Goal: Complete application form: Complete application form

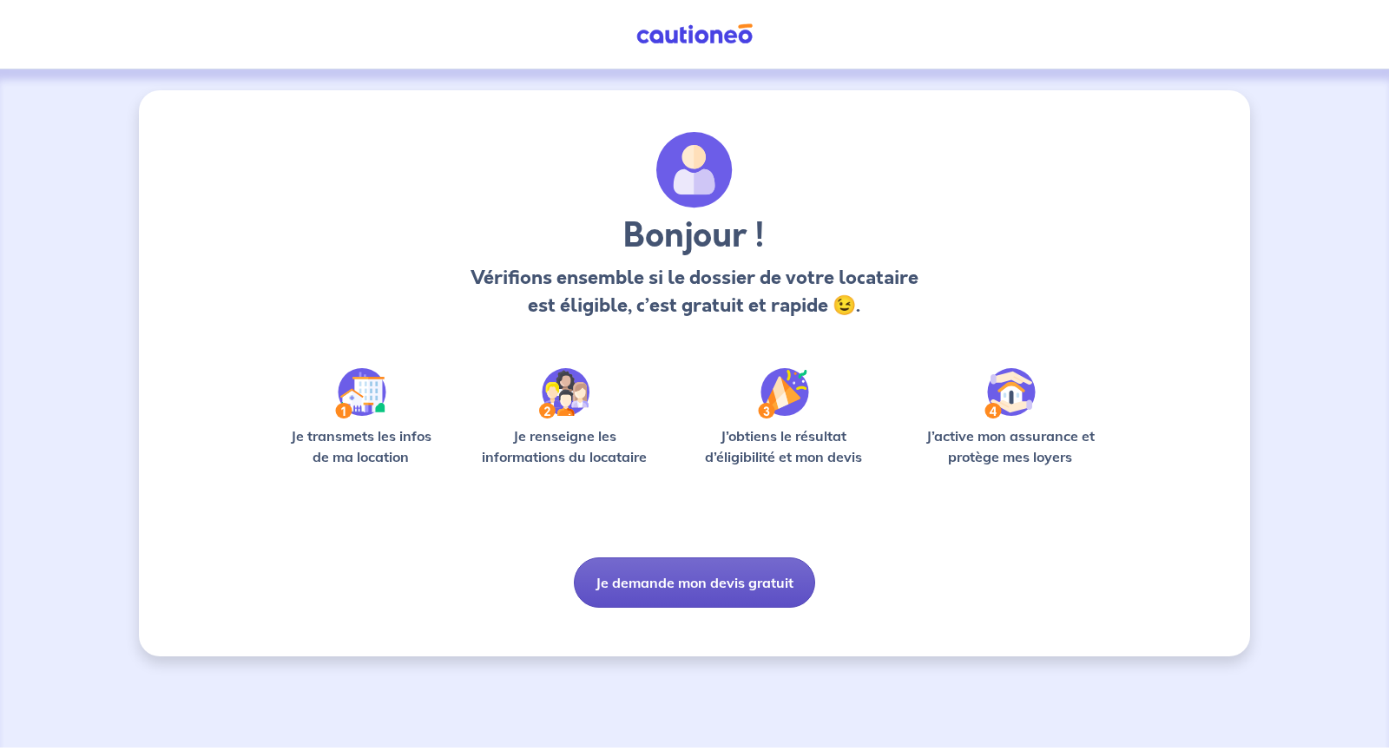
click at [723, 583] on button "Je demande mon devis gratuit" at bounding box center [694, 583] width 241 height 50
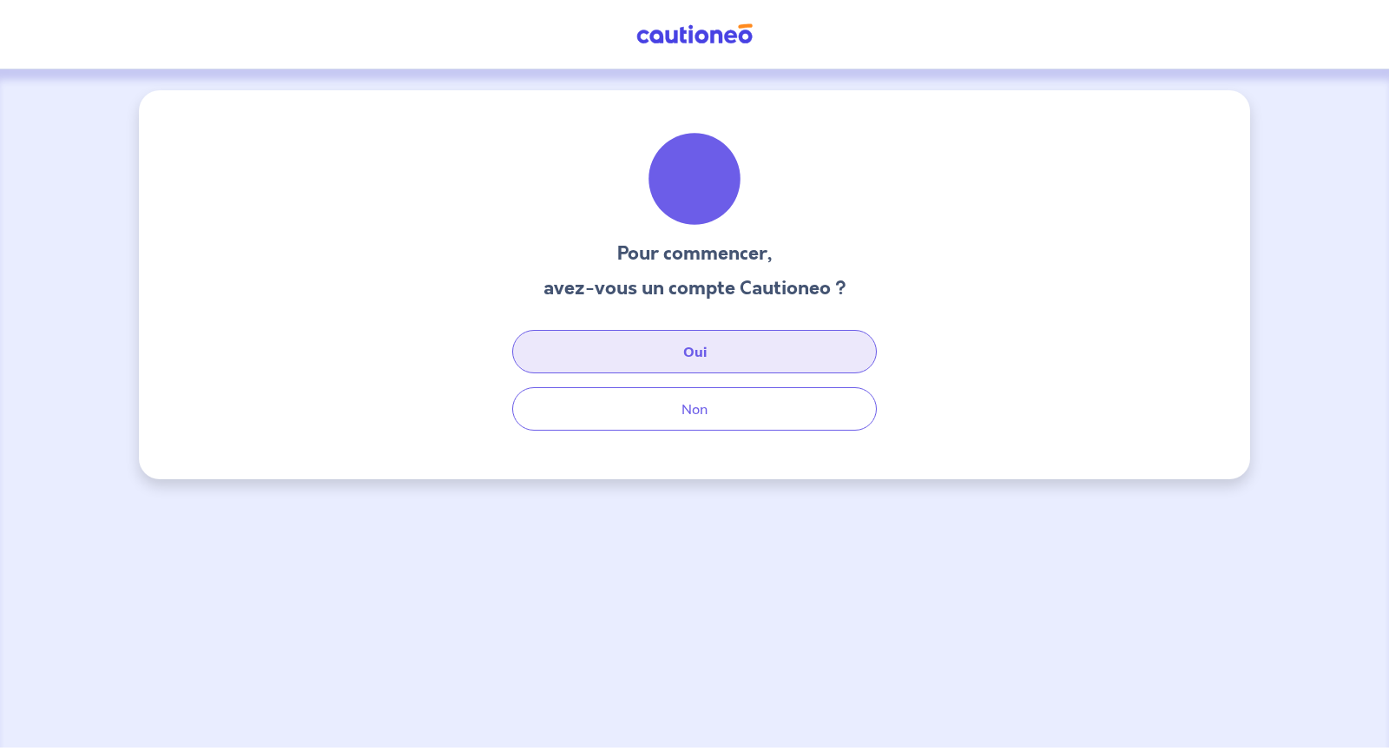
click at [769, 351] on button "Oui" at bounding box center [694, 351] width 365 height 43
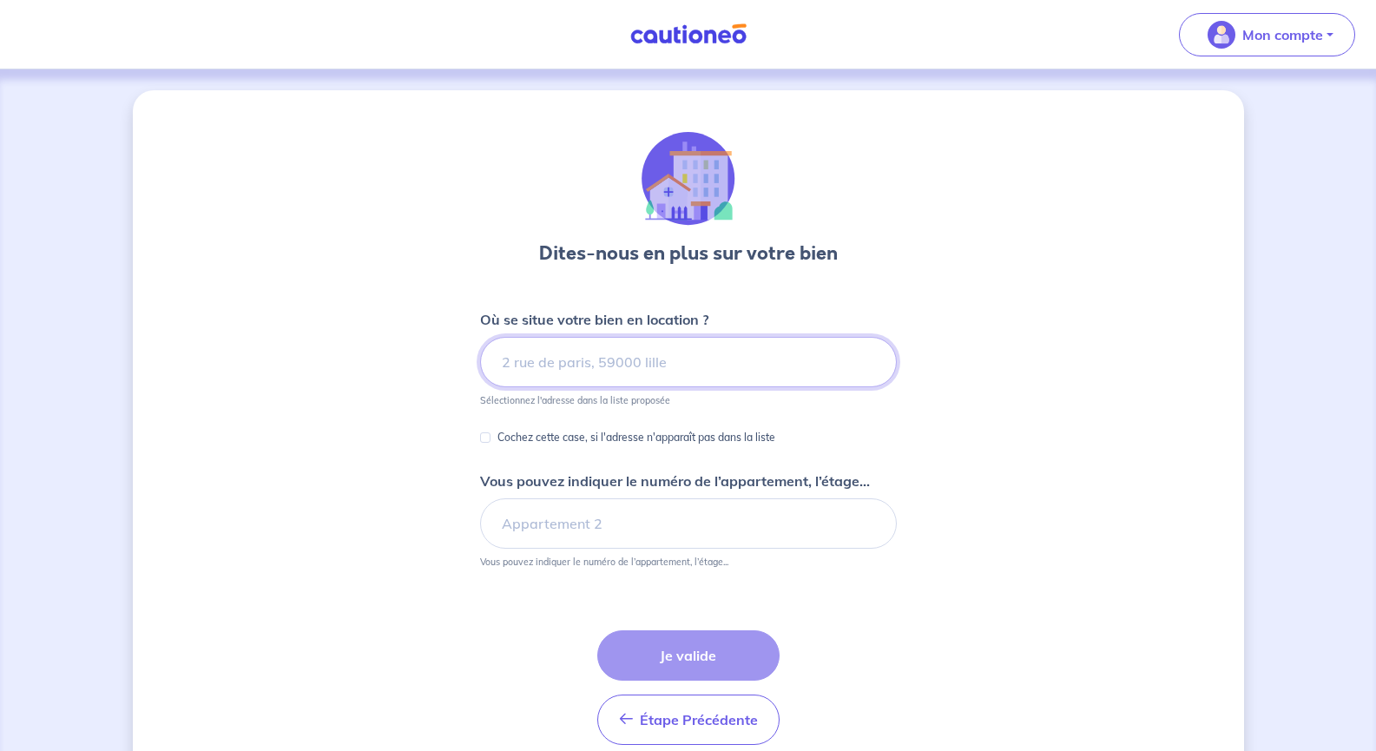
click at [716, 357] on input at bounding box center [688, 362] width 417 height 50
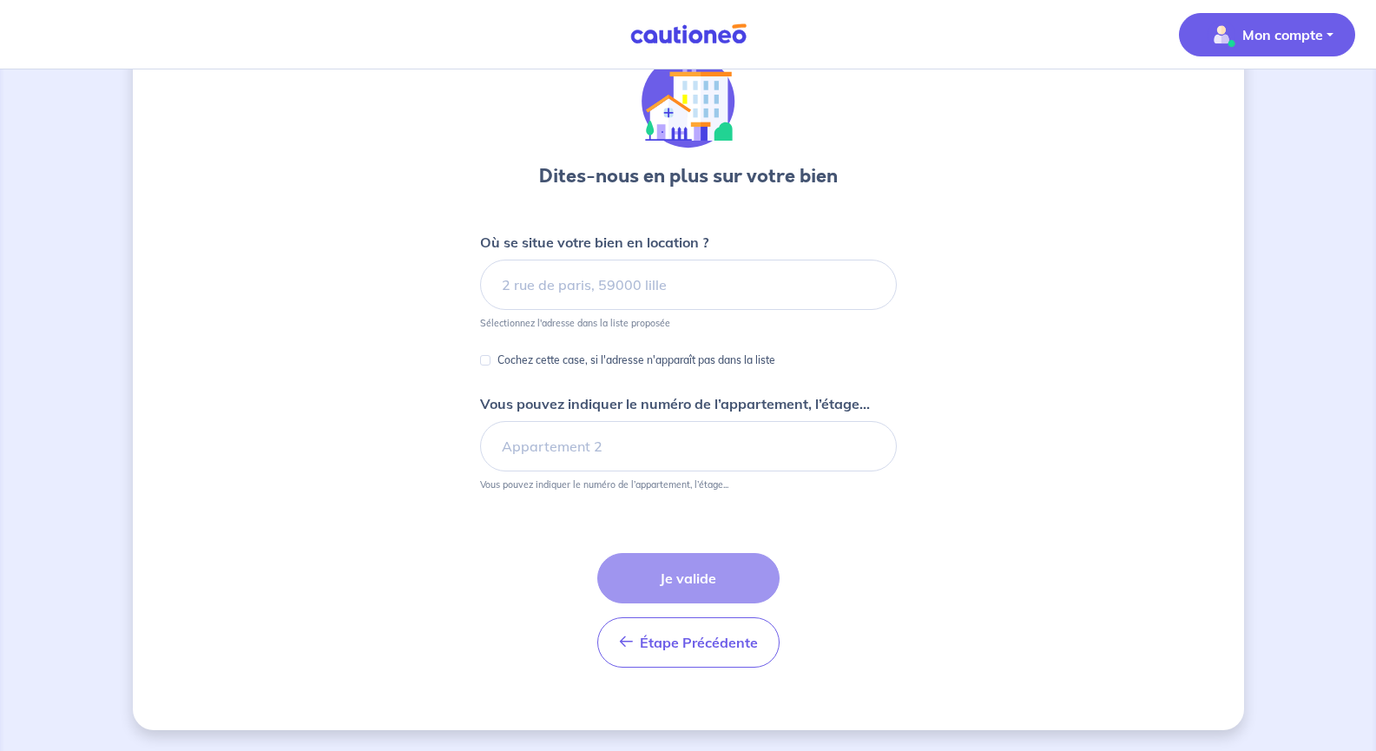
click at [1333, 44] on button "Mon compte" at bounding box center [1267, 34] width 176 height 43
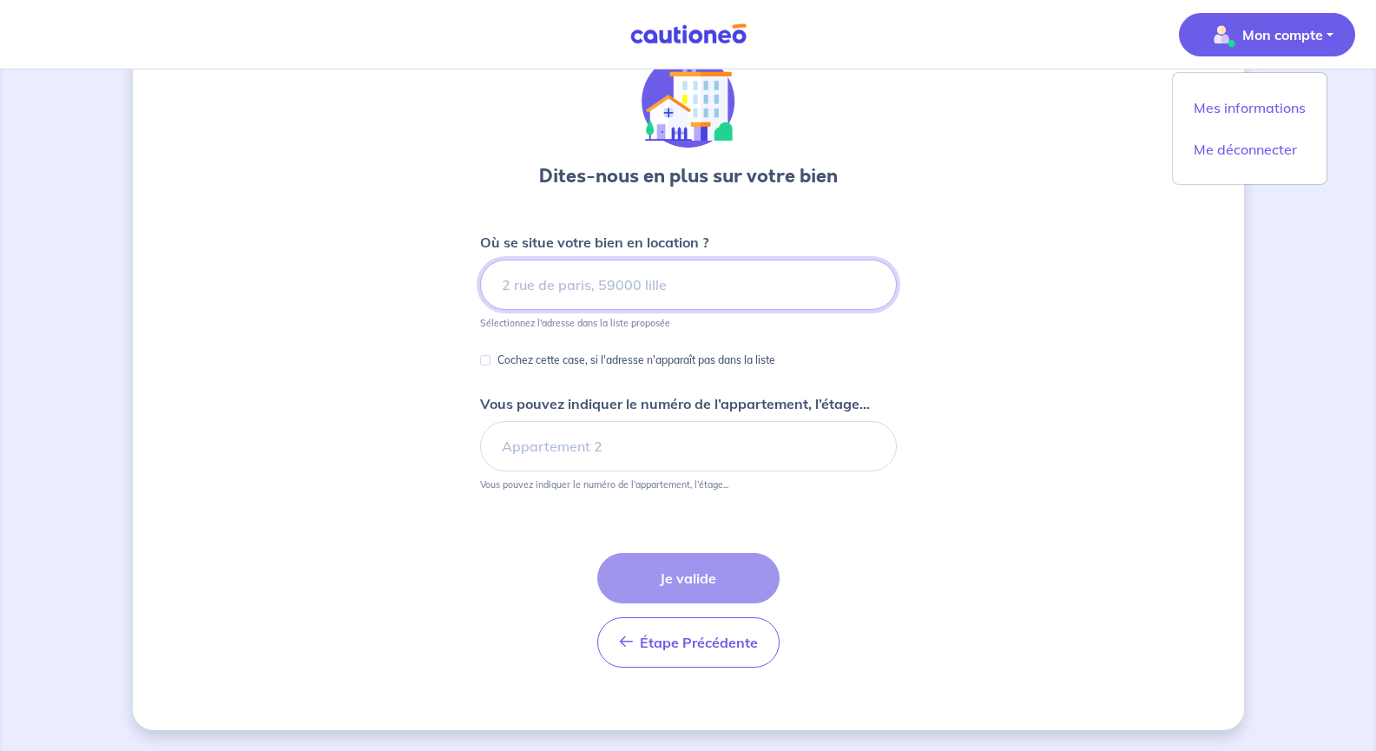
click at [569, 277] on input at bounding box center [688, 285] width 417 height 50
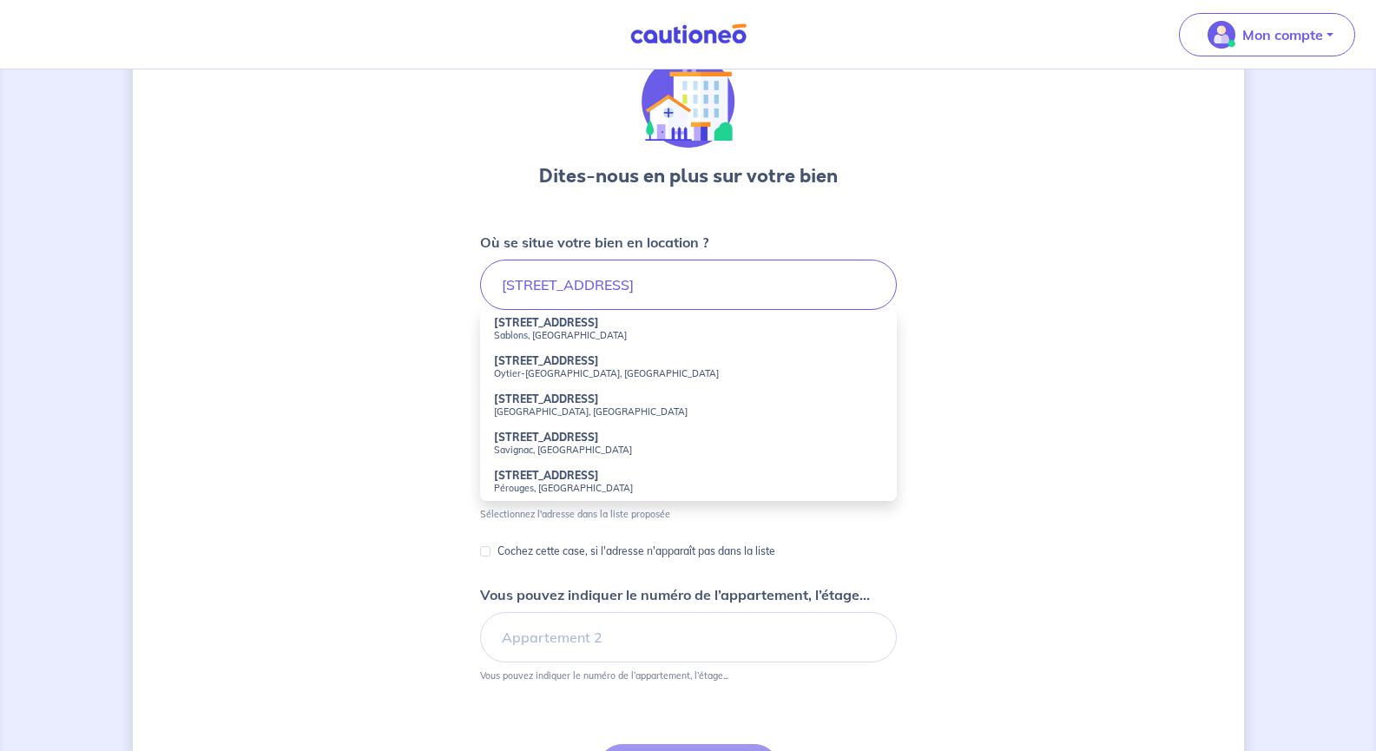
click at [599, 322] on li "81 Route du Péage Sablons, France" at bounding box center [688, 329] width 417 height 38
type input "81 Route du Péage, Sablons, France"
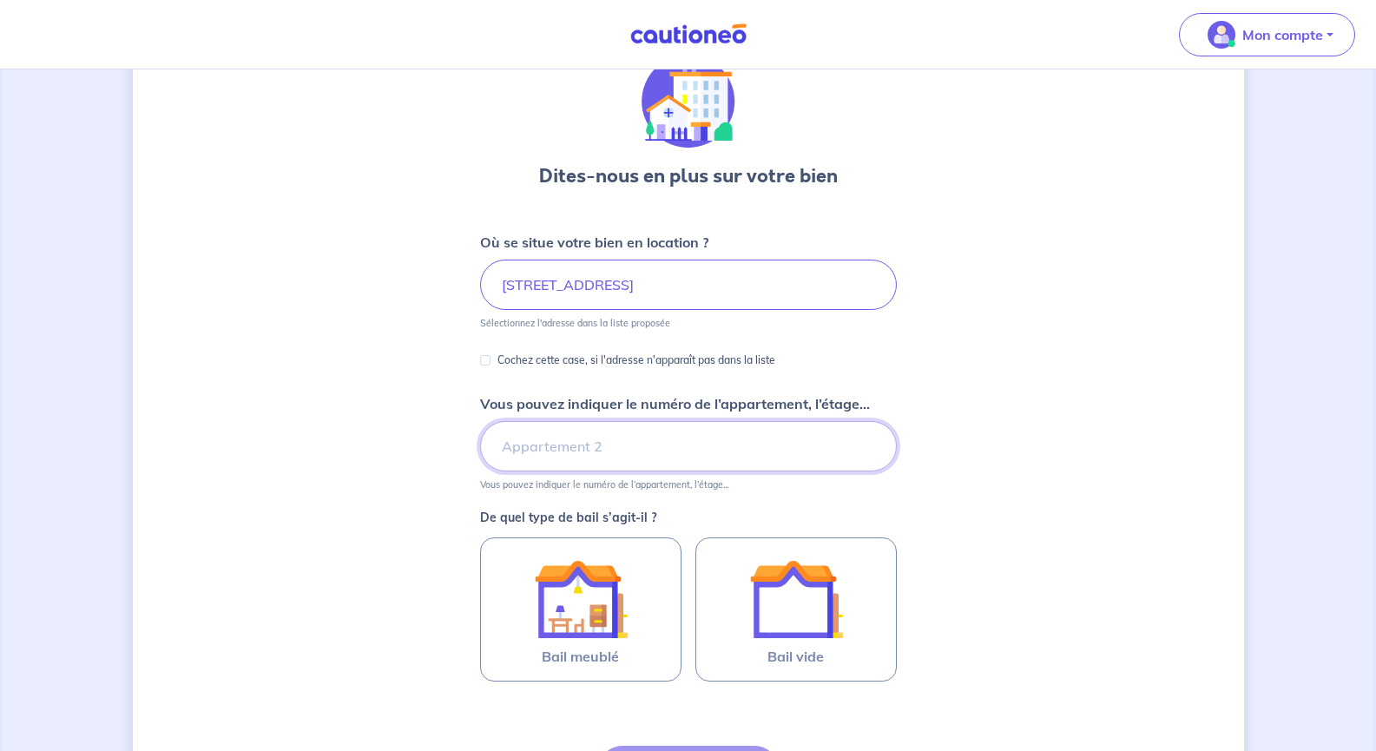
click at [571, 442] on input "Vous pouvez indiquer le numéro de l’appartement, l’étage..." at bounding box center [688, 446] width 417 height 50
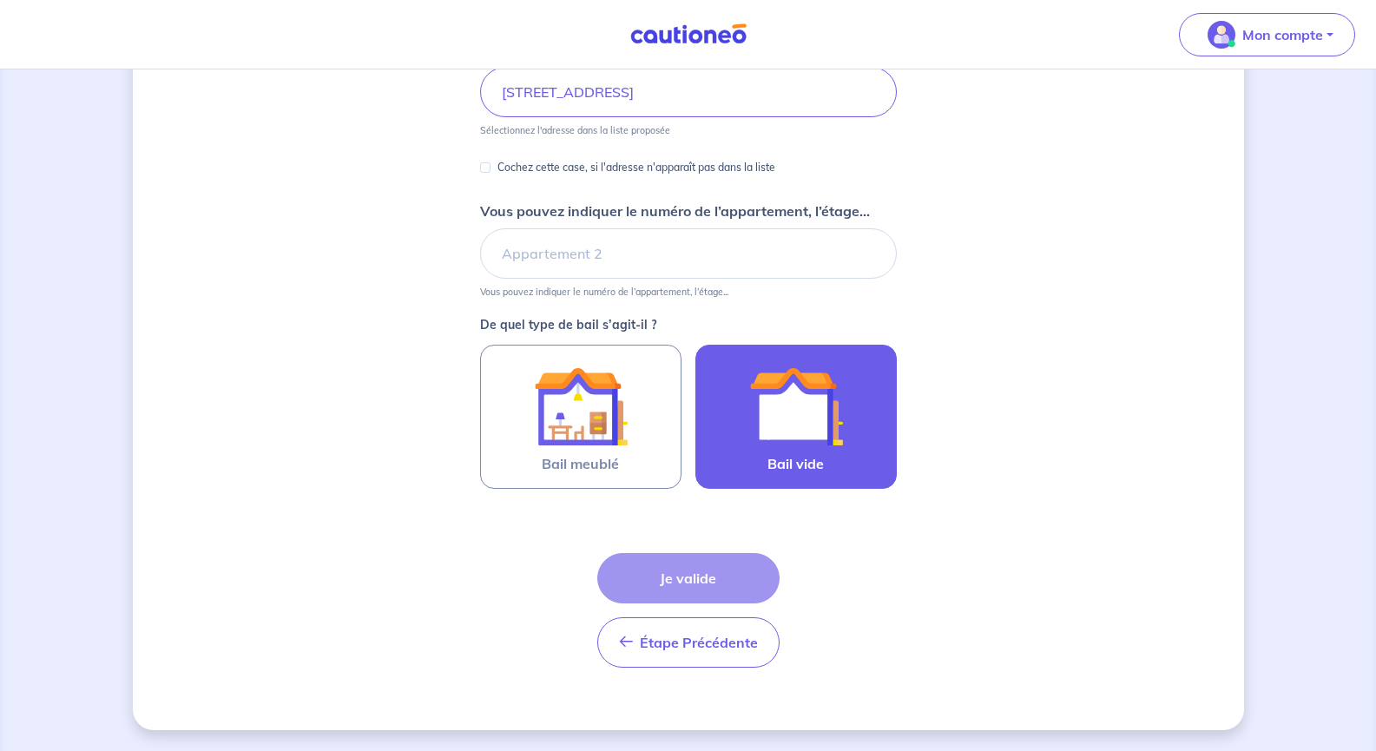
click at [836, 447] on img at bounding box center [796, 407] width 94 height 94
click at [0, 0] on input "Bail vide" at bounding box center [0, 0] width 0 height 0
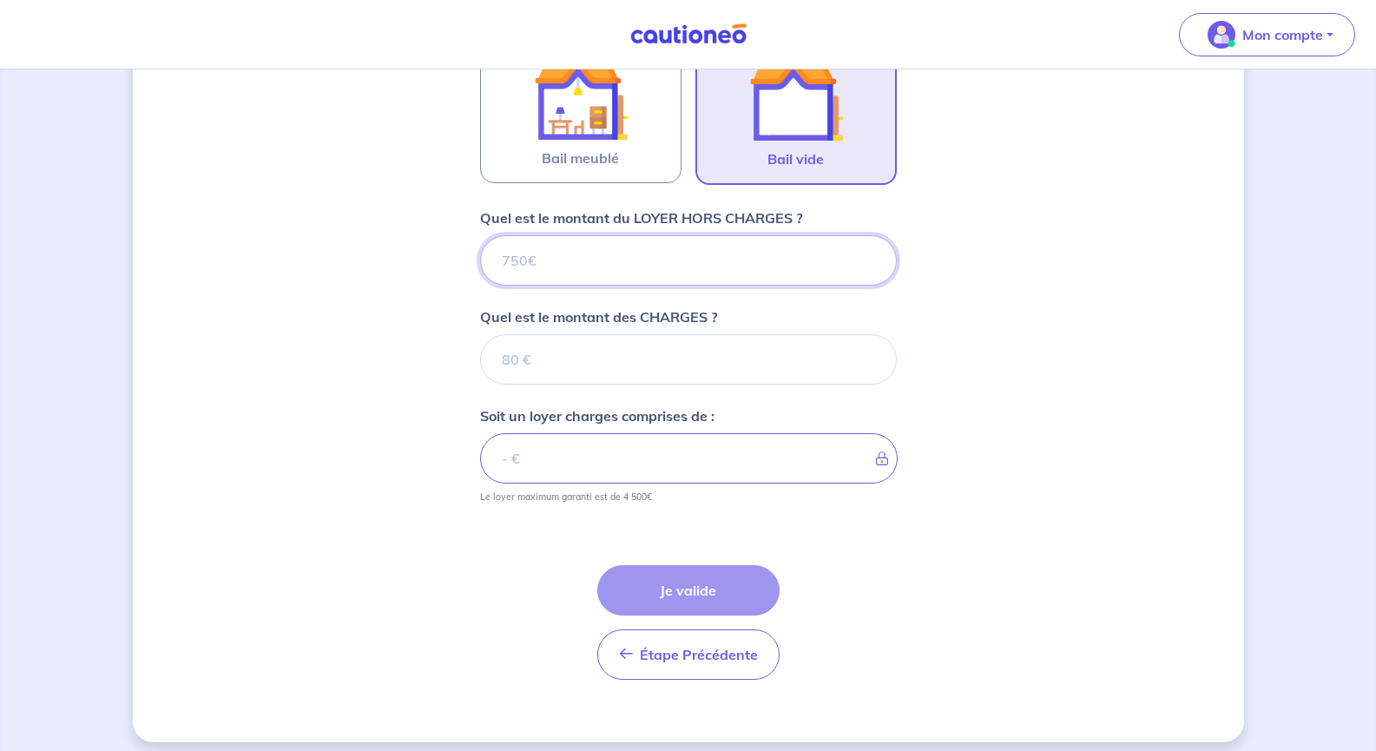
scroll to position [588, 0]
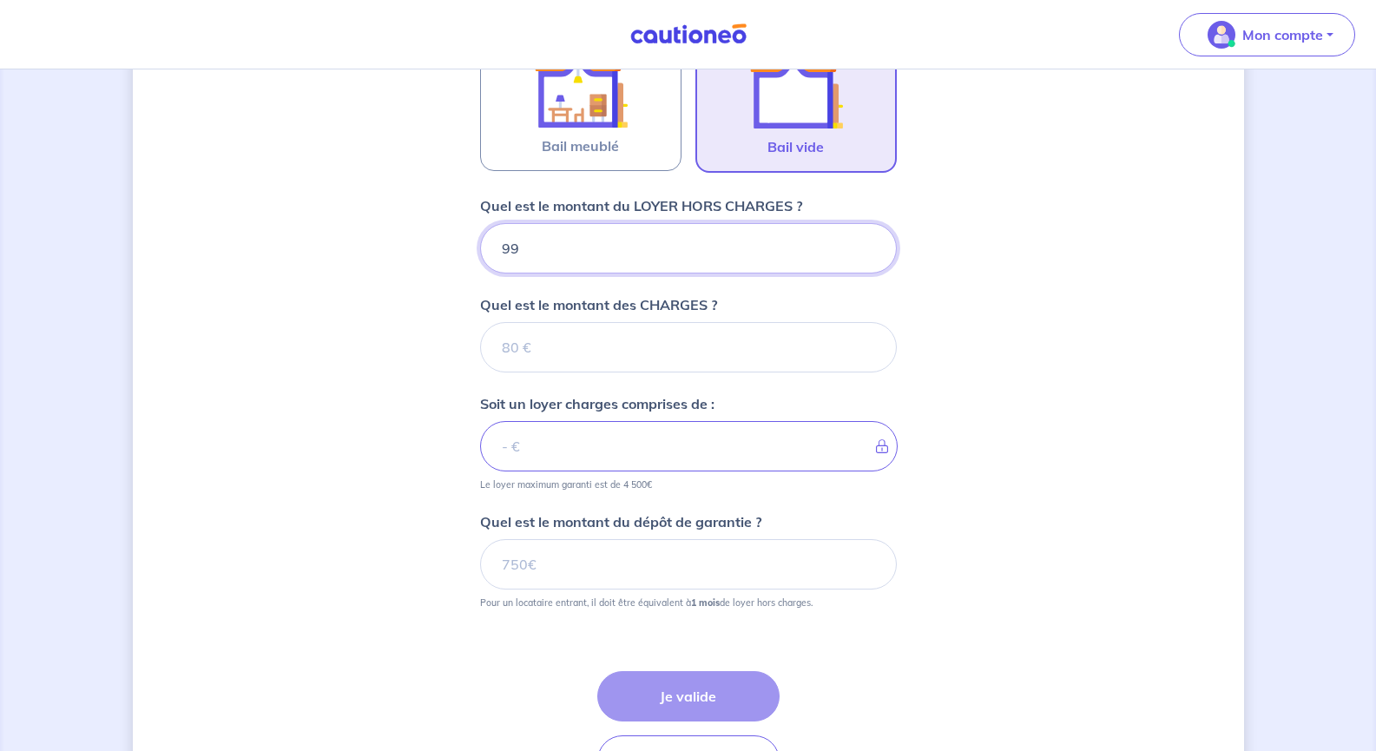
type input "990"
click at [639, 351] on input "Quel est le montant des CHARGES ?" at bounding box center [688, 347] width 417 height 50
type input "0"
type input "990"
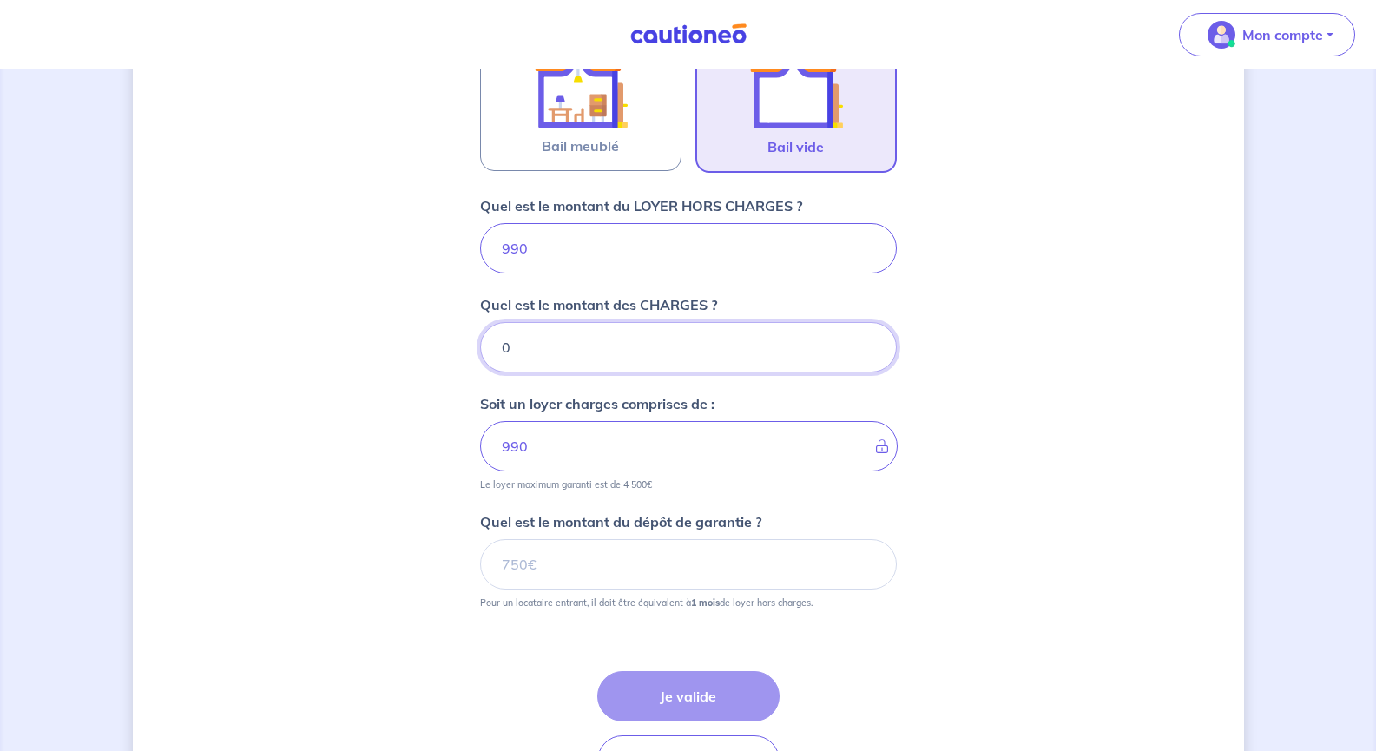
type input "0"
click at [599, 566] on input "Quel est le montant du dépôt de garantie ?" at bounding box center [688, 564] width 417 height 50
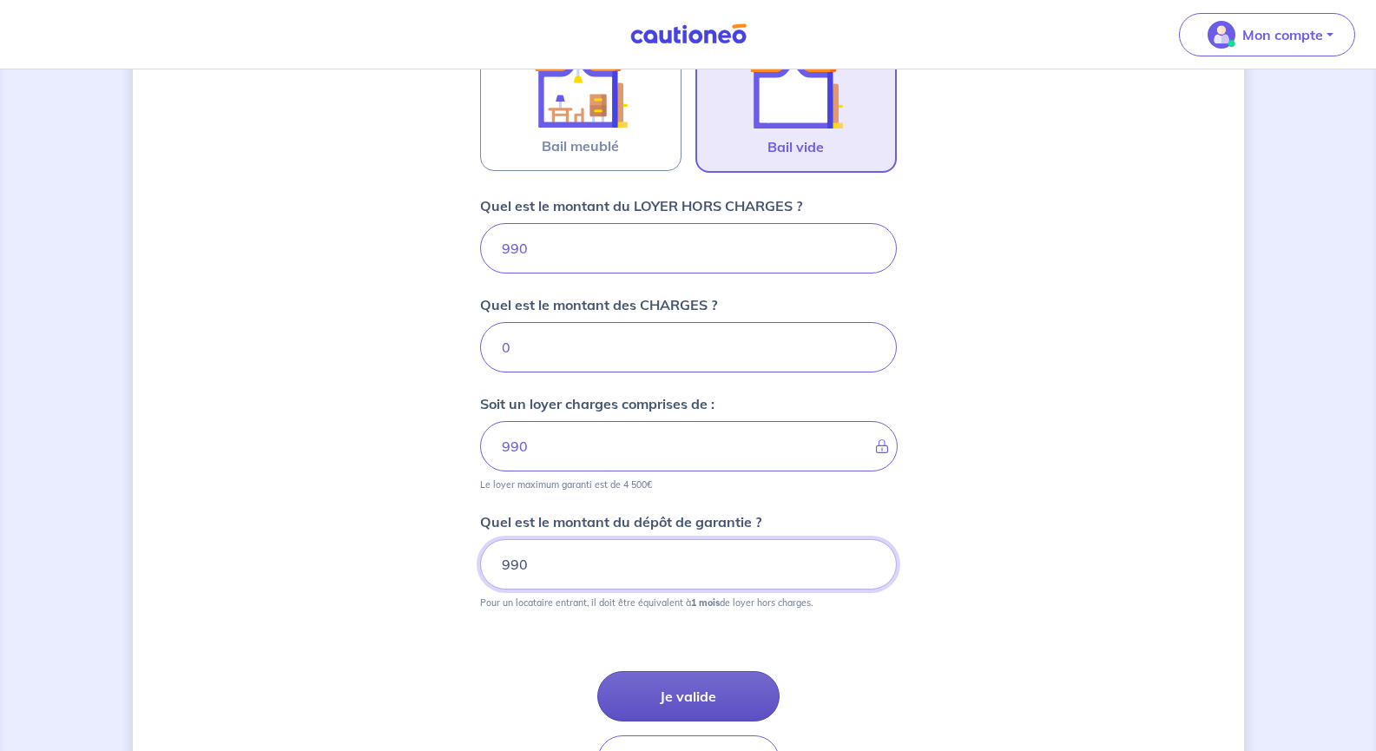
type input "990"
click at [693, 693] on button "Je valide" at bounding box center [688, 696] width 182 height 50
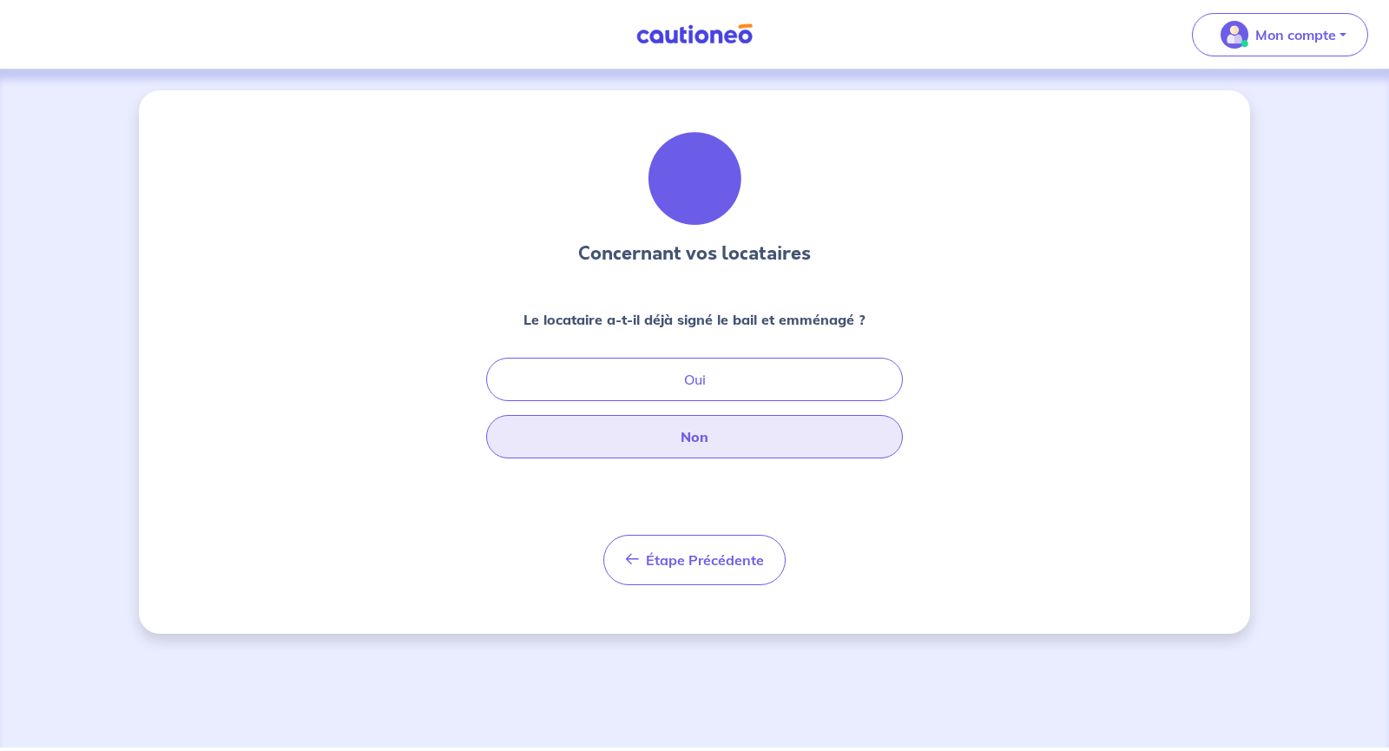
click at [703, 435] on button "Non" at bounding box center [694, 436] width 417 height 43
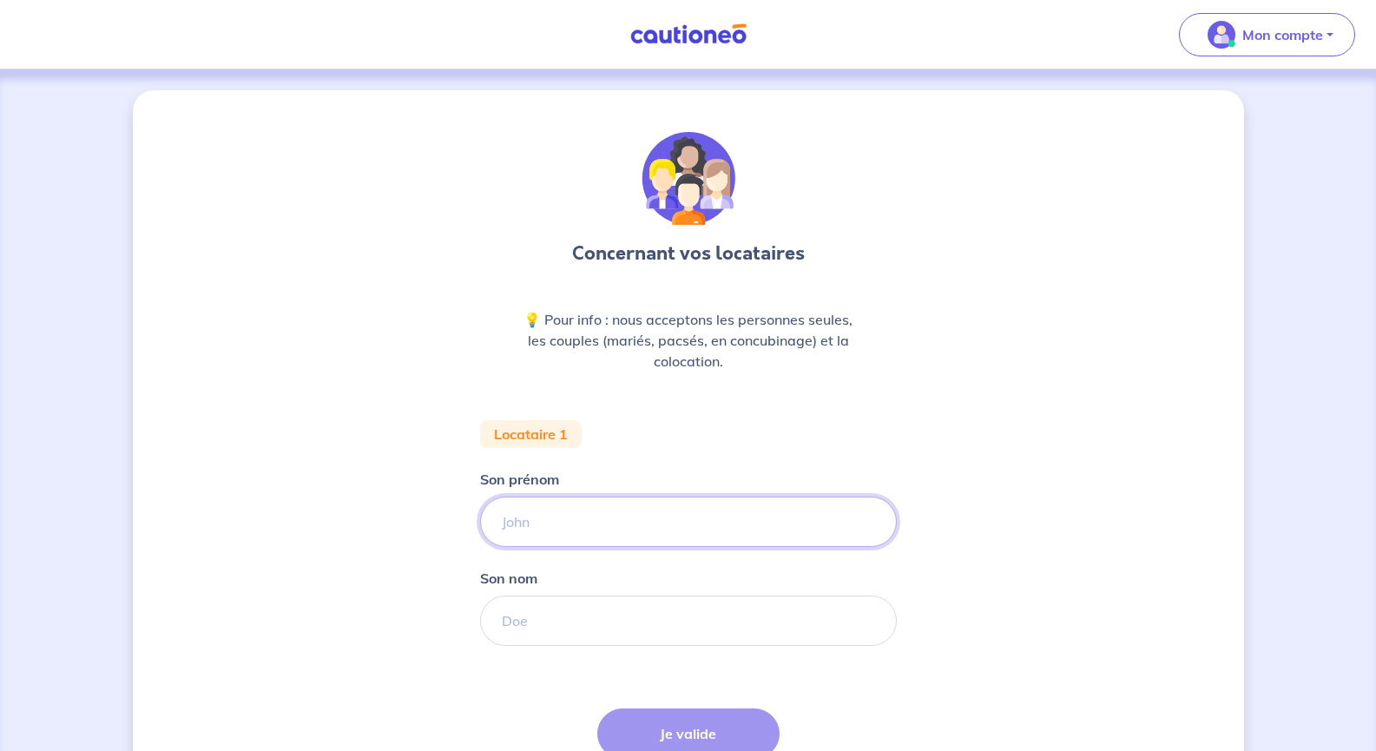
click at [616, 524] on input "Son prénom" at bounding box center [688, 522] width 417 height 50
type input "Joy"
click at [622, 586] on div "Son nom" at bounding box center [688, 607] width 417 height 78
click at [620, 617] on input "Son nom" at bounding box center [688, 621] width 417 height 50
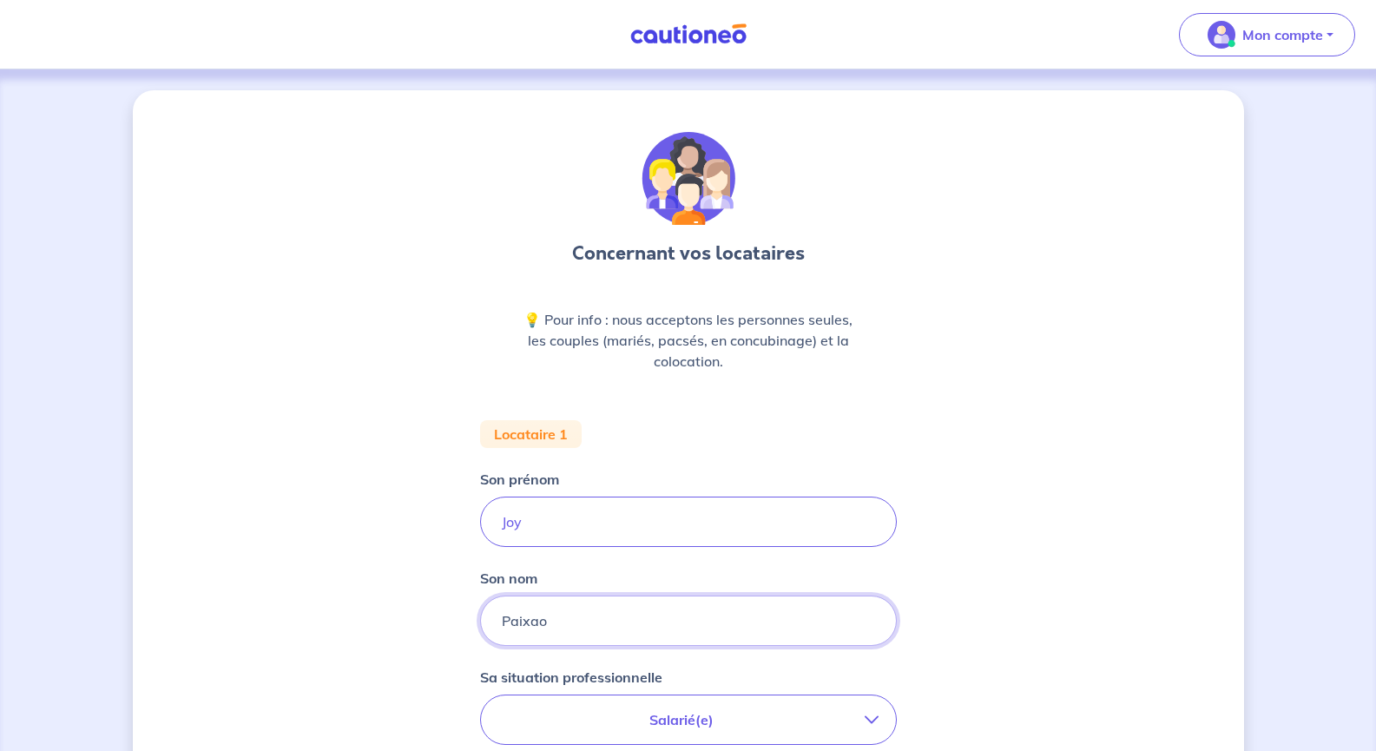
scroll to position [174, 0]
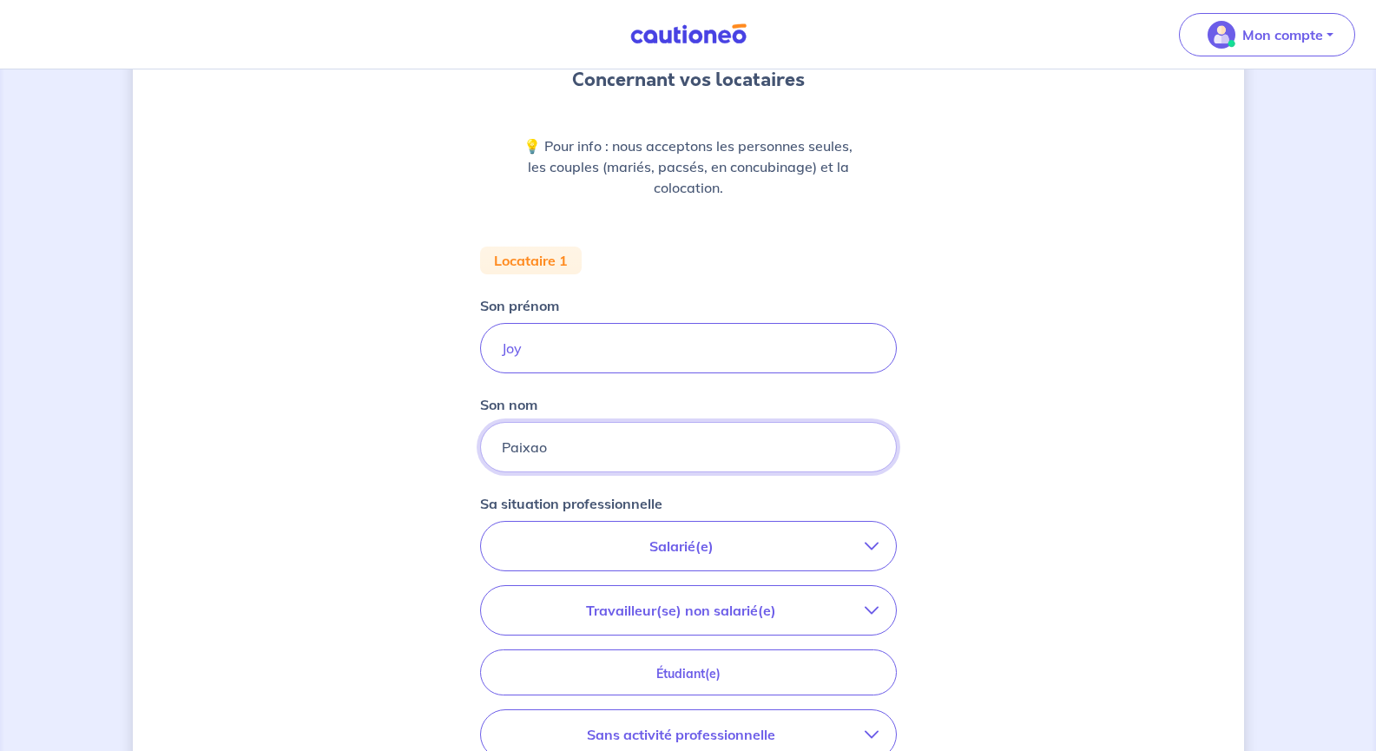
type input "Paixao"
click at [714, 526] on button "Salarié(e)" at bounding box center [688, 546] width 415 height 49
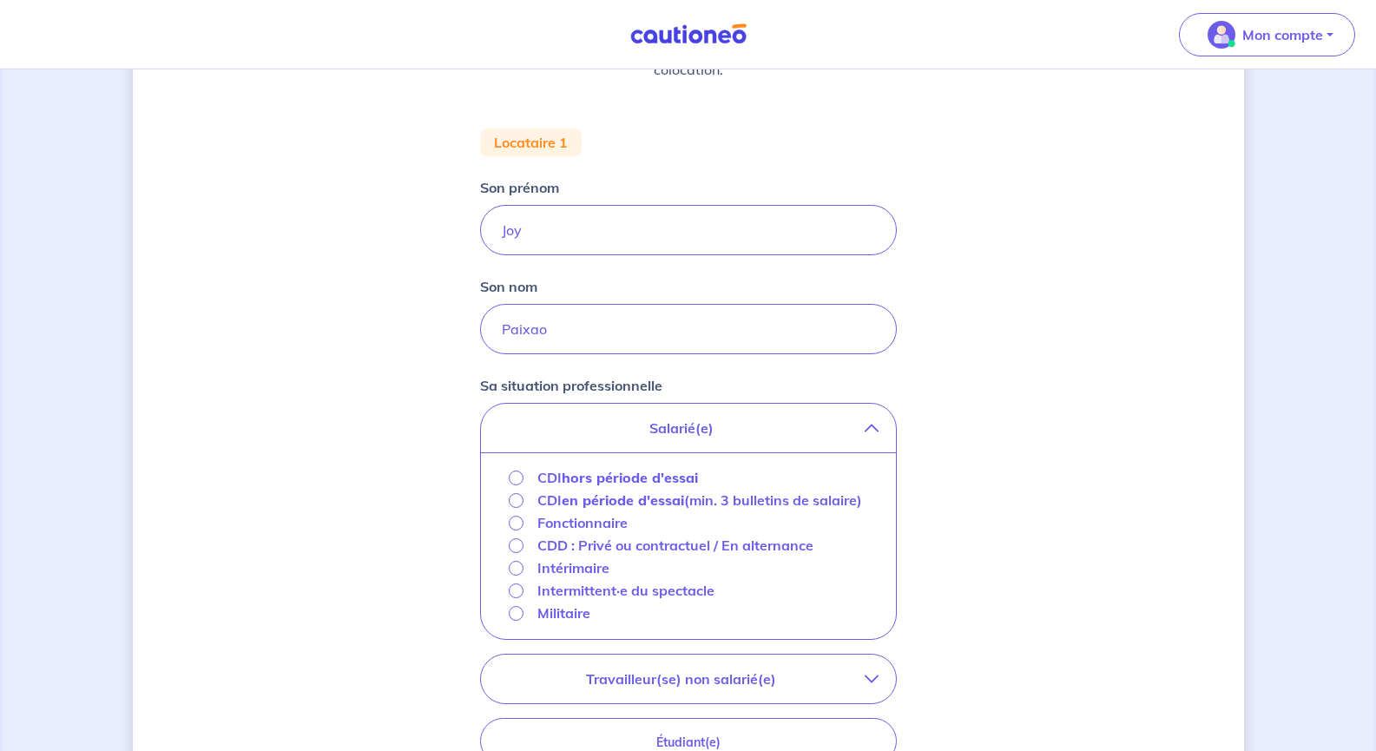
scroll to position [347, 0]
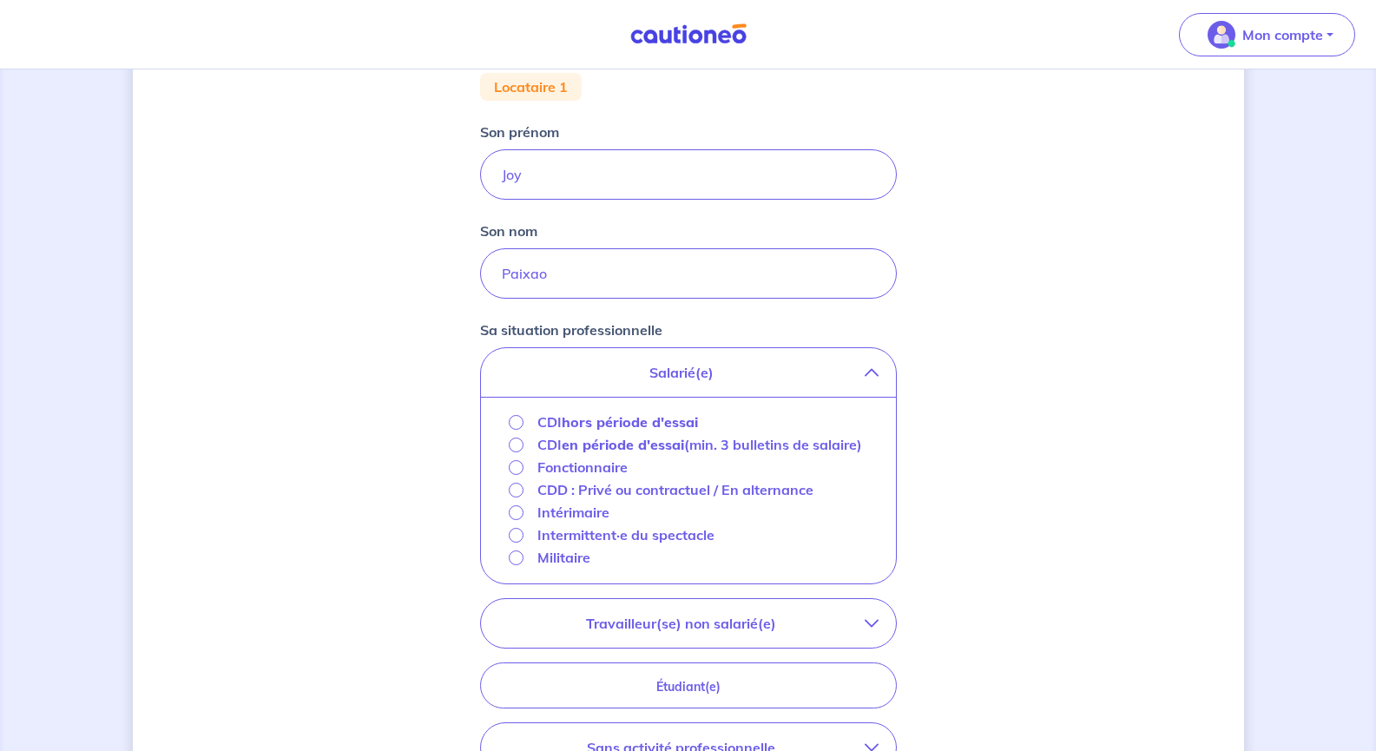
click at [591, 449] on strong "en période d'essai" at bounding box center [623, 444] width 122 height 17
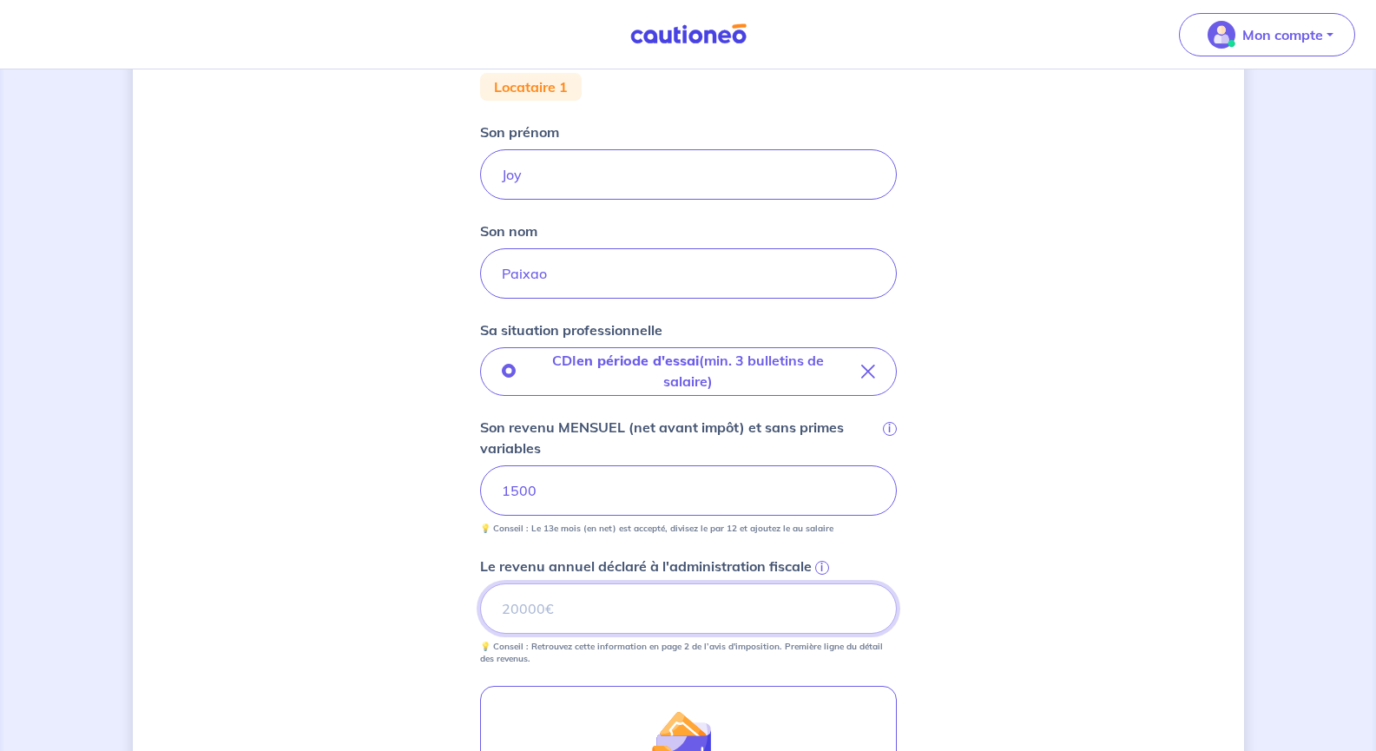
click at [663, 601] on input "Le revenu annuel déclaré à l'administration fiscale i" at bounding box center [688, 609] width 417 height 50
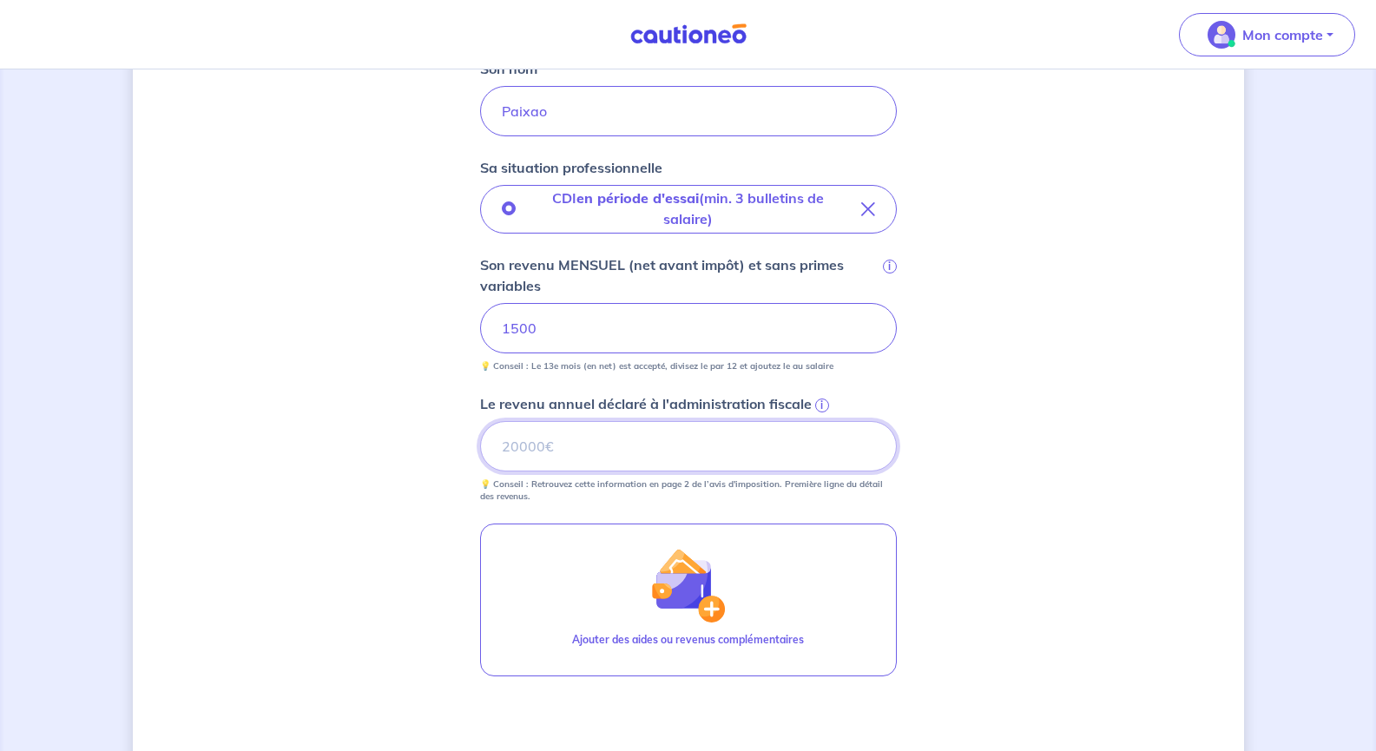
scroll to position [521, 0]
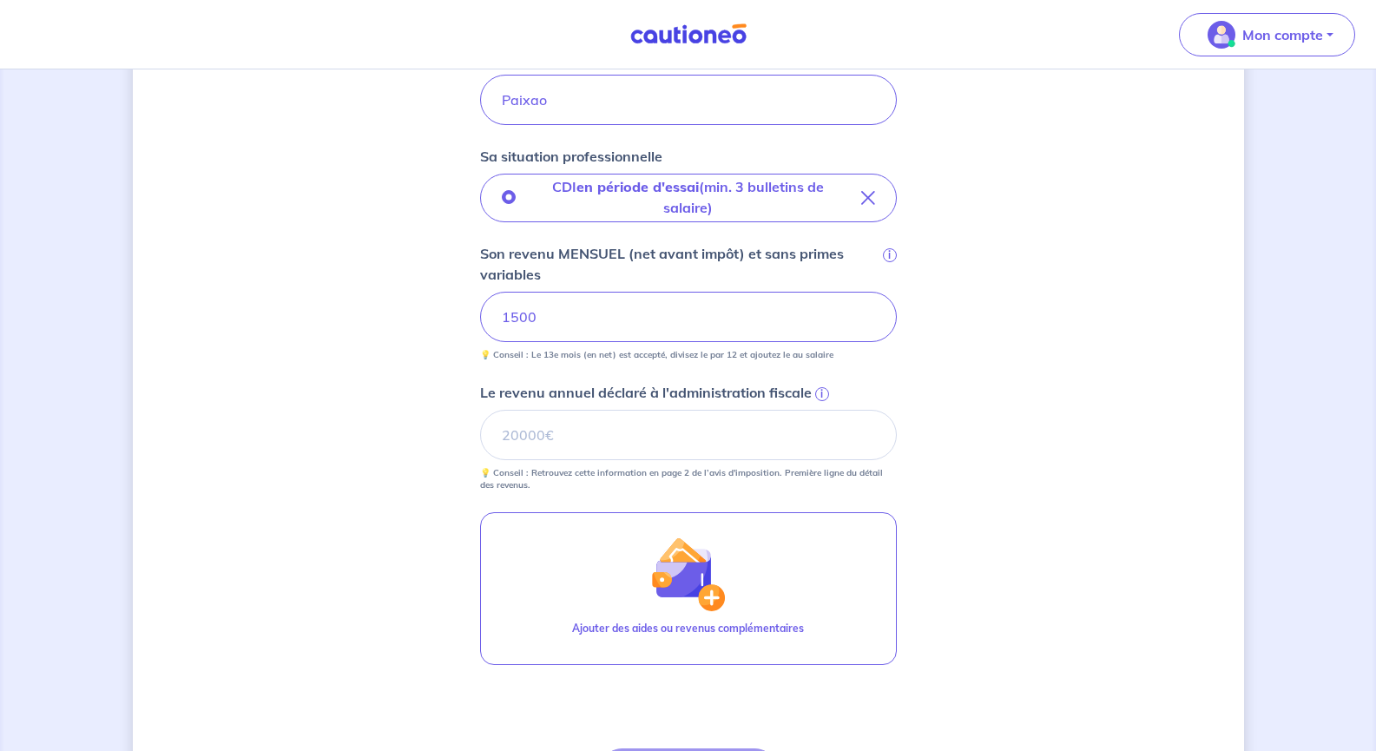
click at [550, 489] on p "💡 Conseil : Retrouvez cette information en page 2 de l’avis d'imposition. Premi…" at bounding box center [688, 479] width 417 height 24
click at [634, 420] on input "Le revenu annuel déclaré à l'administration fiscale i" at bounding box center [688, 435] width 417 height 50
click at [534, 438] on input "900097" at bounding box center [688, 435] width 417 height 50
type input "9097"
click at [1053, 518] on div "Concernant vos locataires 💡 Pour info : nous acceptons les personnes seules, le…" at bounding box center [689, 247] width 1112 height 1356
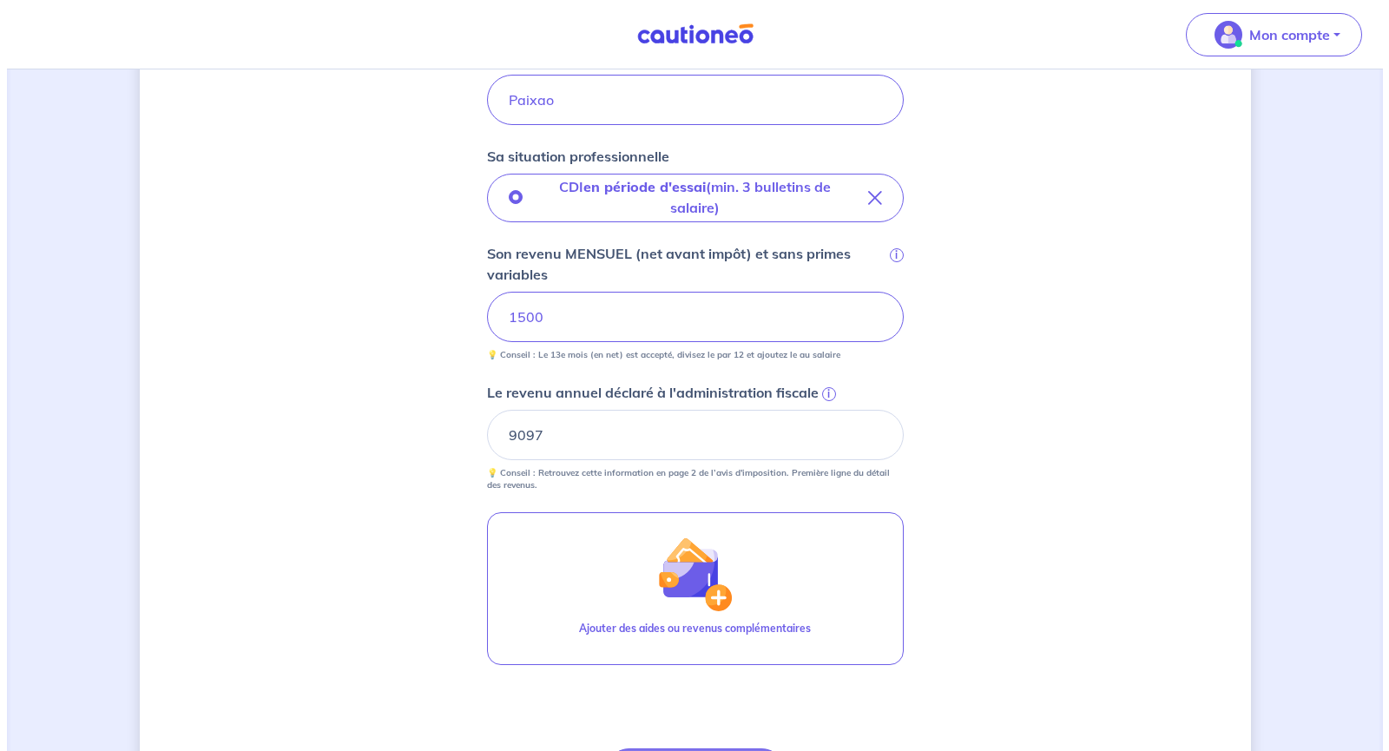
scroll to position [608, 0]
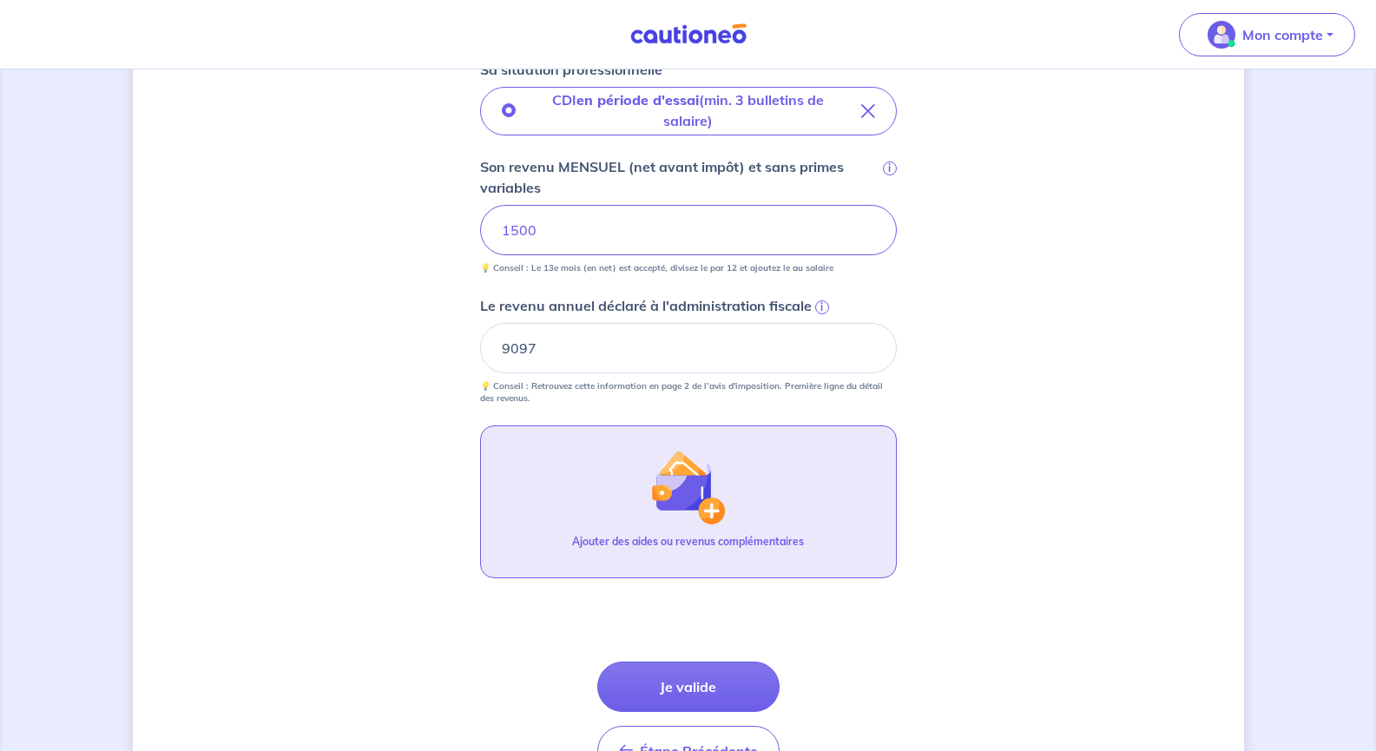
click at [662, 480] on img "button" at bounding box center [687, 487] width 75 height 75
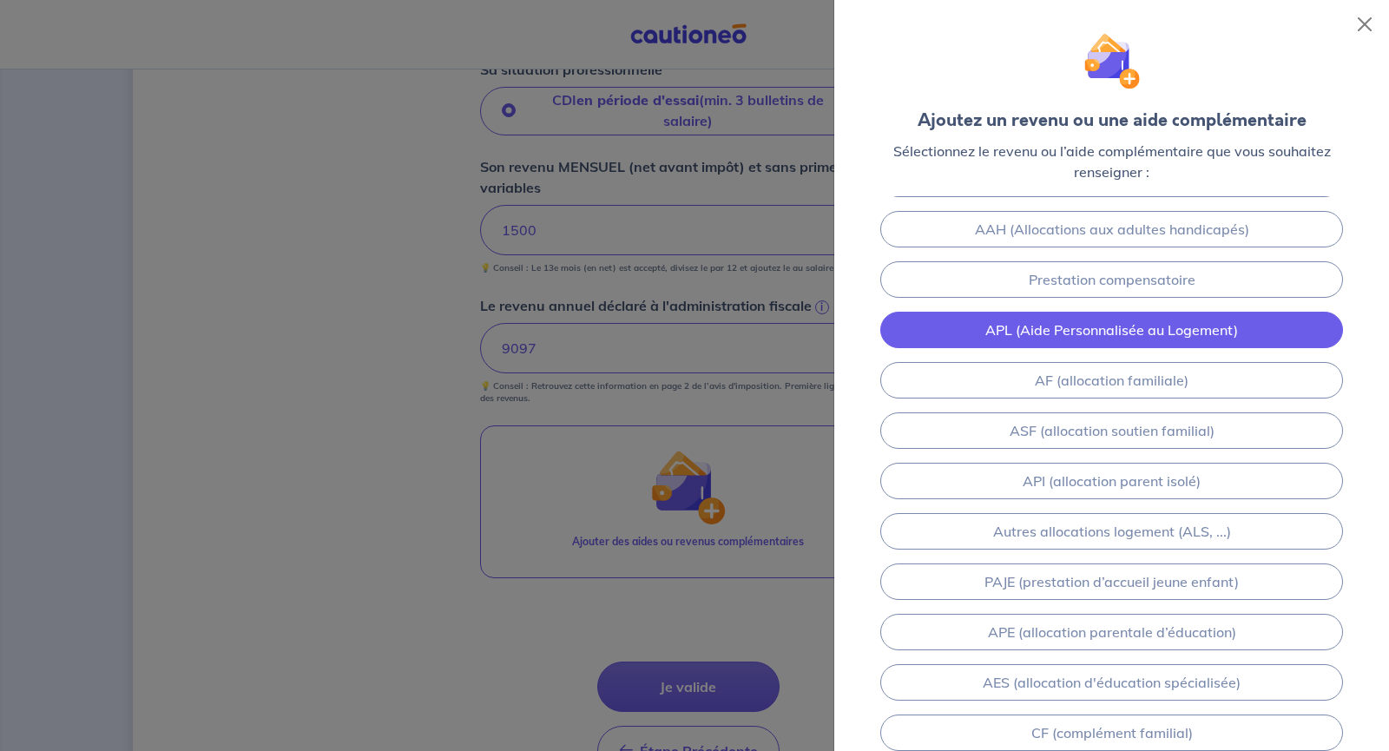
scroll to position [174, 0]
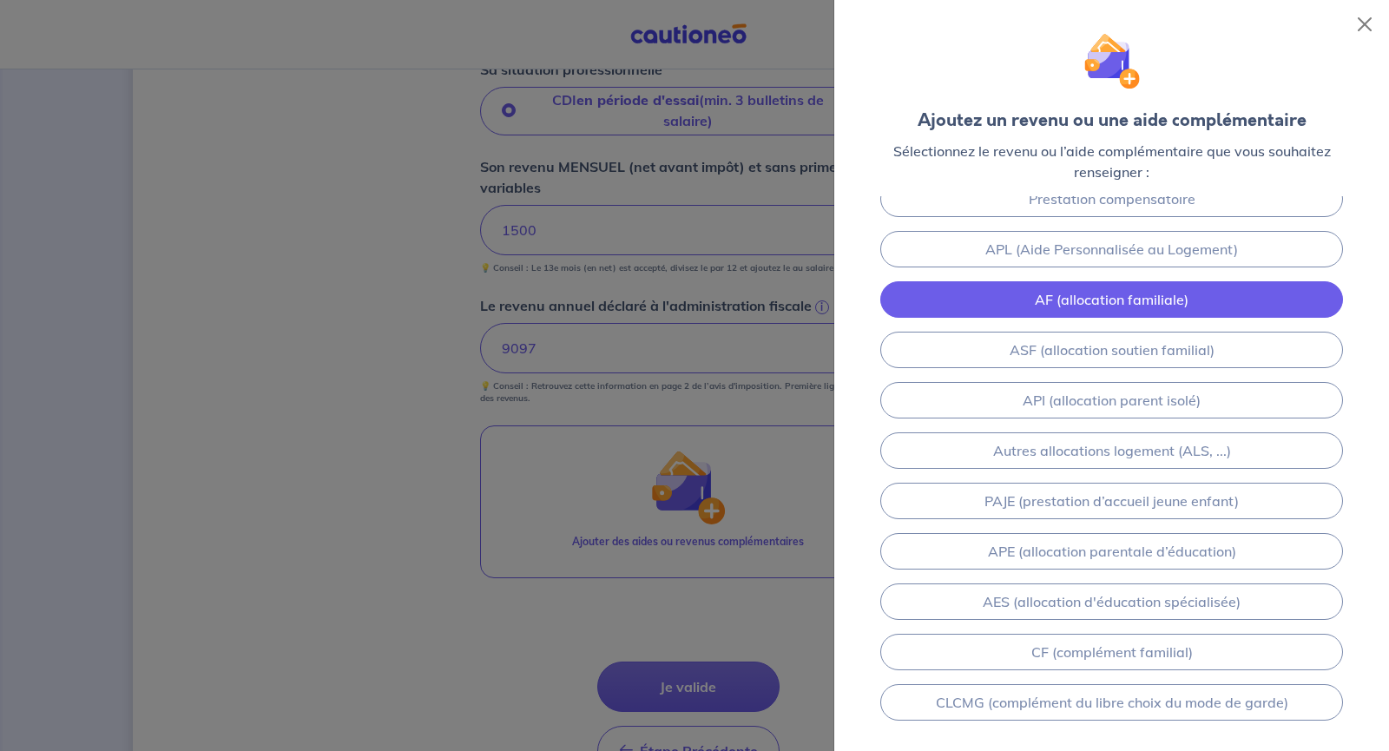
click at [1146, 301] on link "AF (allocation familiale)" at bounding box center [1112, 299] width 463 height 36
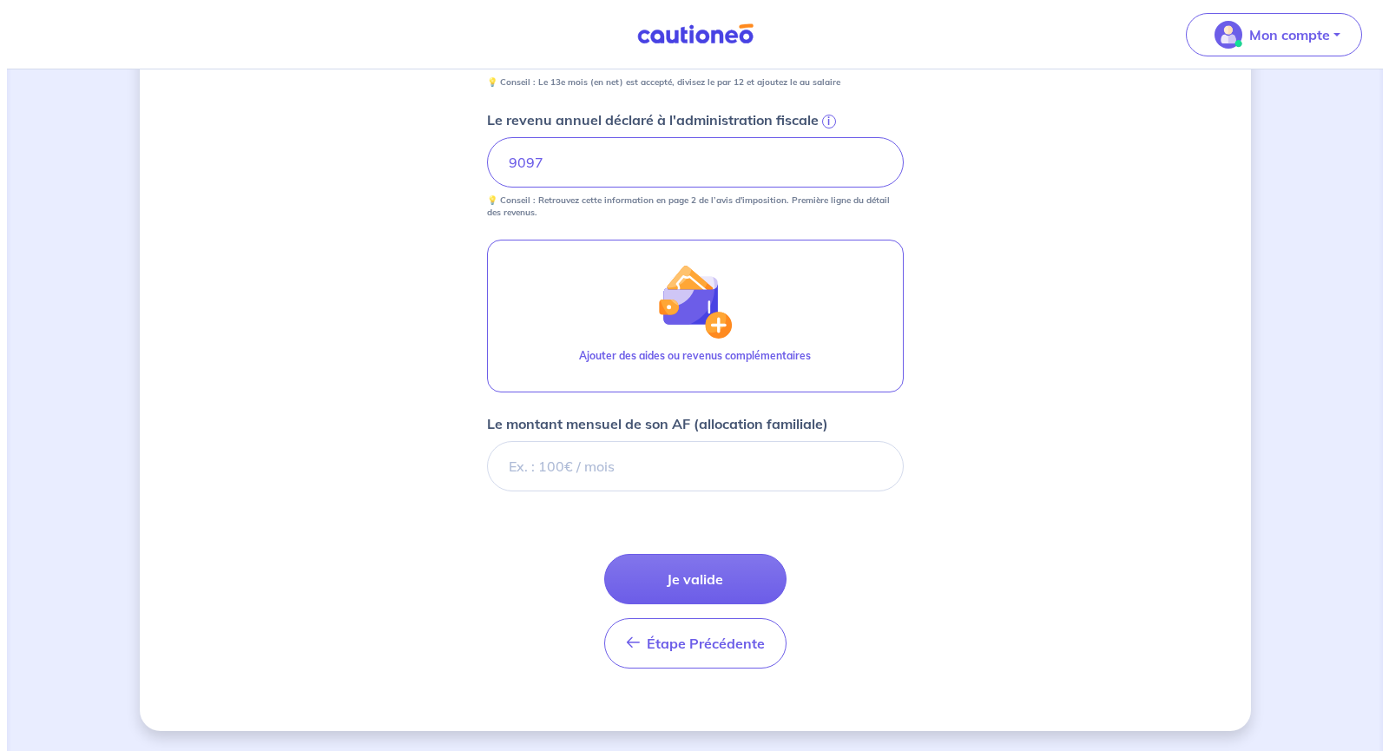
scroll to position [795, 0]
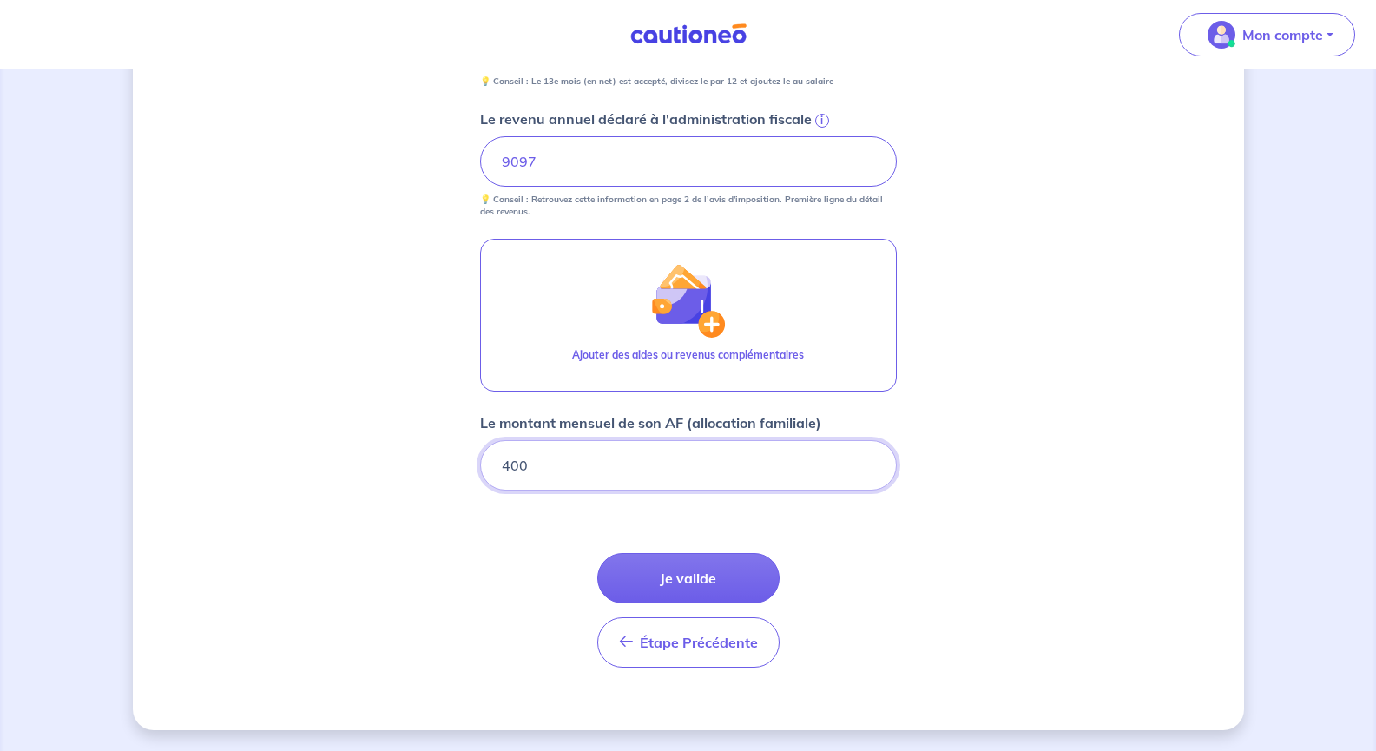
click at [737, 489] on input "400" at bounding box center [688, 465] width 417 height 50
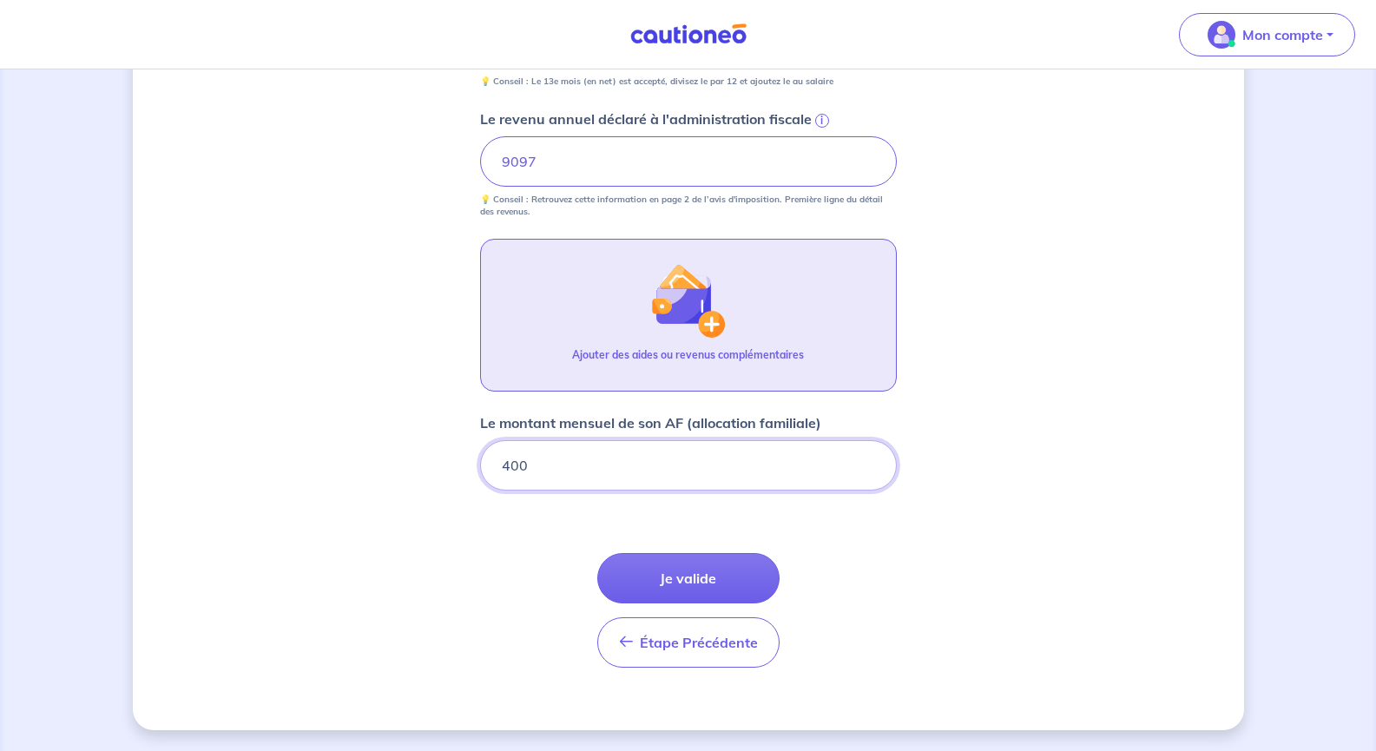
type input "400"
click at [735, 284] on button "Ajouter des aides ou revenus complémentaires" at bounding box center [688, 315] width 417 height 153
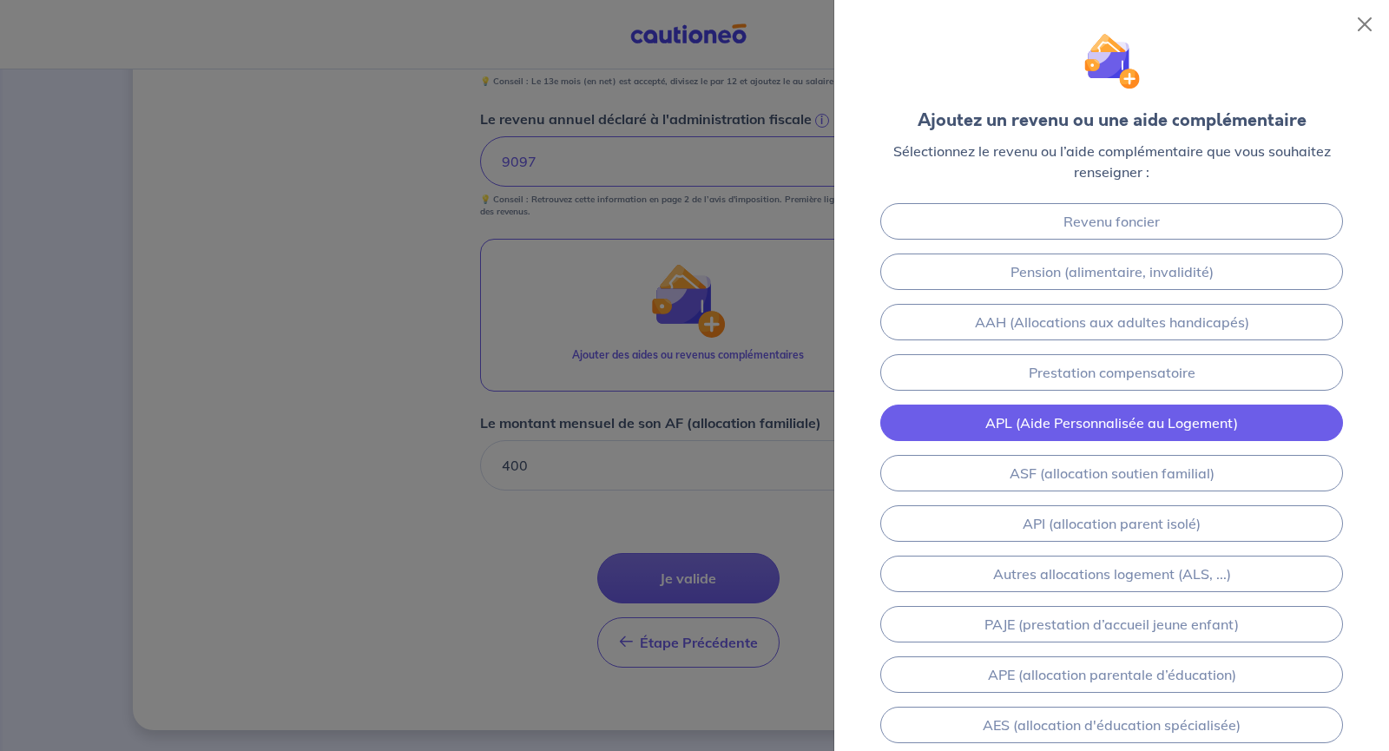
drag, startPoint x: 1148, startPoint y: 423, endPoint x: 876, endPoint y: 454, distance: 273.6
click at [1147, 423] on link "APL (Aide Personnalisée au Logement)" at bounding box center [1112, 423] width 463 height 36
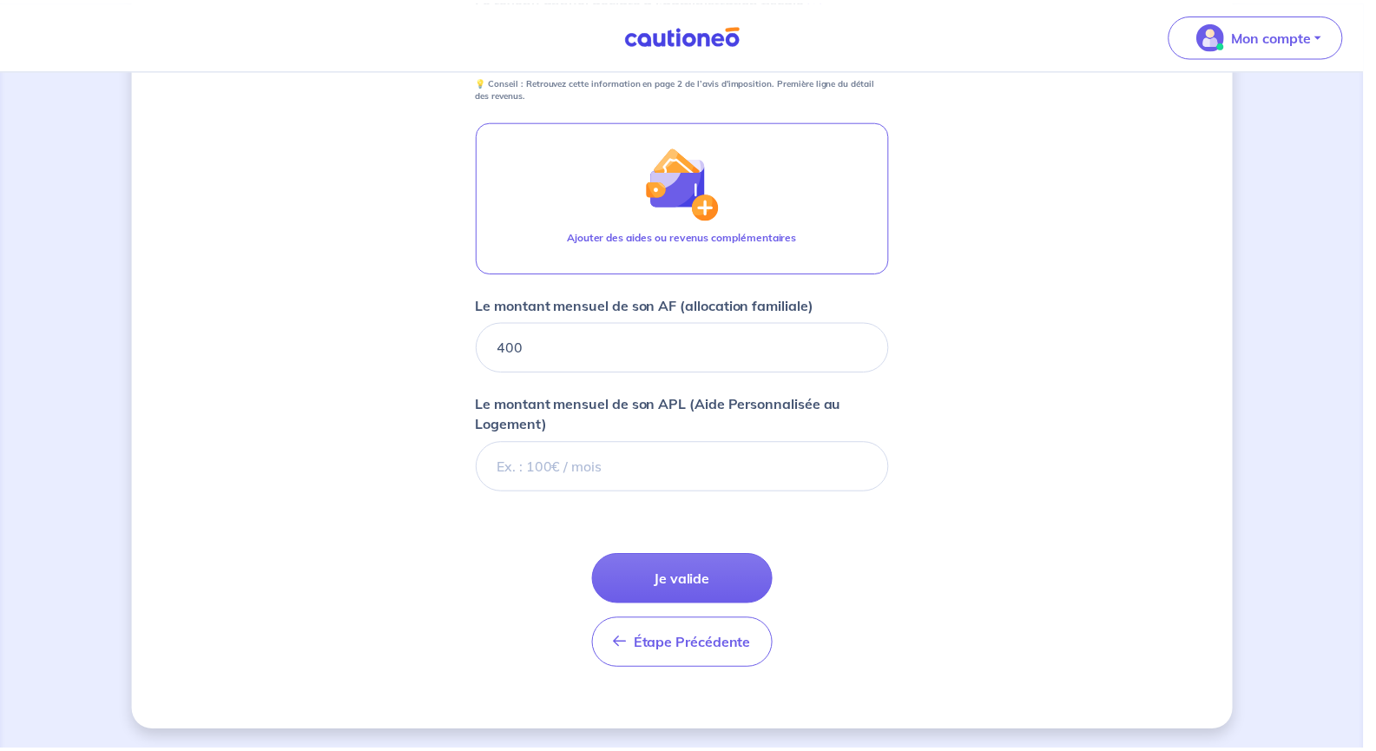
scroll to position [914, 0]
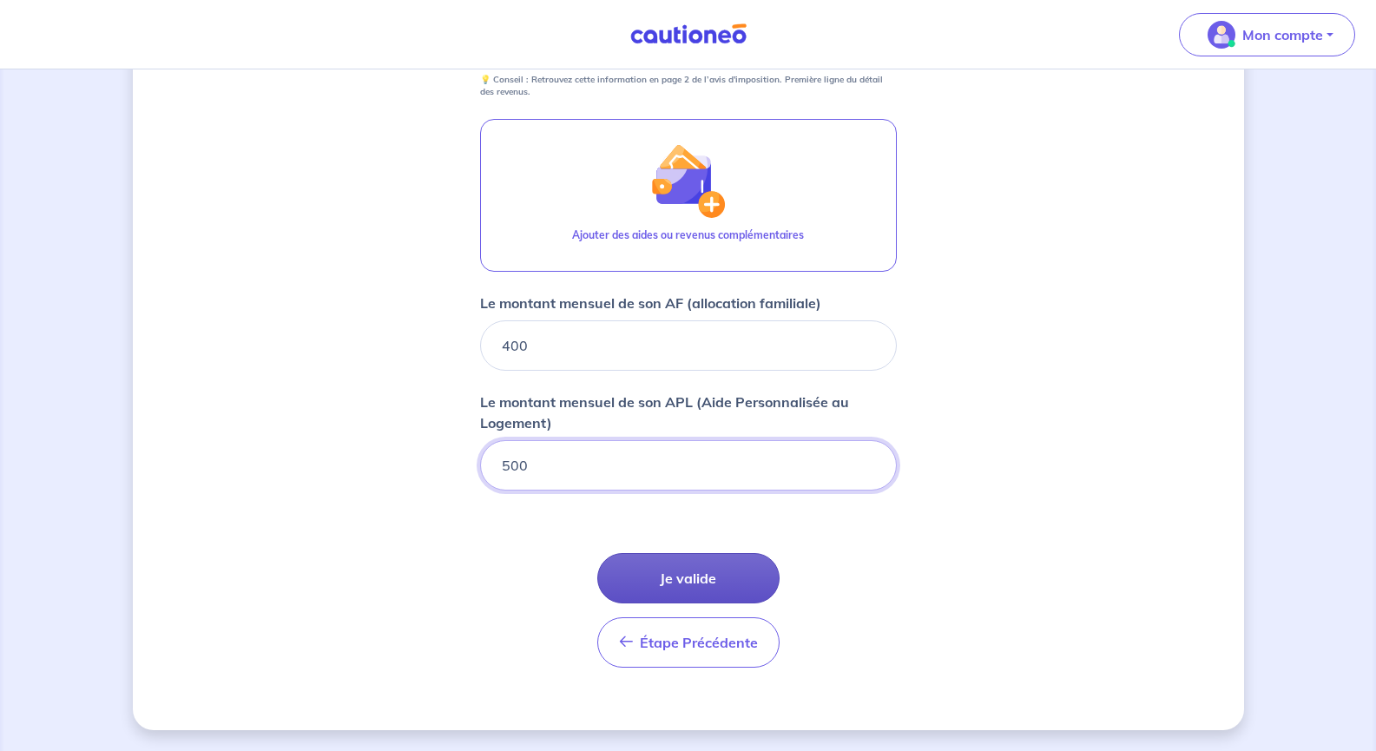
type input "500"
click at [649, 577] on button "Je valide" at bounding box center [688, 578] width 182 height 50
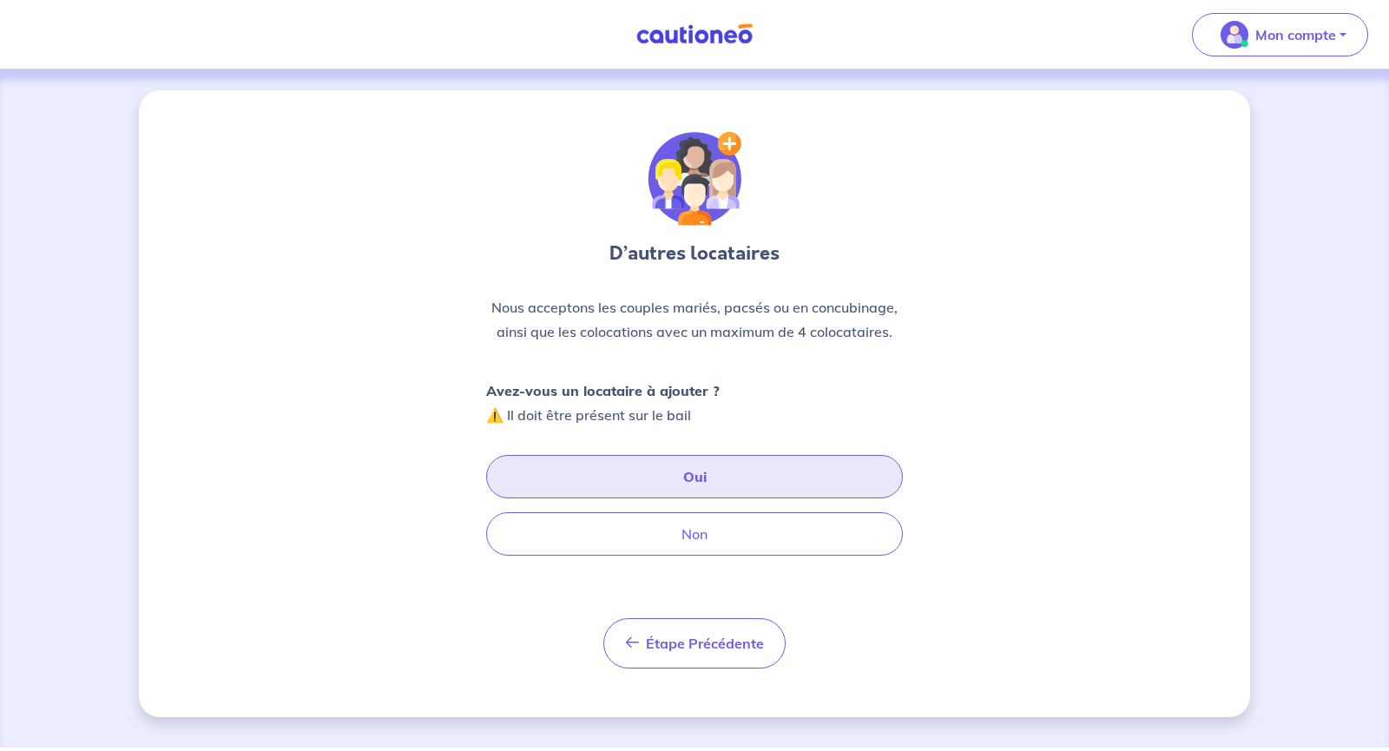
click at [733, 476] on button "Oui" at bounding box center [694, 476] width 417 height 43
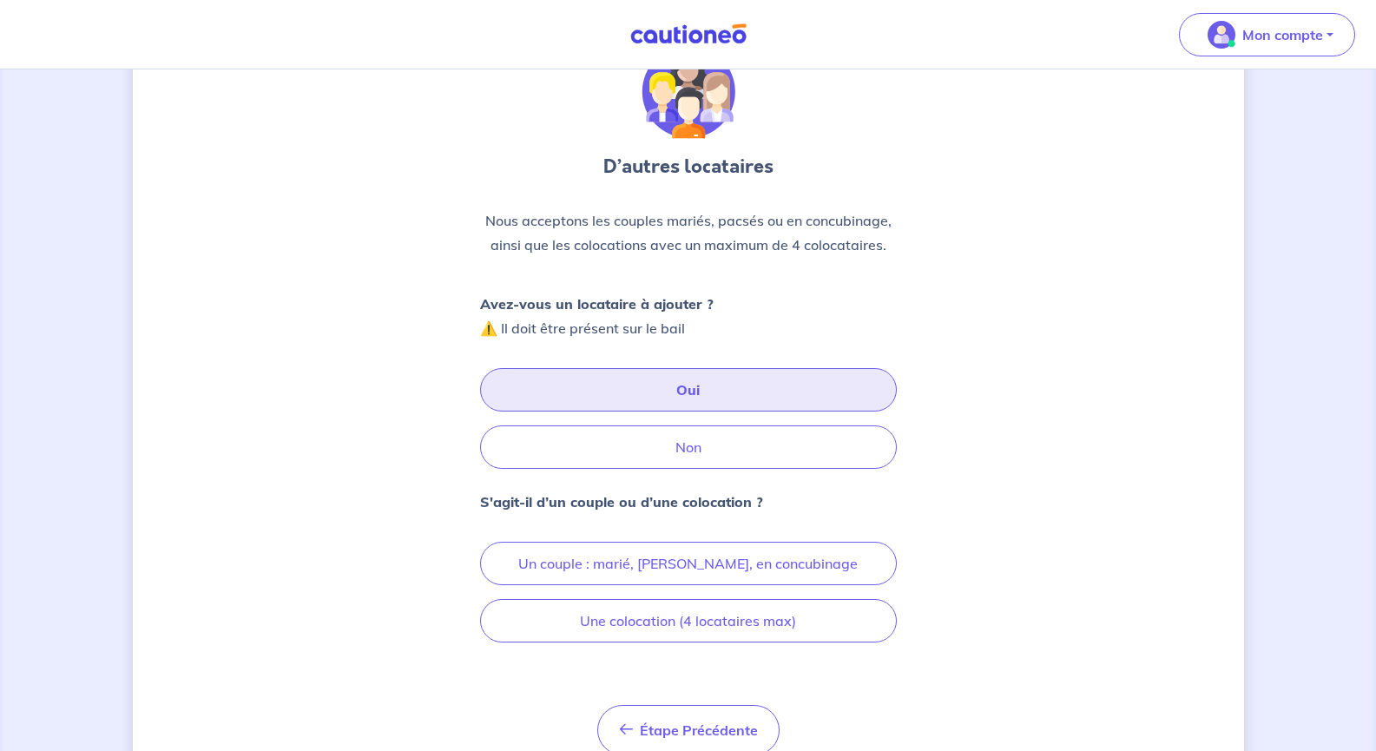
scroll to position [161, 0]
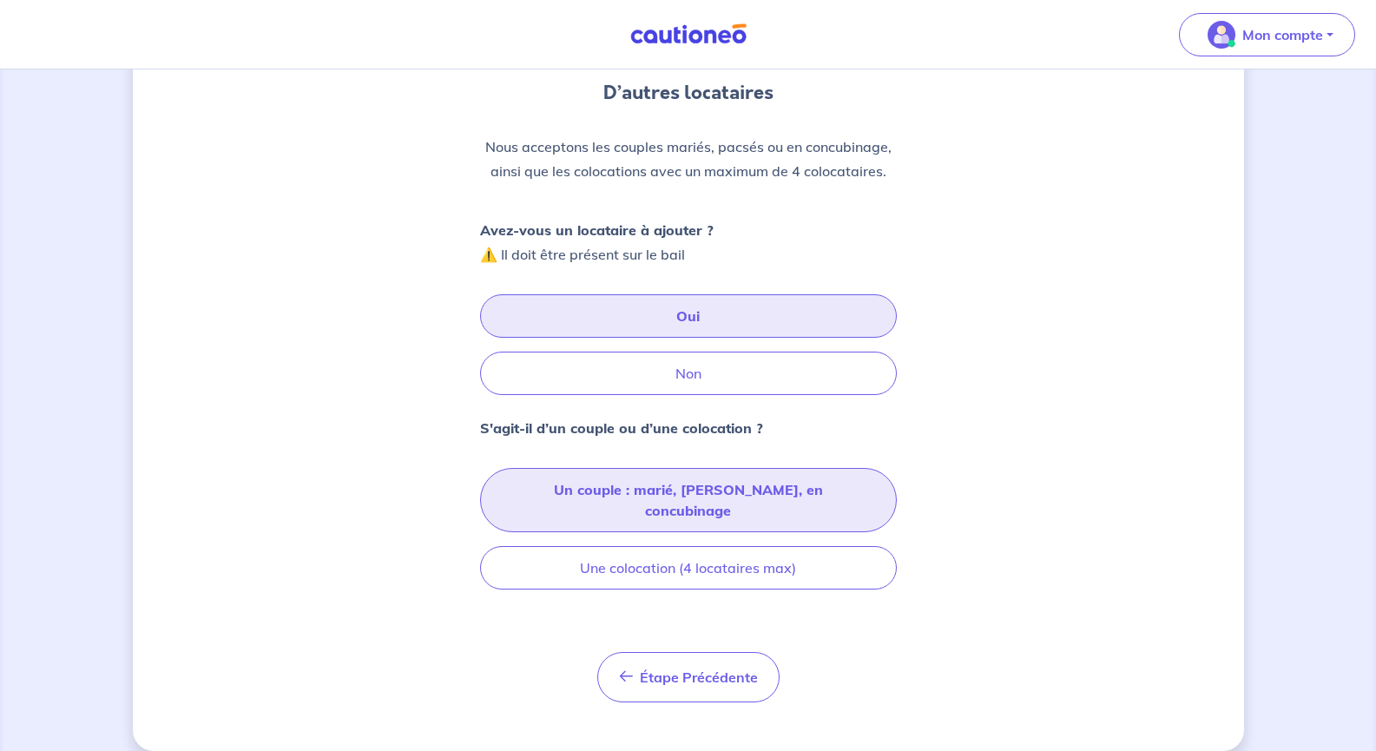
click at [704, 481] on button "Un couple : marié, pacsé, en concubinage" at bounding box center [688, 500] width 417 height 64
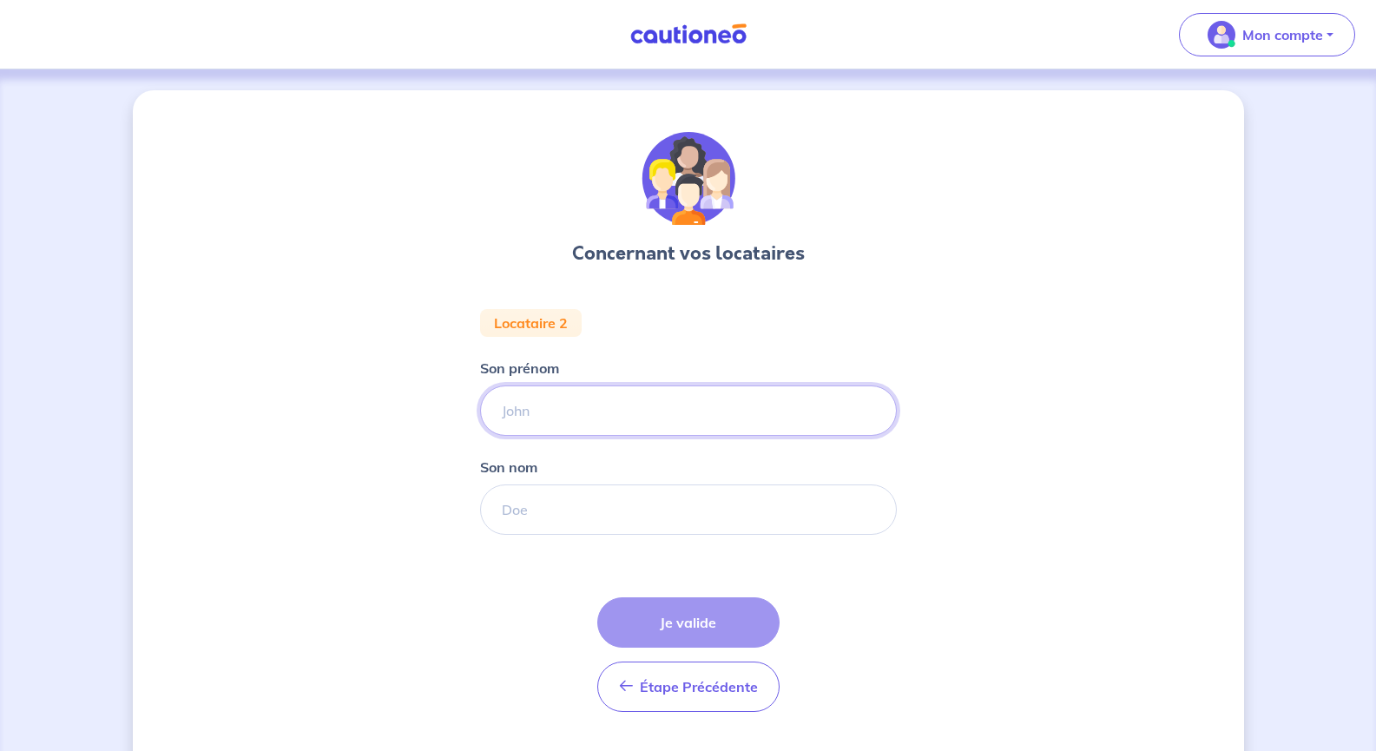
click at [531, 412] on input "Son prénom" at bounding box center [688, 411] width 417 height 50
click at [512, 403] on input "Nouali" at bounding box center [688, 411] width 417 height 50
type input "Naouali"
click at [511, 501] on input "Son nom" at bounding box center [688, 510] width 417 height 50
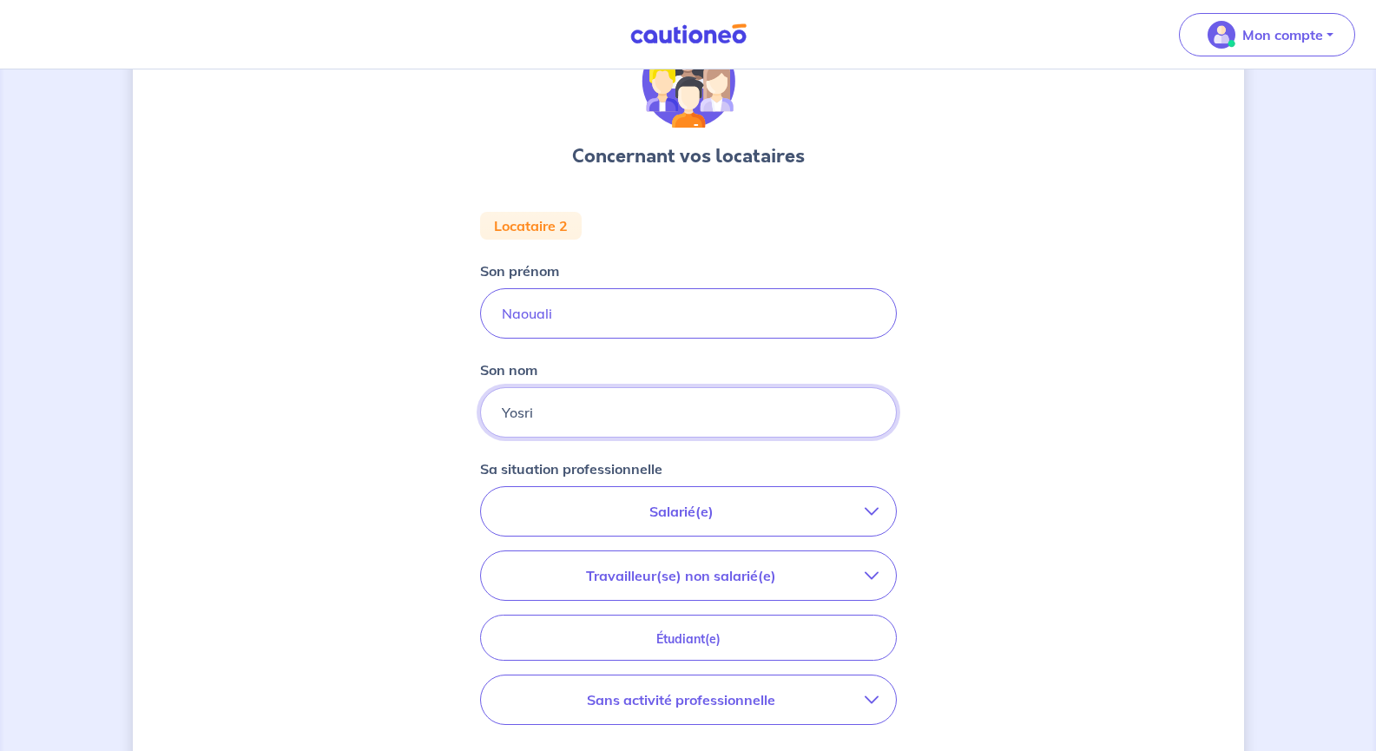
scroll to position [174, 0]
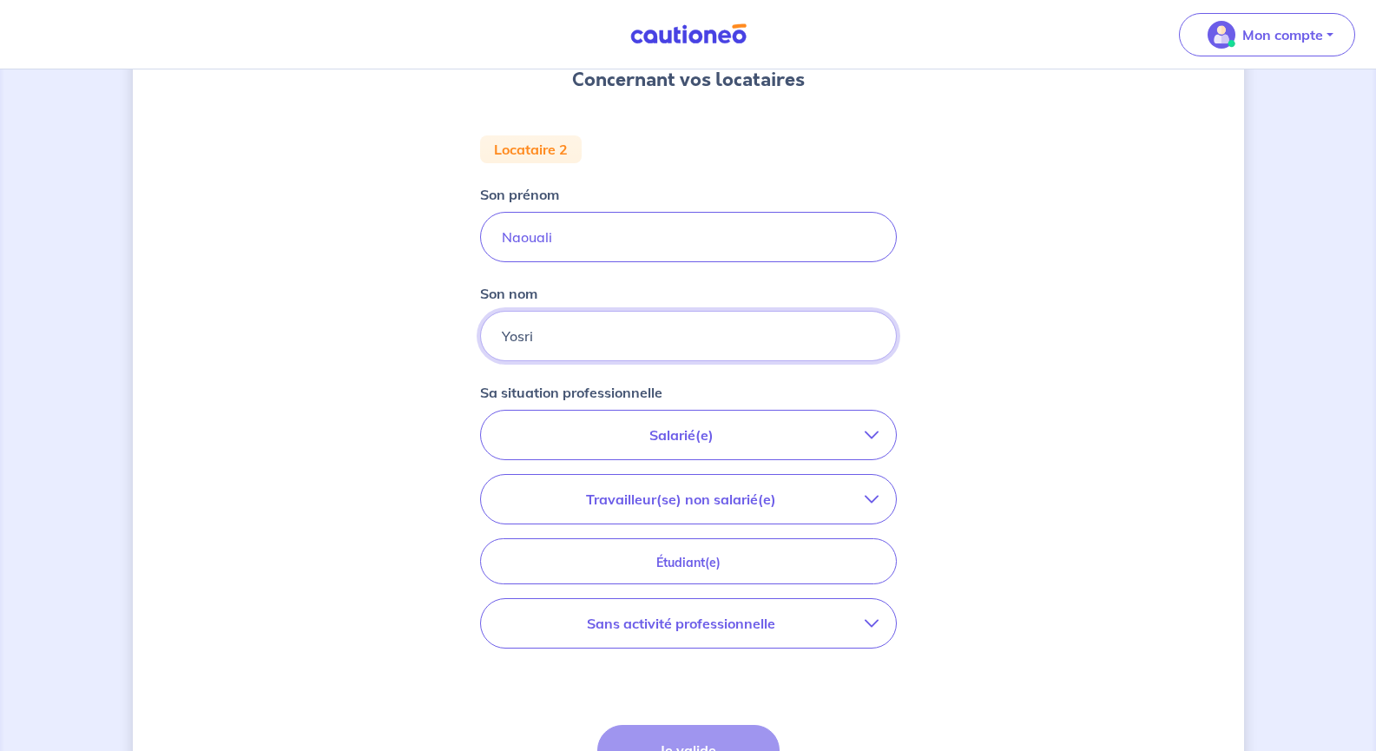
type input "[PERSON_NAME]"
click at [876, 429] on icon "button" at bounding box center [872, 435] width 14 height 14
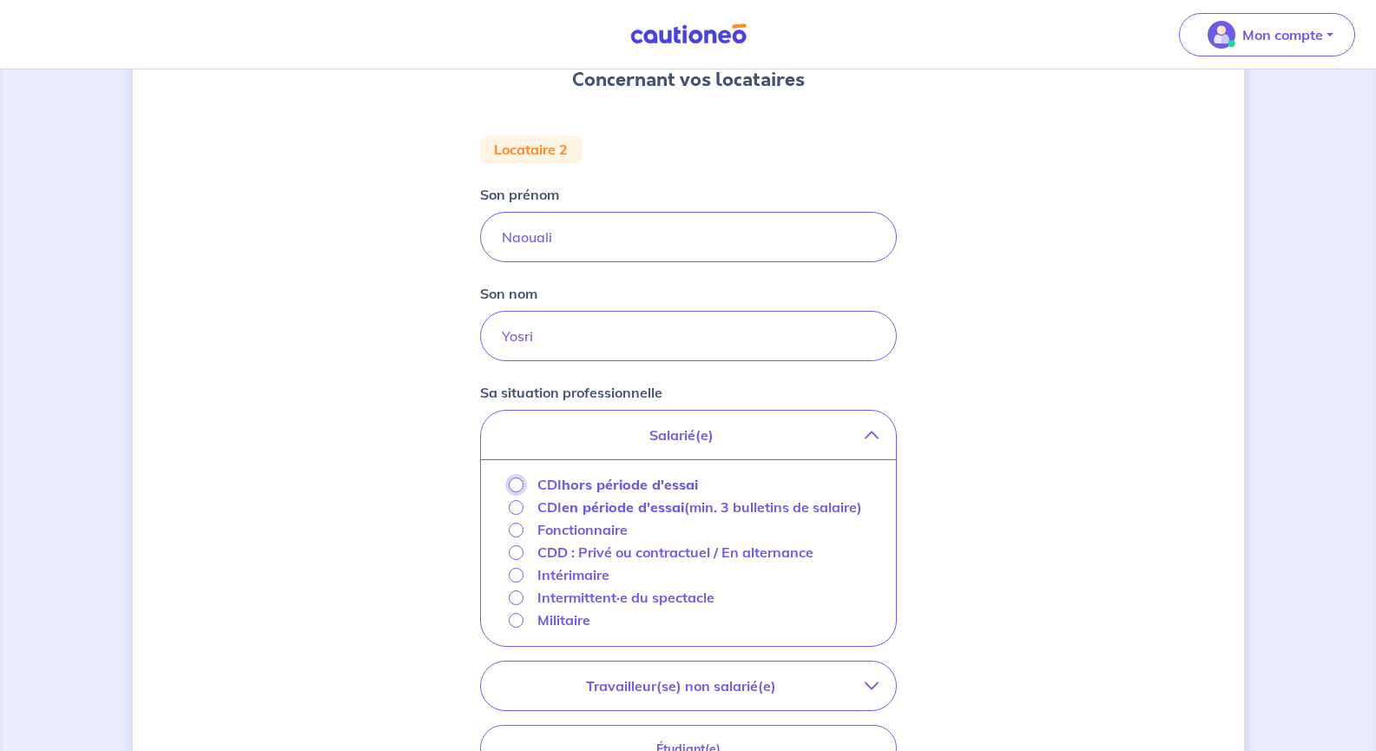
click at [518, 486] on input "CDI hors période d'essai" at bounding box center [516, 485] width 15 height 15
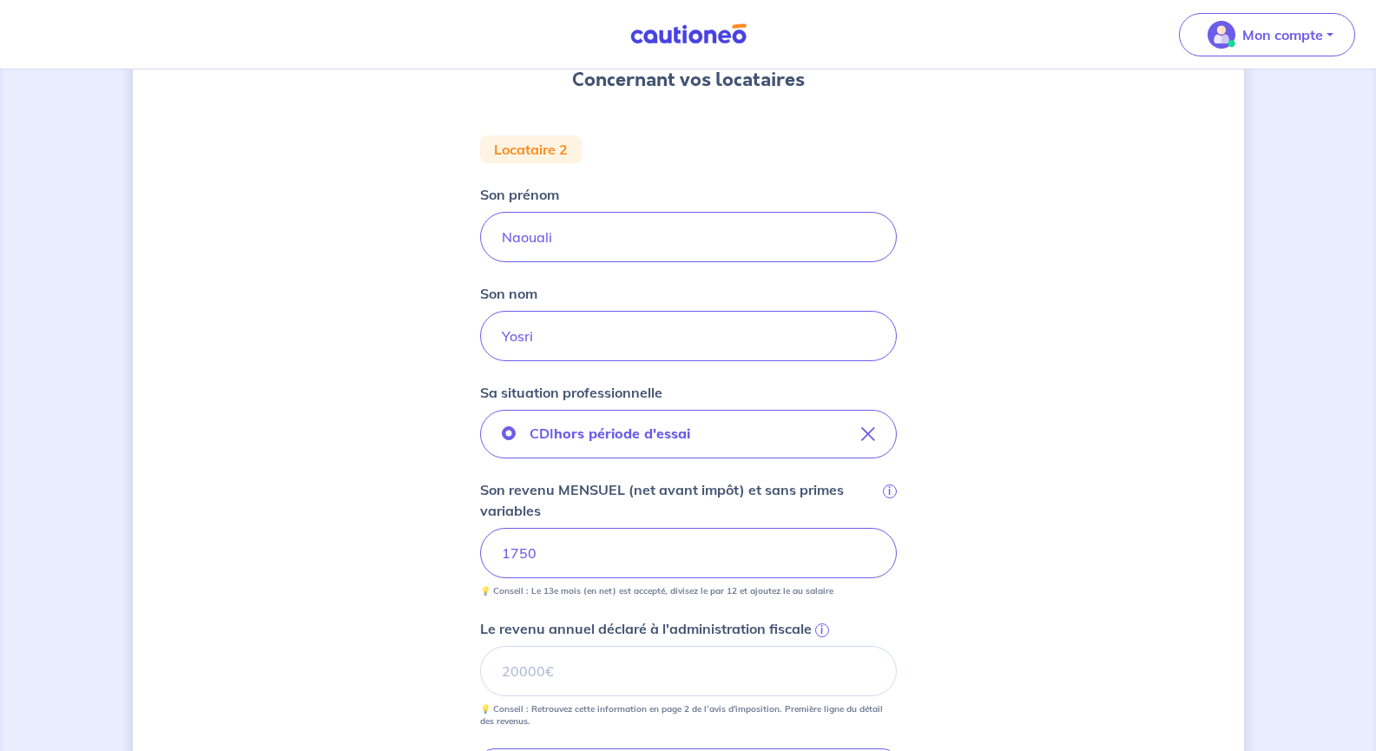
scroll to position [434, 0]
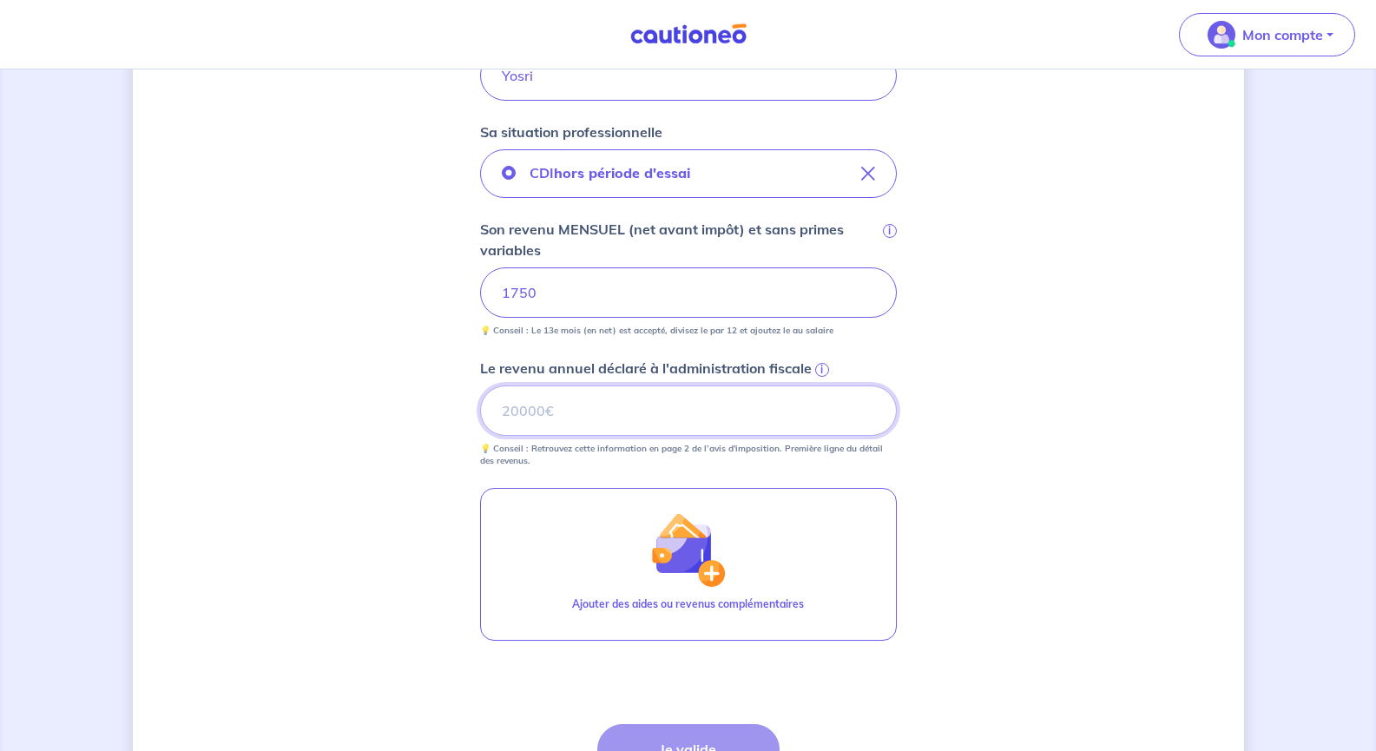
click at [653, 426] on input "Le revenu annuel déclaré à l'administration fiscale i" at bounding box center [688, 411] width 417 height 50
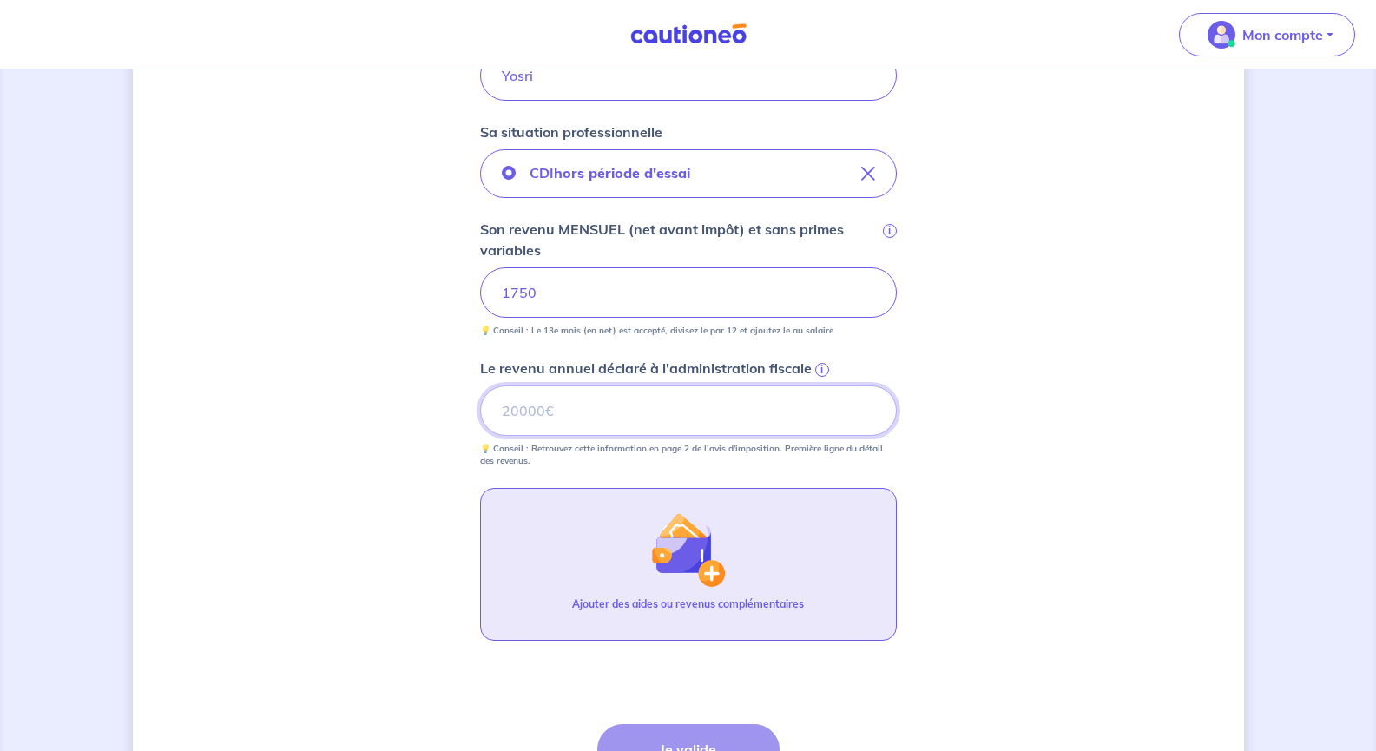
scroll to position [605, 0]
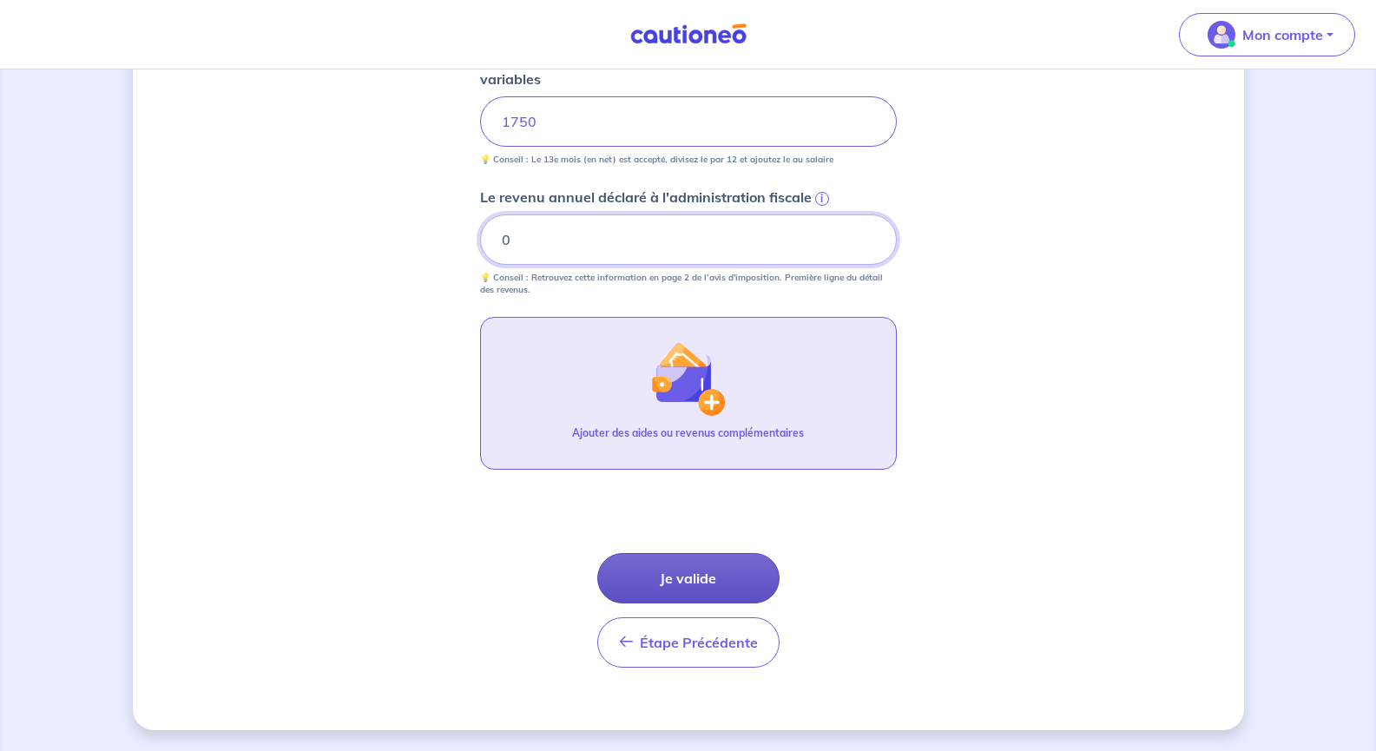
type input "0"
click at [735, 592] on button "Je valide" at bounding box center [688, 578] width 182 height 50
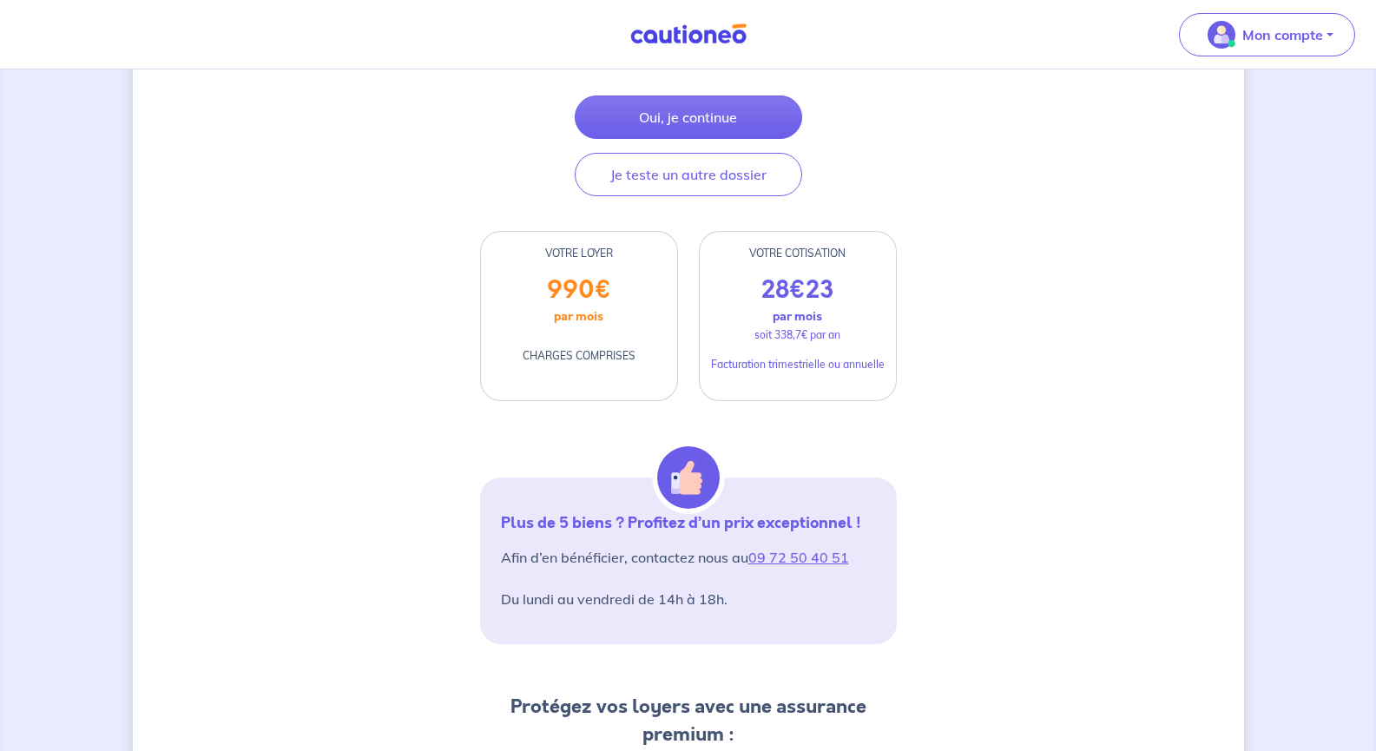
scroll to position [174, 0]
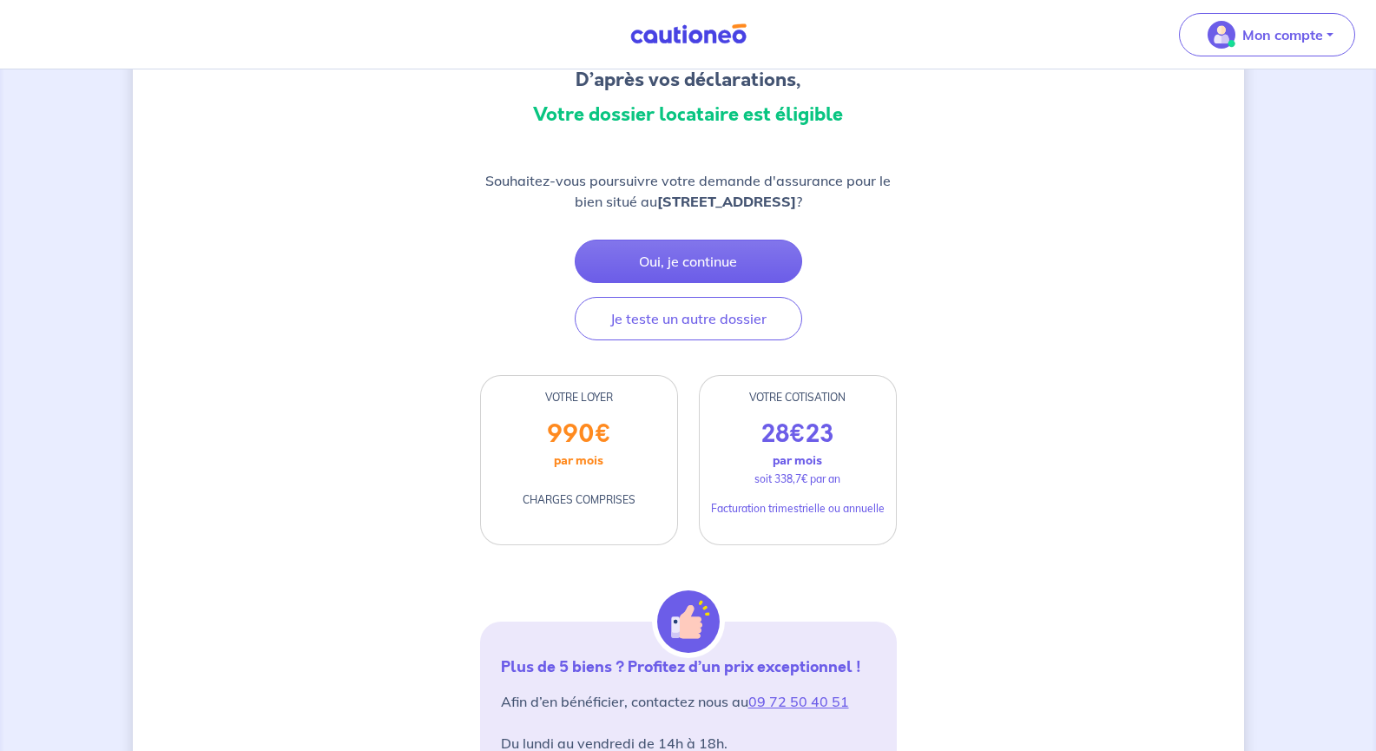
click at [699, 253] on button "Oui, je continue" at bounding box center [689, 261] width 228 height 43
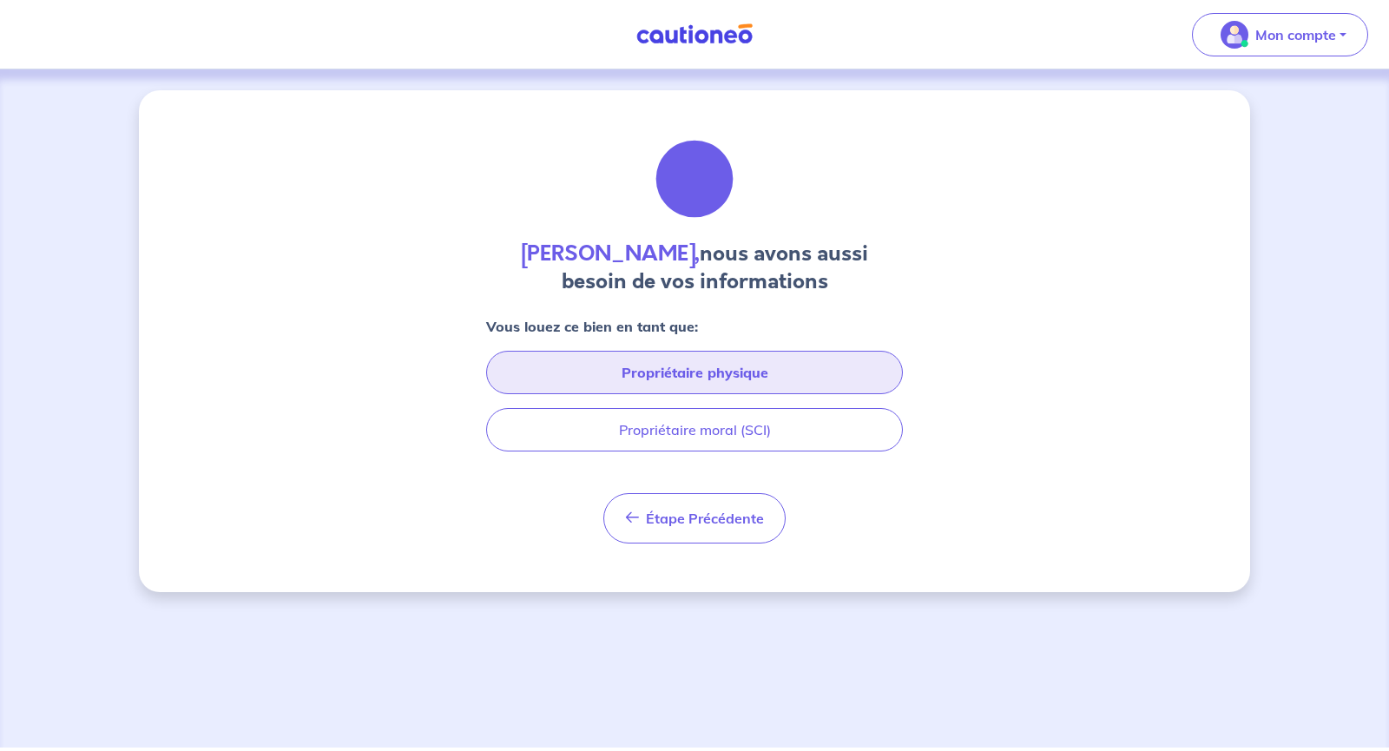
click at [778, 381] on button "Propriétaire physique" at bounding box center [694, 372] width 417 height 43
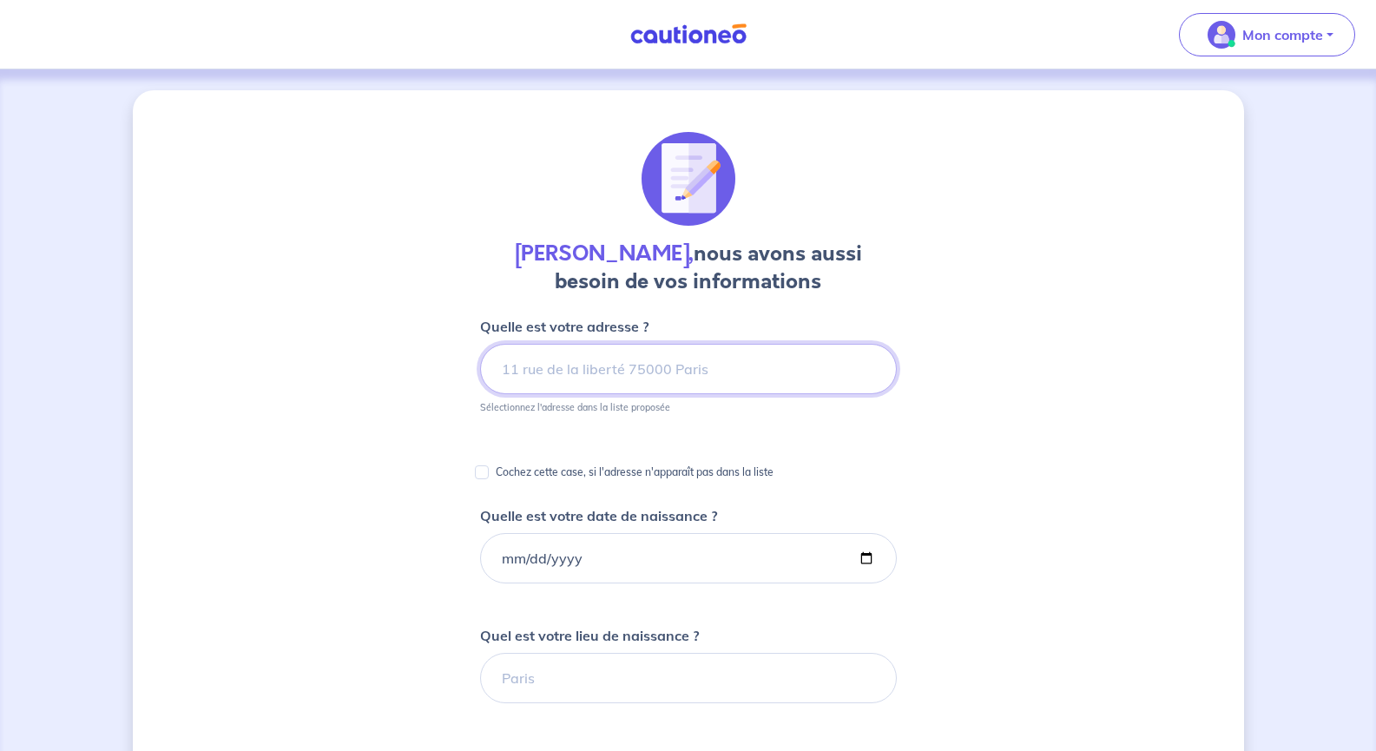
click at [726, 392] on input at bounding box center [688, 369] width 417 height 50
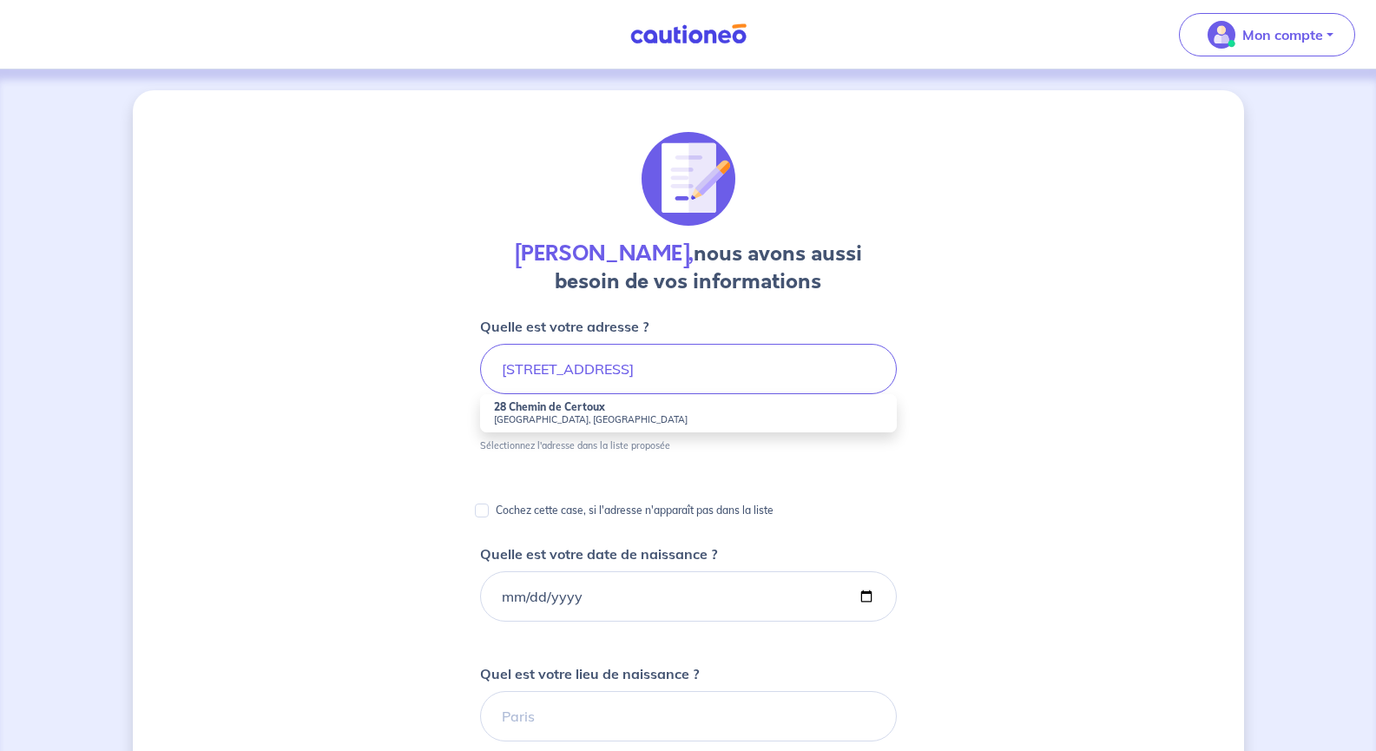
click at [703, 416] on small "Saint-Julien-en-Genevois, France" at bounding box center [688, 419] width 389 height 12
type input "28 Chemin de Certoux, Saint-Julien-en-Genevois, France"
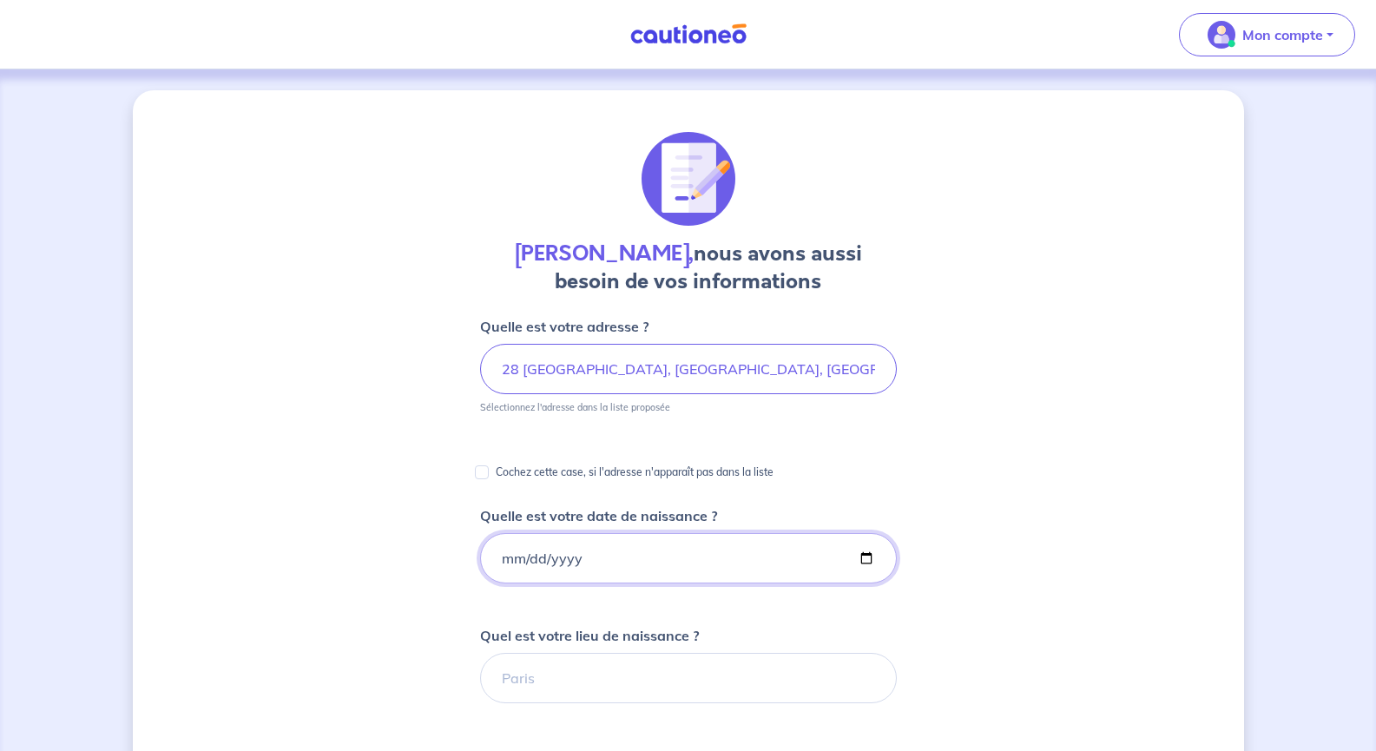
click at [598, 570] on input "Quelle est votre date de naissance ?" at bounding box center [688, 558] width 417 height 50
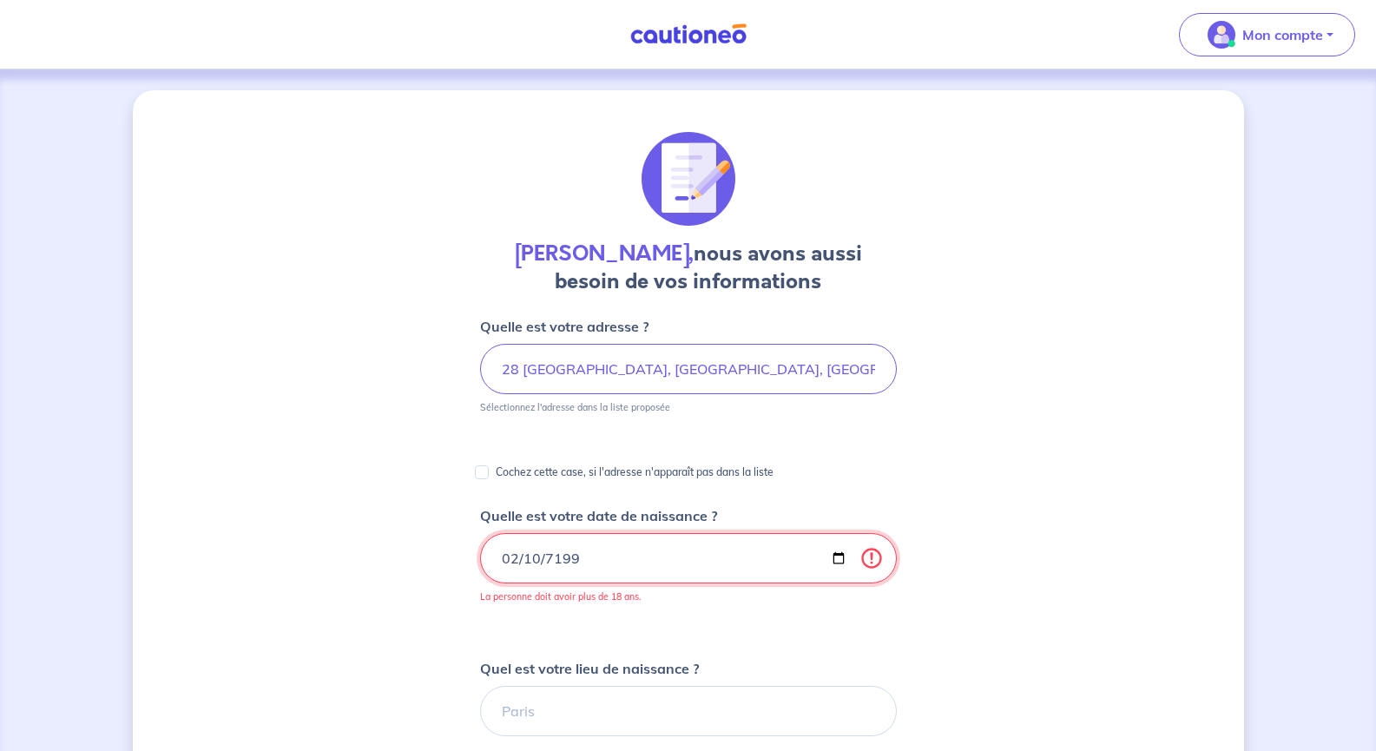
type input "1997-02-10"
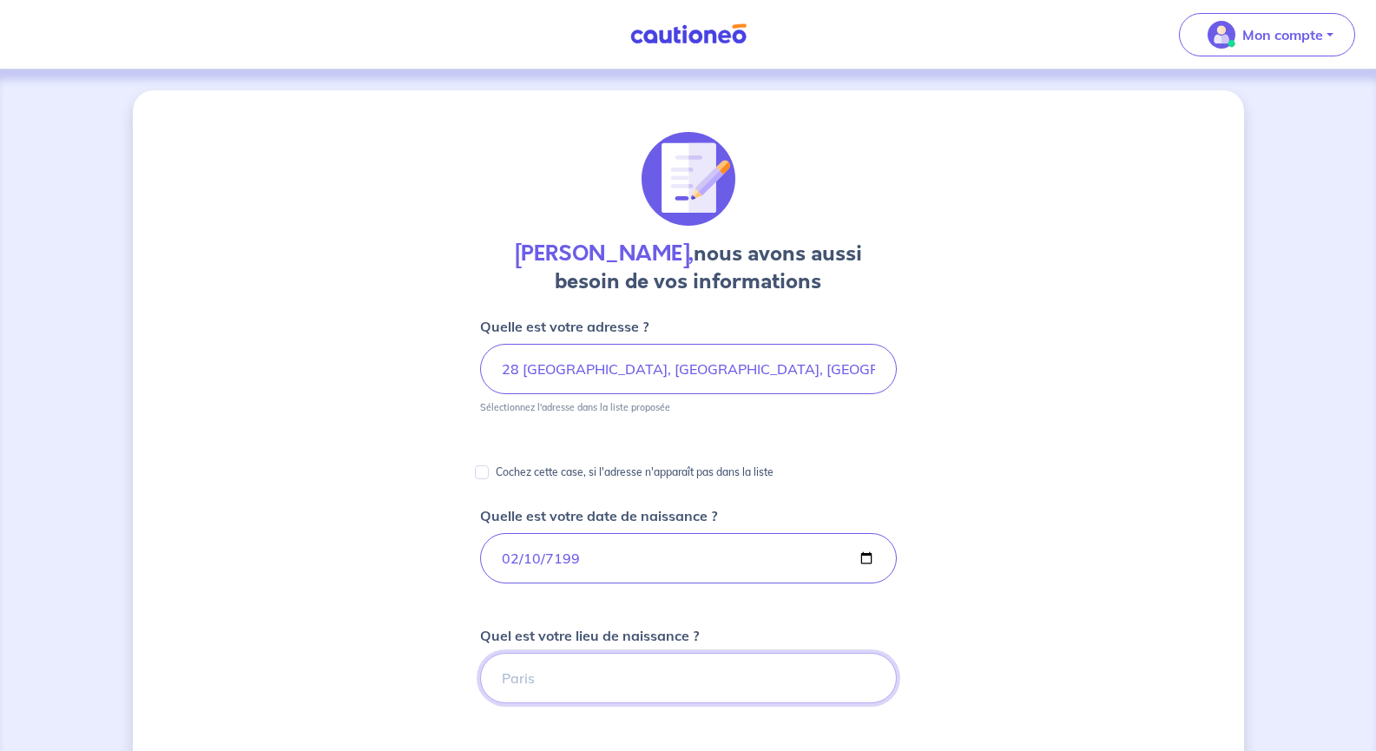
click at [655, 670] on input "Quel est votre lieu de naissance ?" at bounding box center [688, 678] width 417 height 50
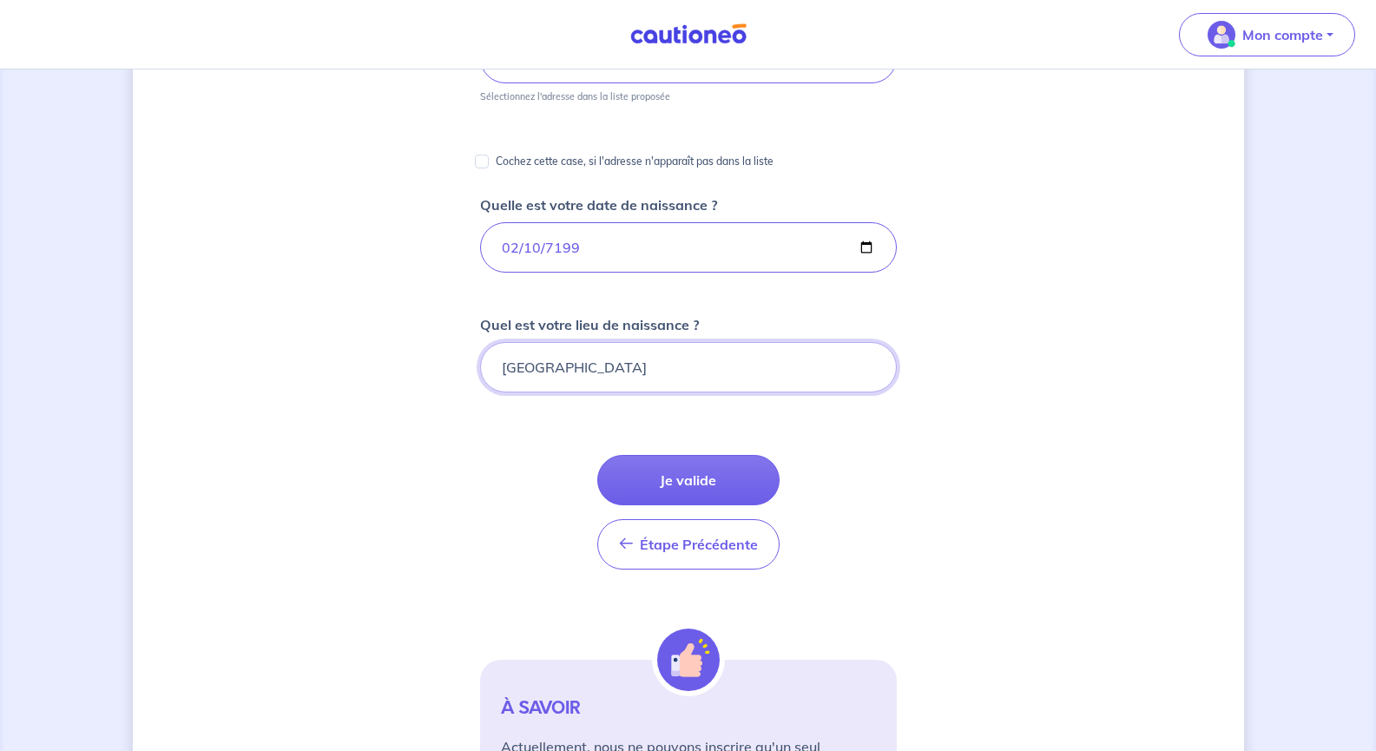
scroll to position [347, 0]
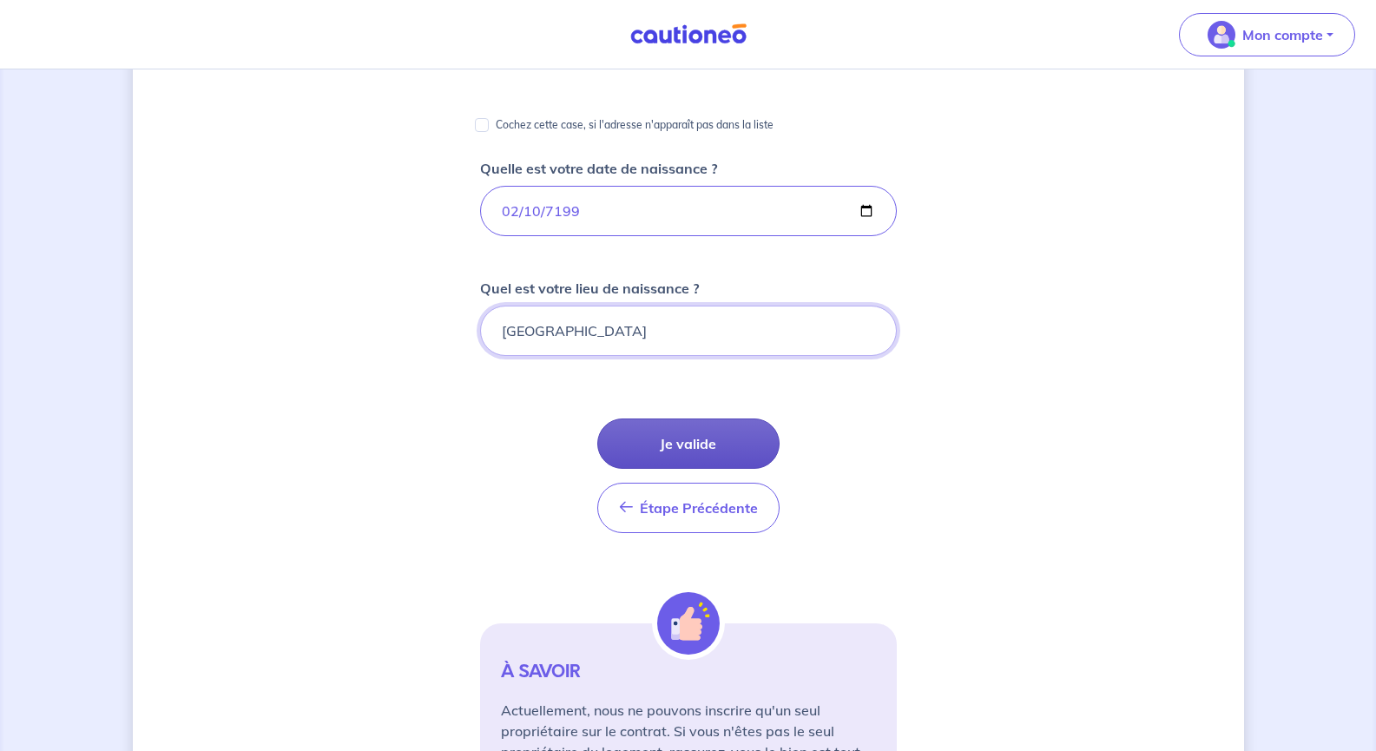
type input "Vienne"
click at [732, 444] on button "Je valide" at bounding box center [688, 444] width 182 height 50
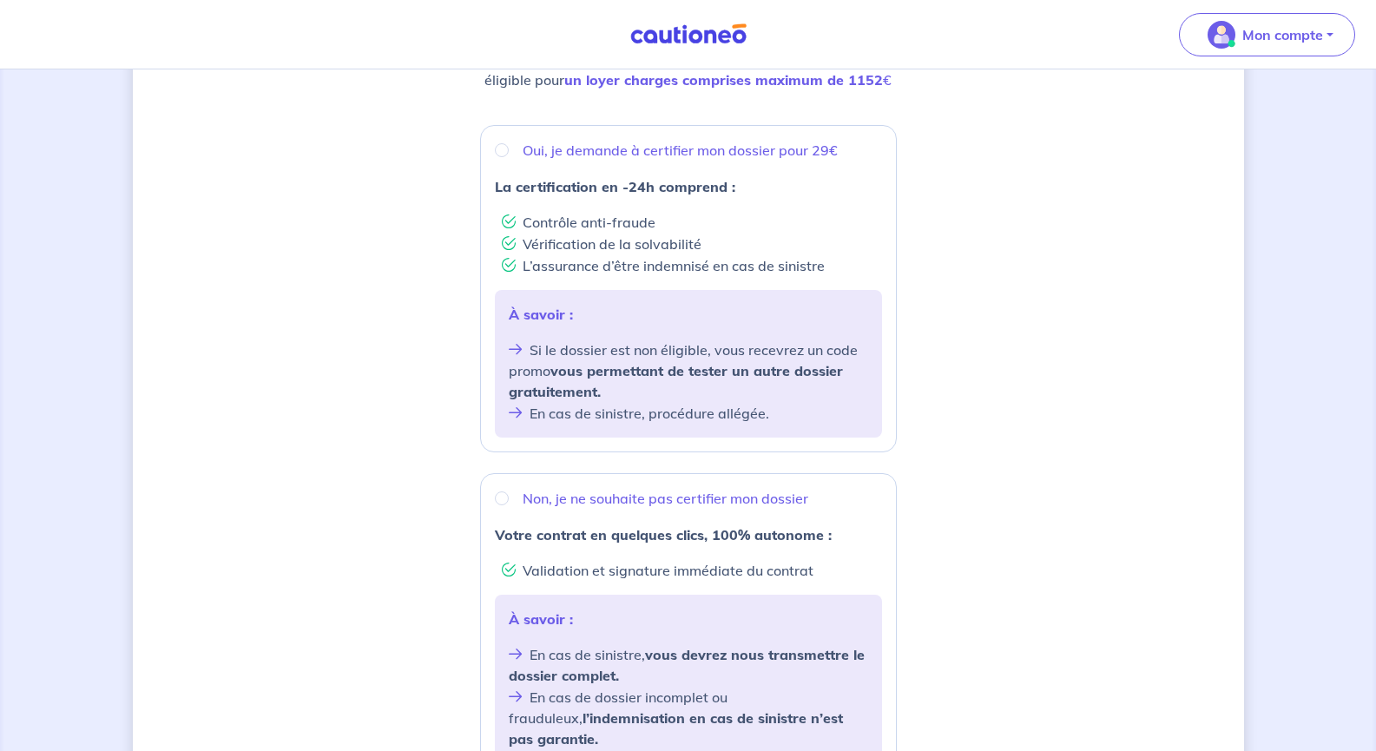
scroll to position [261, 0]
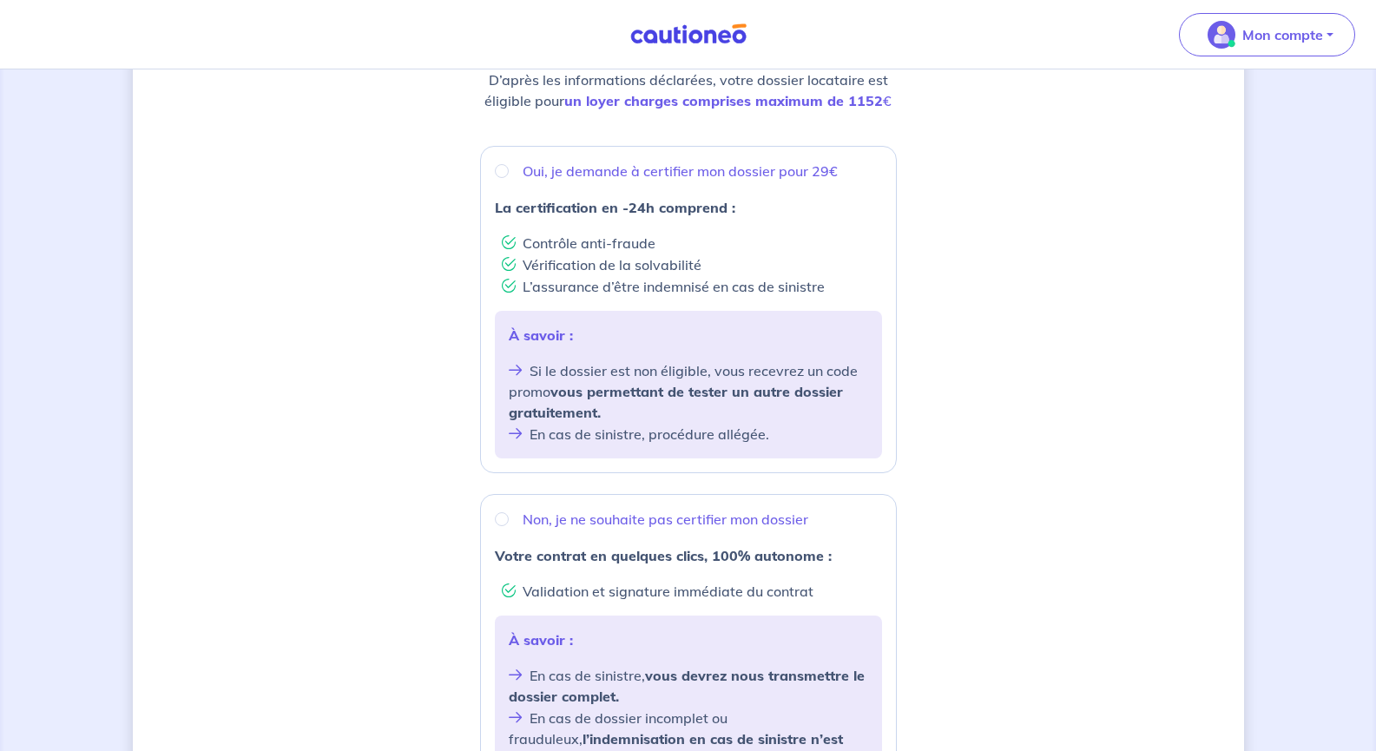
click at [624, 164] on p "Oui, je demande à certifier mon dossier pour 29€" at bounding box center [680, 171] width 315 height 21
click at [509, 164] on input "Oui, je demande à certifier mon dossier pour 29€" at bounding box center [502, 171] width 14 height 14
radio input "true"
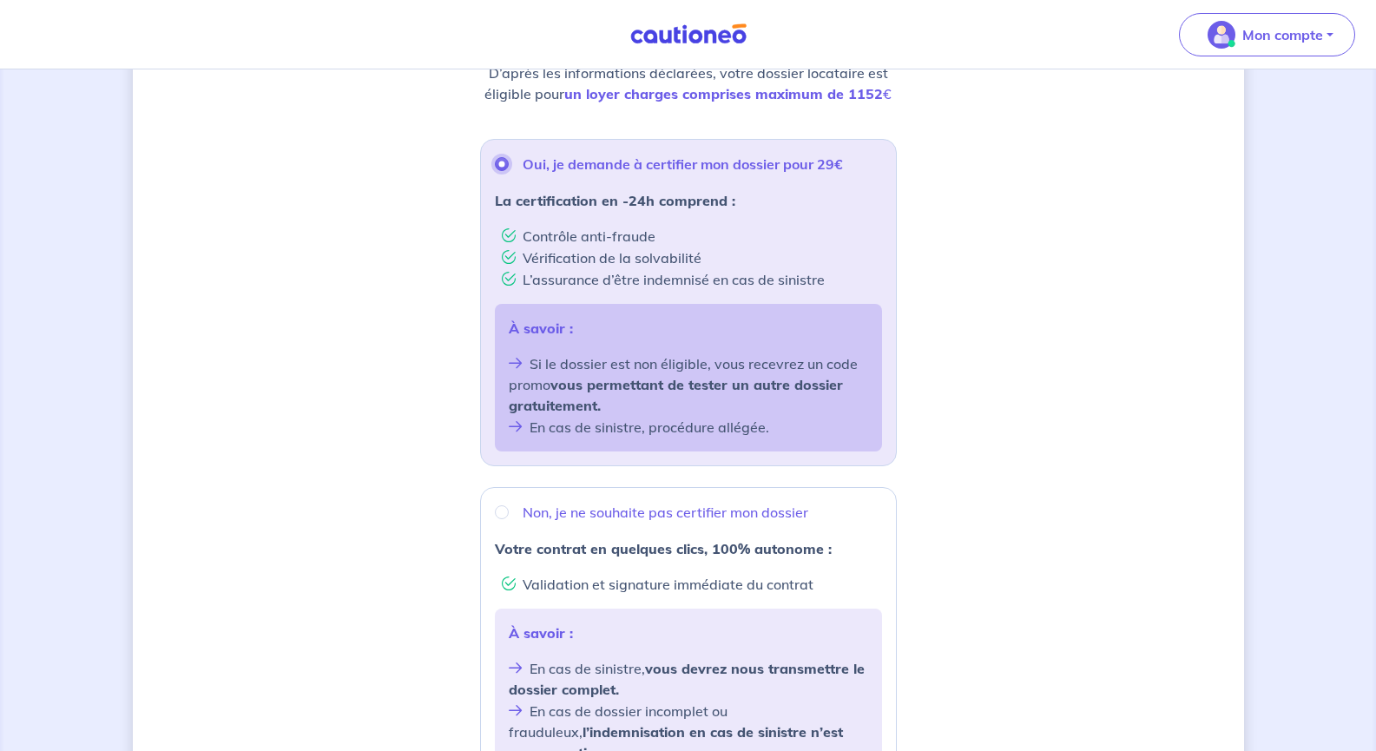
scroll to position [548, 0]
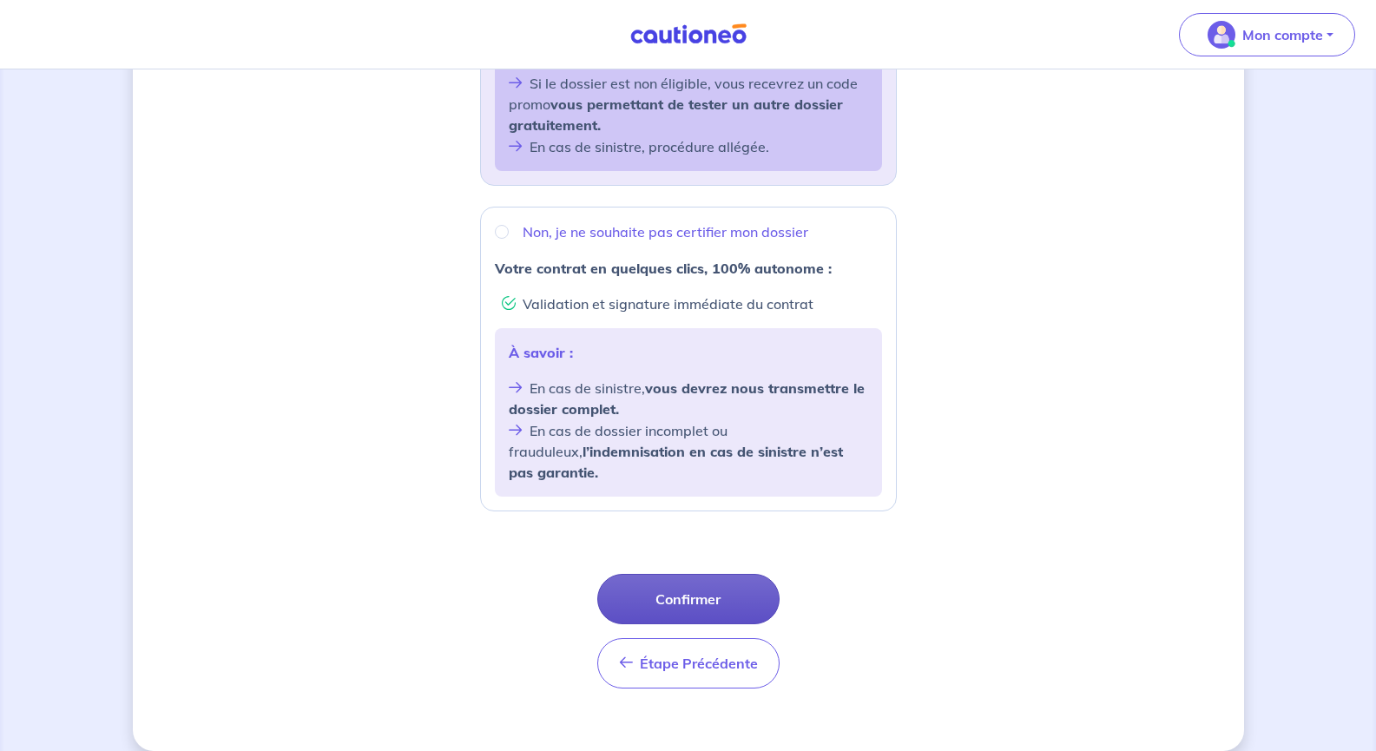
click at [726, 582] on button "Confirmer" at bounding box center [688, 599] width 182 height 50
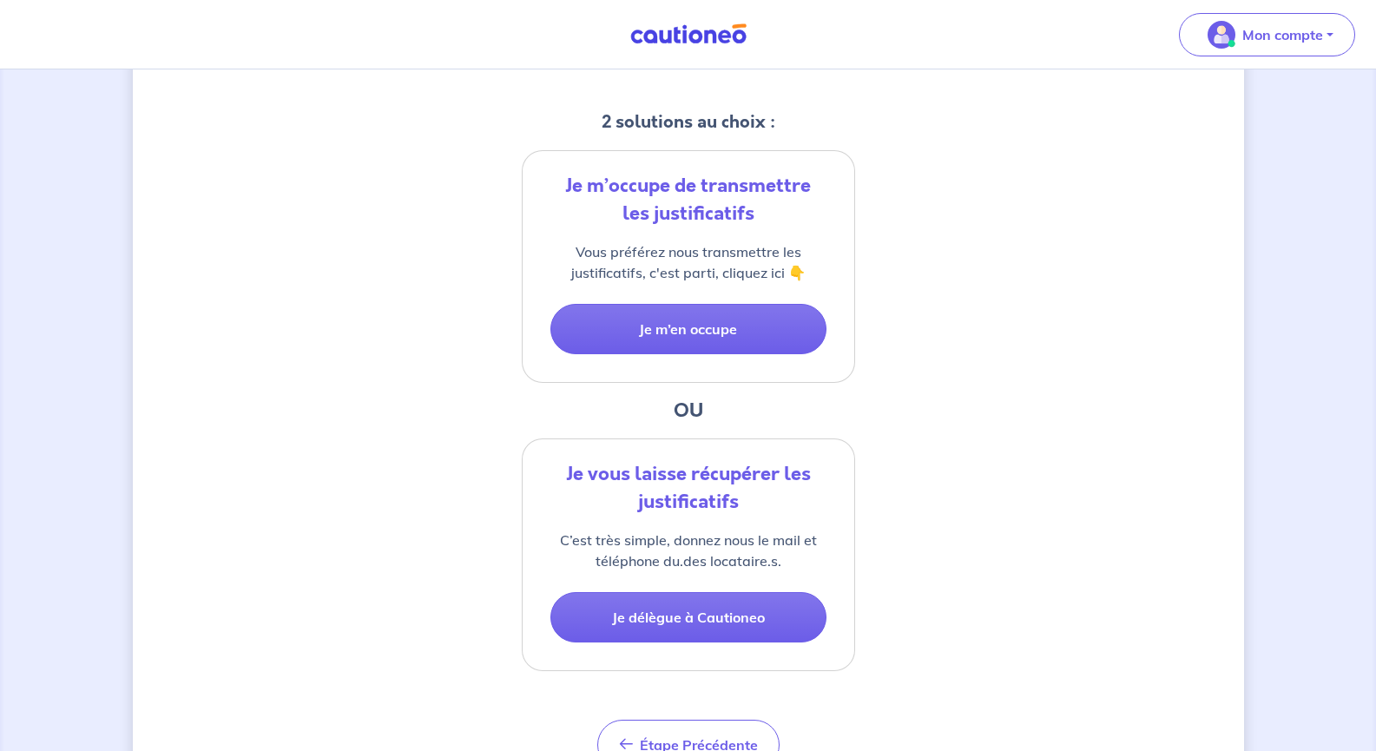
scroll to position [347, 0]
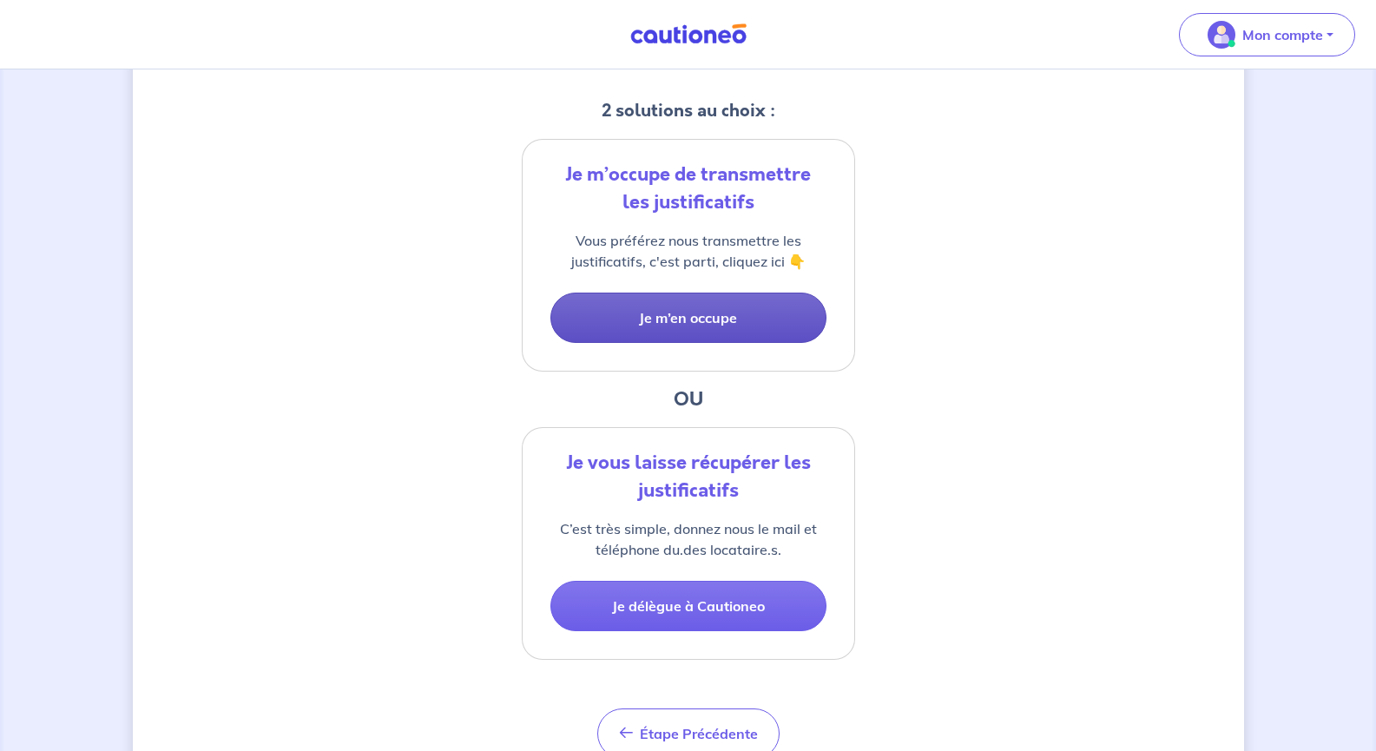
click at [725, 331] on button "Je m’en occupe" at bounding box center [689, 318] width 276 height 50
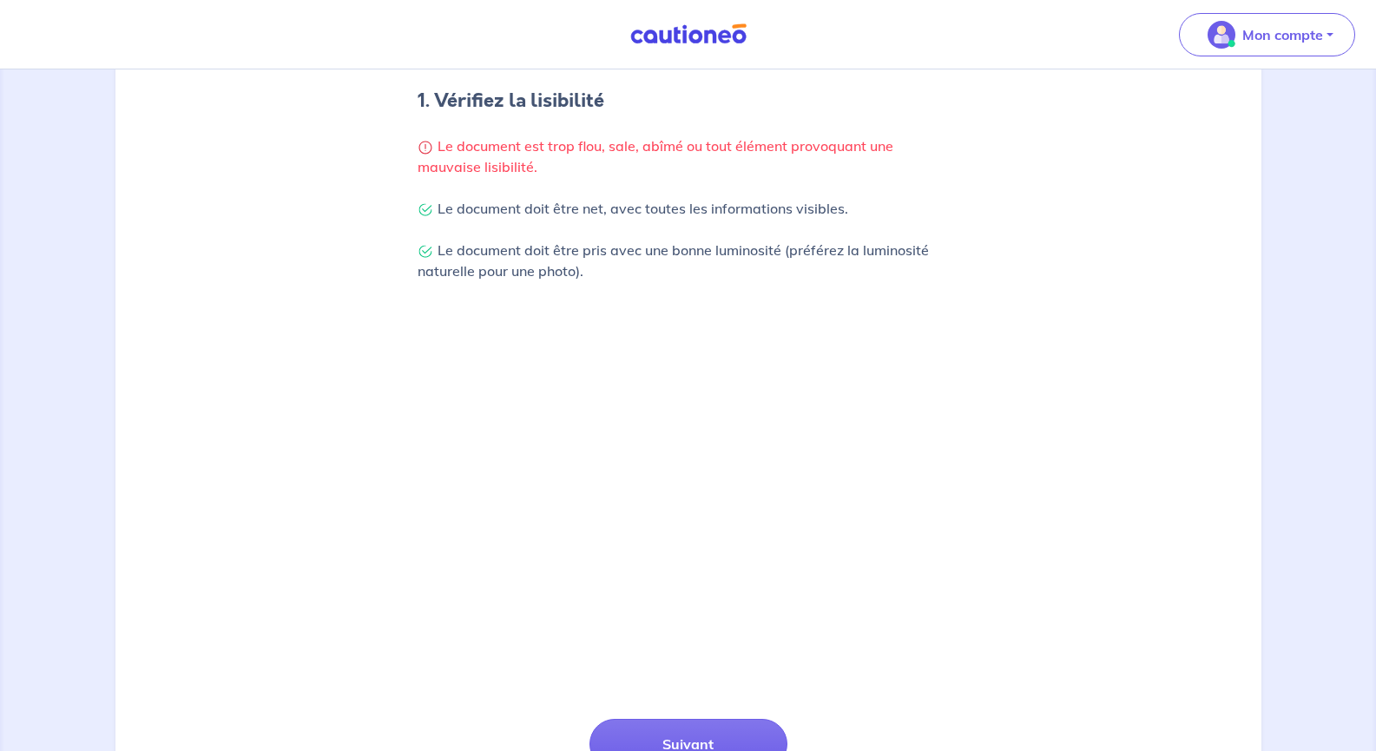
scroll to position [434, 0]
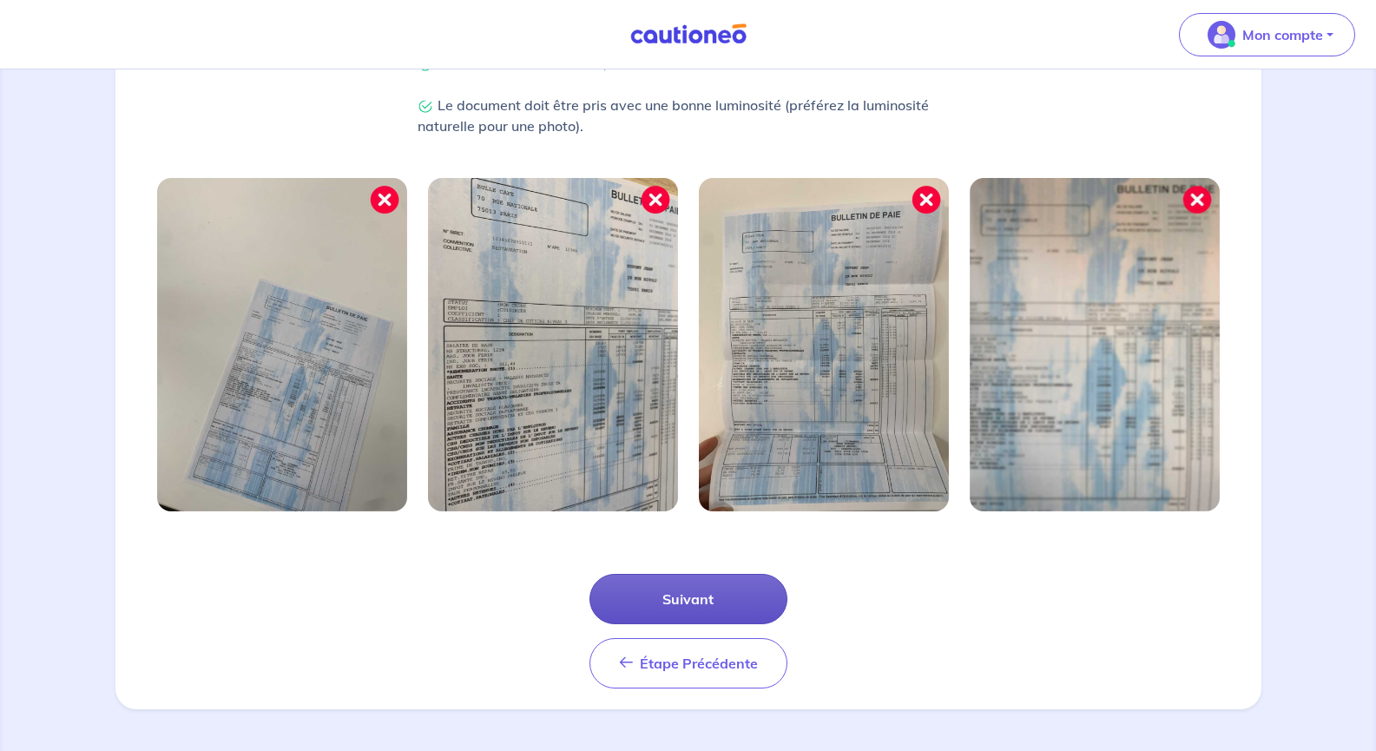
click at [714, 593] on button "Suivant" at bounding box center [689, 599] width 198 height 50
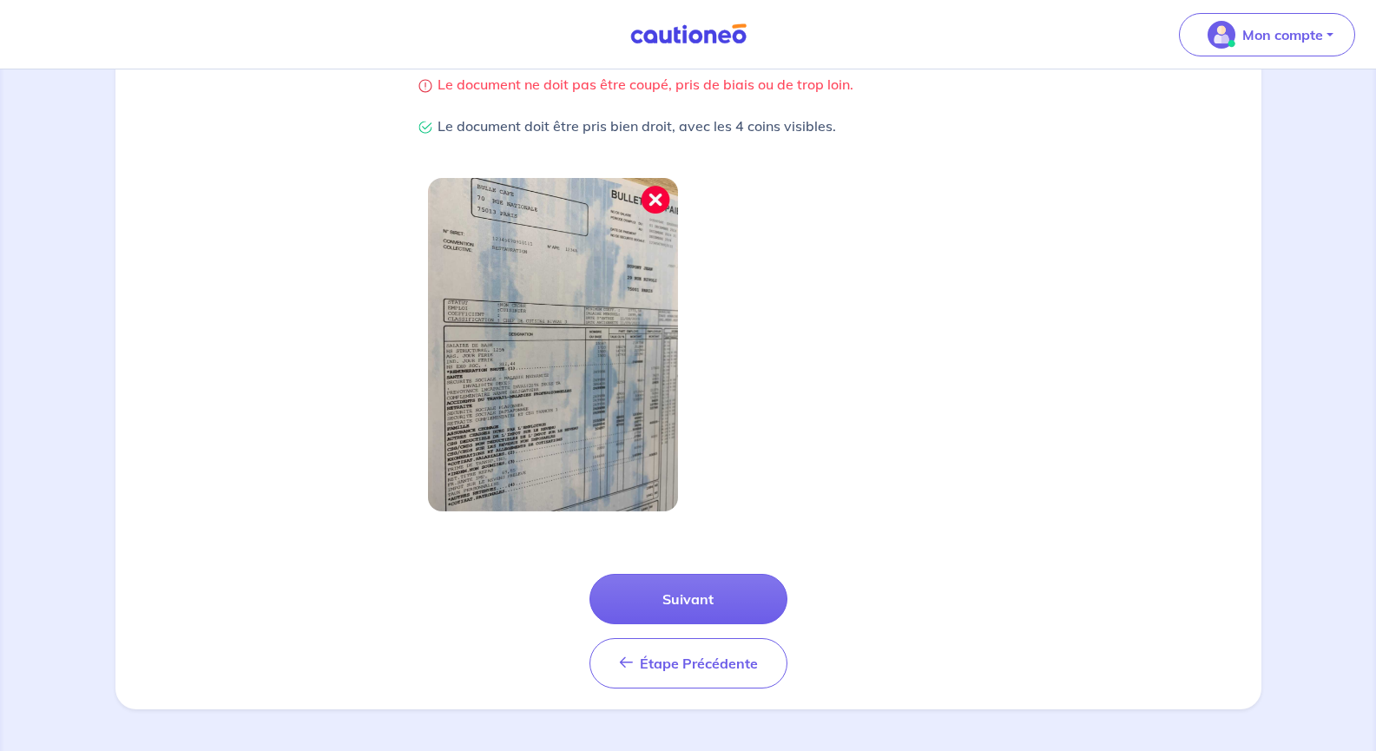
scroll to position [322, 0]
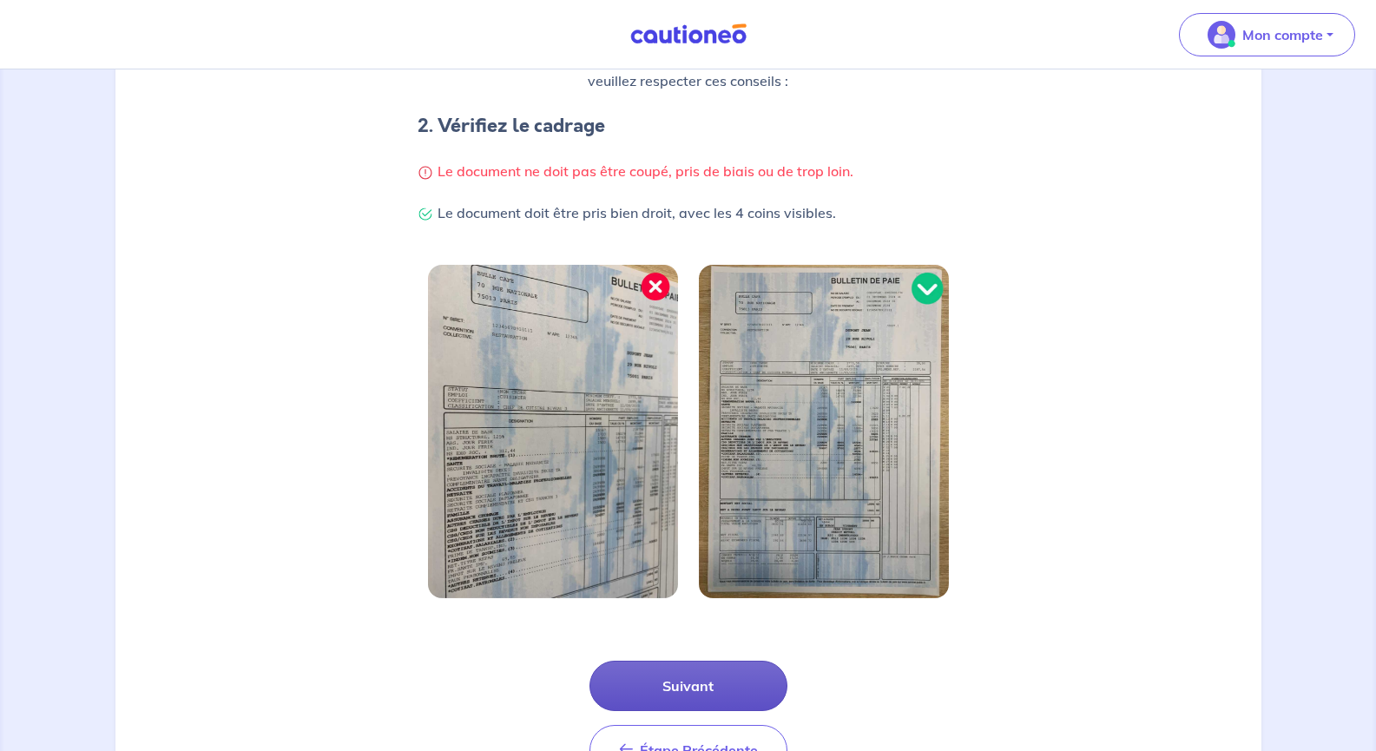
click at [732, 679] on button "Suivant" at bounding box center [689, 686] width 198 height 50
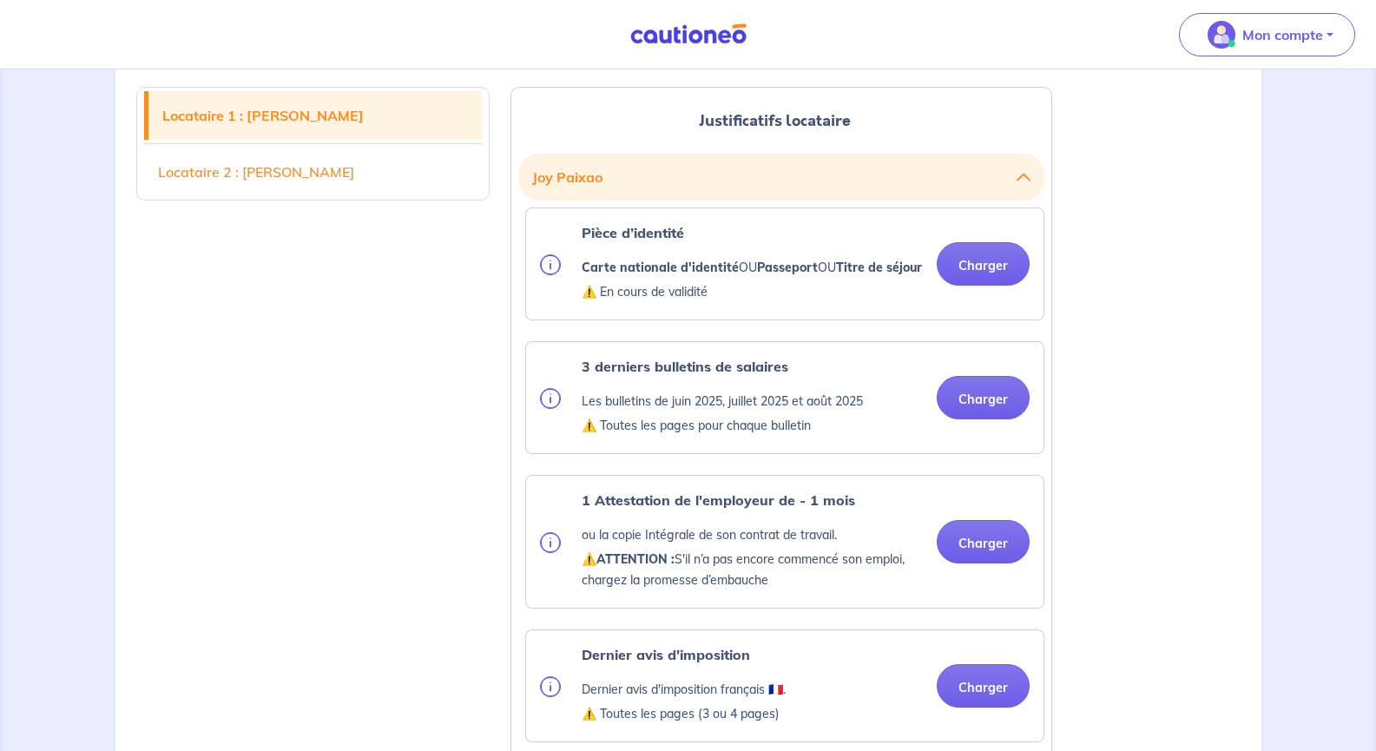
scroll to position [521, 0]
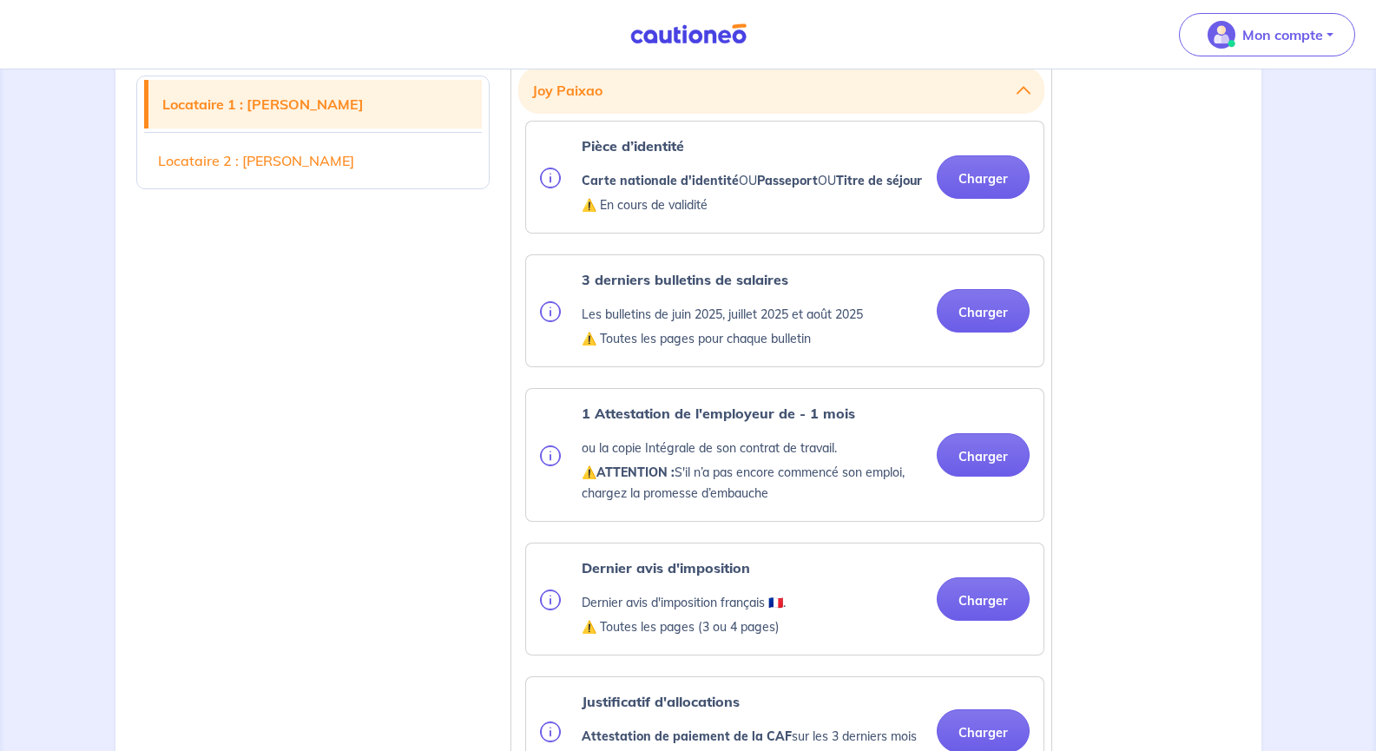
drag, startPoint x: 787, startPoint y: 511, endPoint x: 695, endPoint y: 472, distance: 99.7
click at [577, 429] on div "1 Attestation de l'employeur de - 1 mois ou la copie Intégrale de son contrat d…" at bounding box center [731, 455] width 383 height 104
click at [773, 504] on p "⚠️ ATTENTION : S'il n’a pas encore commencé son emploi, chargez la promesse d’e…" at bounding box center [752, 483] width 341 height 42
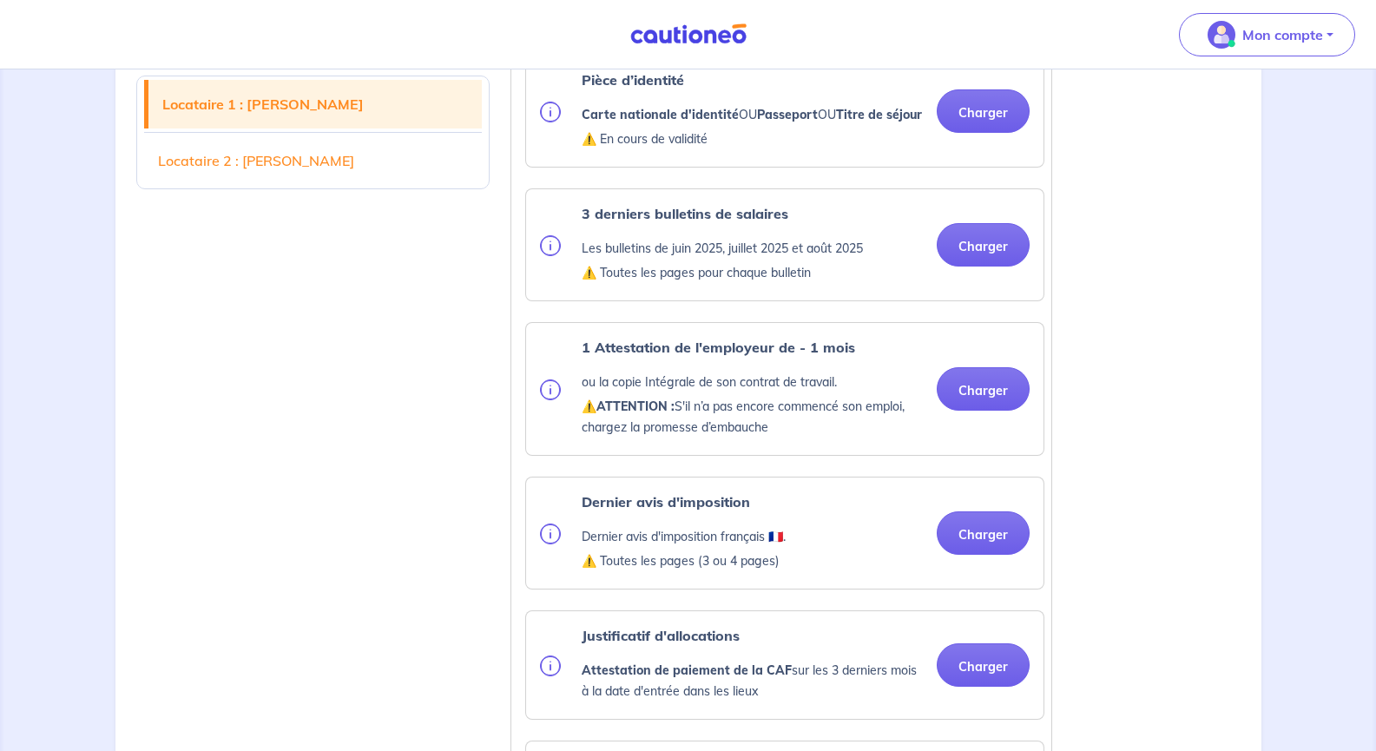
scroll to position [608, 0]
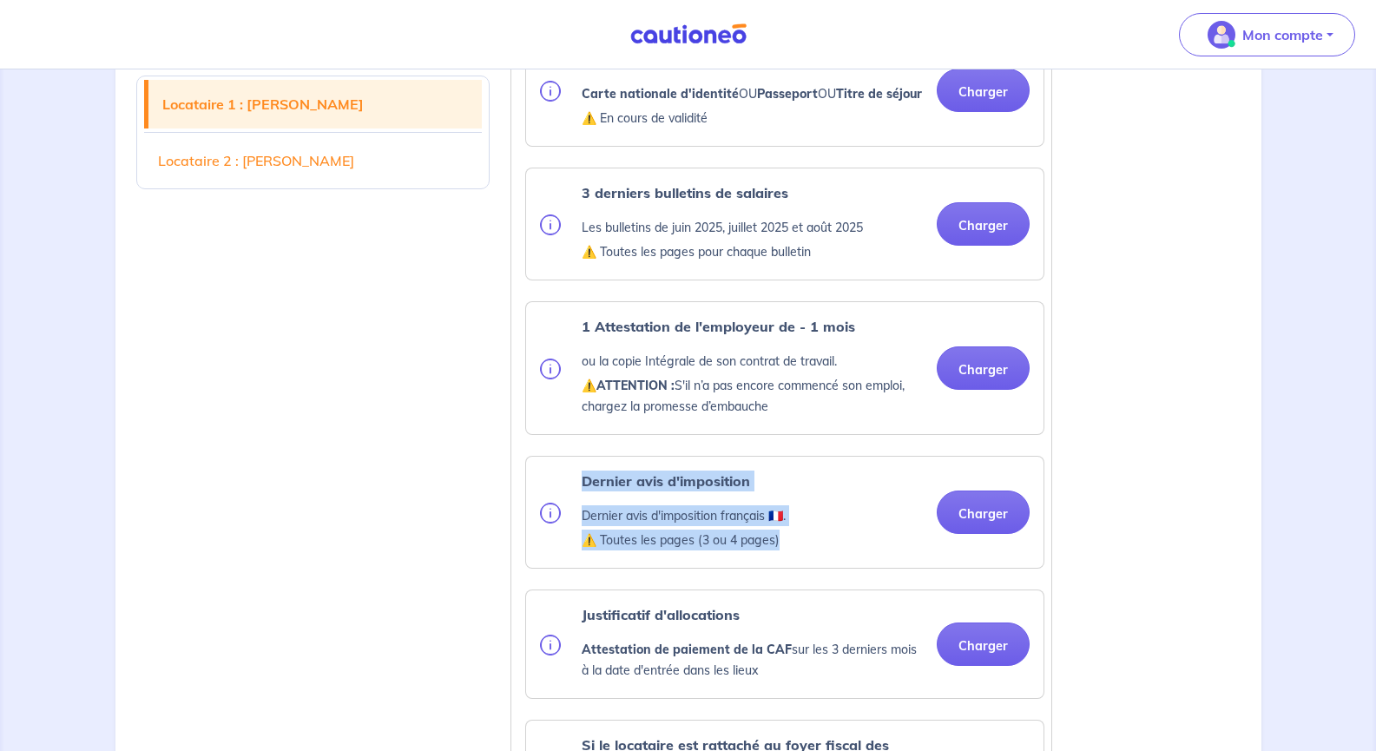
drag, startPoint x: 797, startPoint y: 564, endPoint x: 795, endPoint y: 529, distance: 34.8
click at [582, 506] on div "Dernier avis d'imposition Dernier avis d'imposition français 🇫🇷. ⚠️ Toutes les …" at bounding box center [785, 512] width 490 height 83
click at [811, 530] on div "Dernier avis d'imposition Dernier avis d'imposition français 🇫🇷. ⚠️ Toutes les …" at bounding box center [785, 512] width 490 height 83
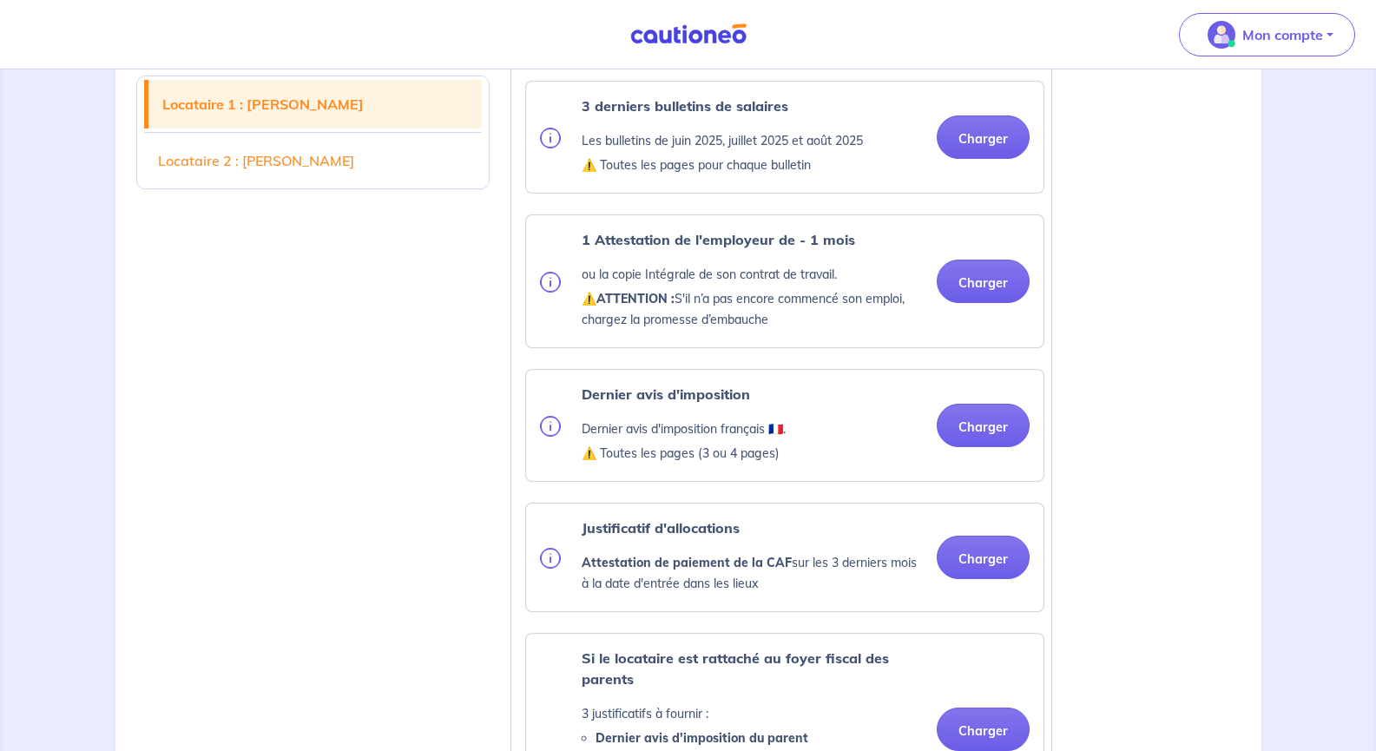
scroll to position [782, 0]
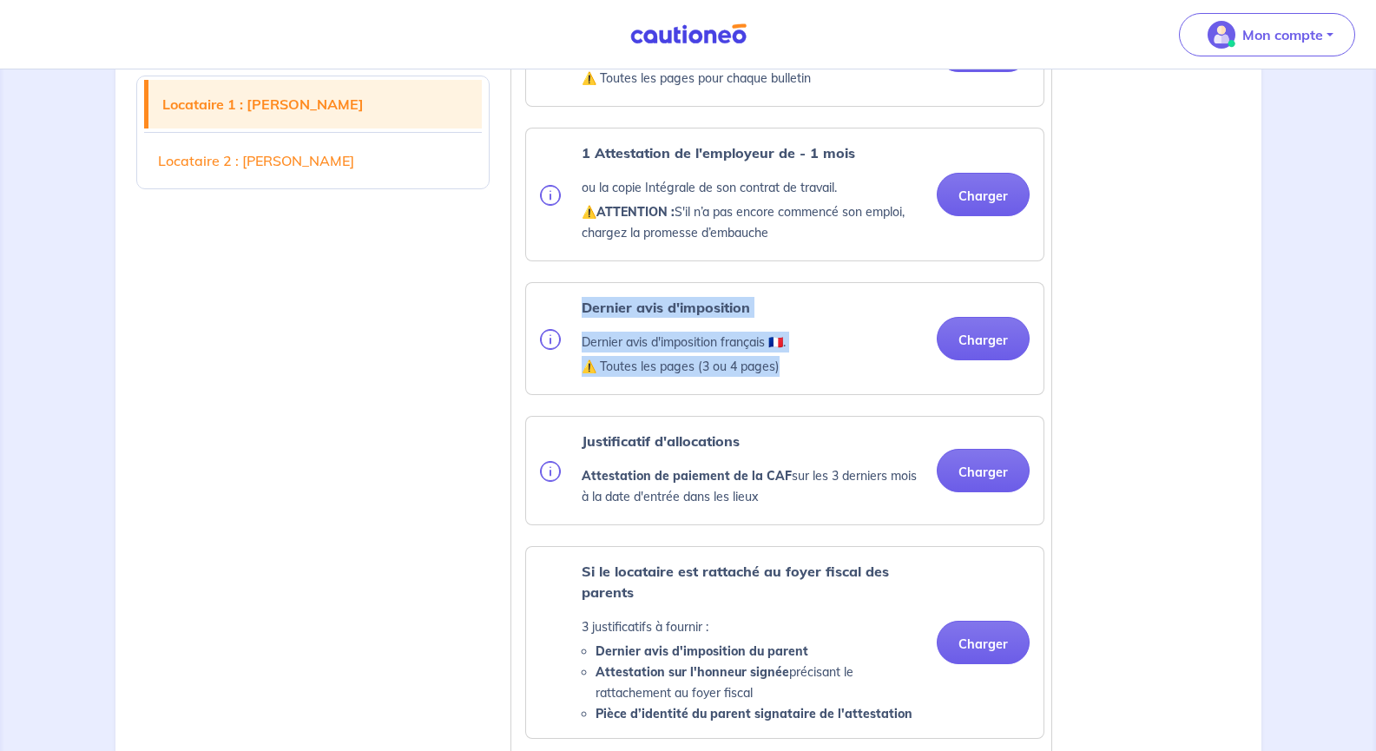
drag, startPoint x: 826, startPoint y: 387, endPoint x: 747, endPoint y: 375, distance: 80.0
click at [585, 336] on div "Dernier avis d'imposition Dernier avis d'imposition français 🇫🇷. ⚠️ Toutes les …" at bounding box center [785, 338] width 490 height 83
click at [784, 377] on p "⚠️ Toutes les pages (3 ou 4 pages)" at bounding box center [684, 366] width 204 height 21
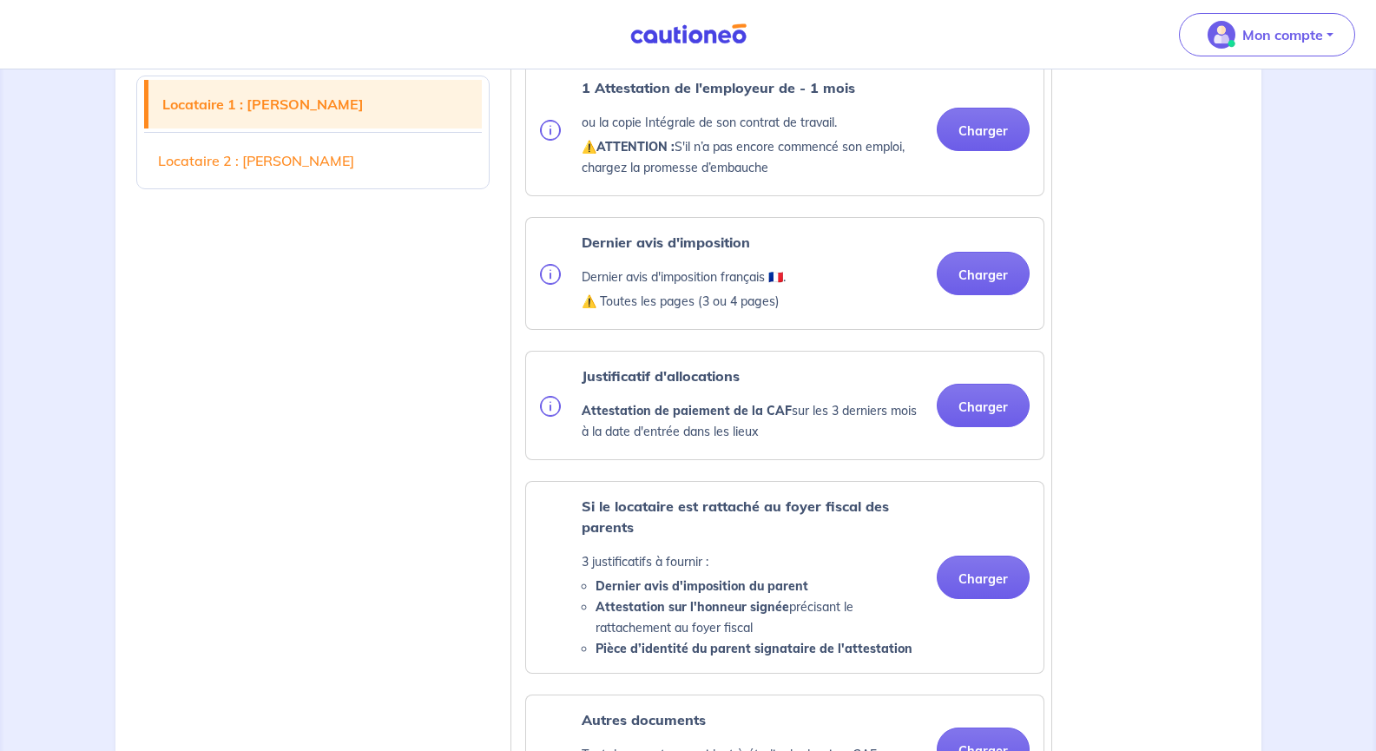
scroll to position [868, 0]
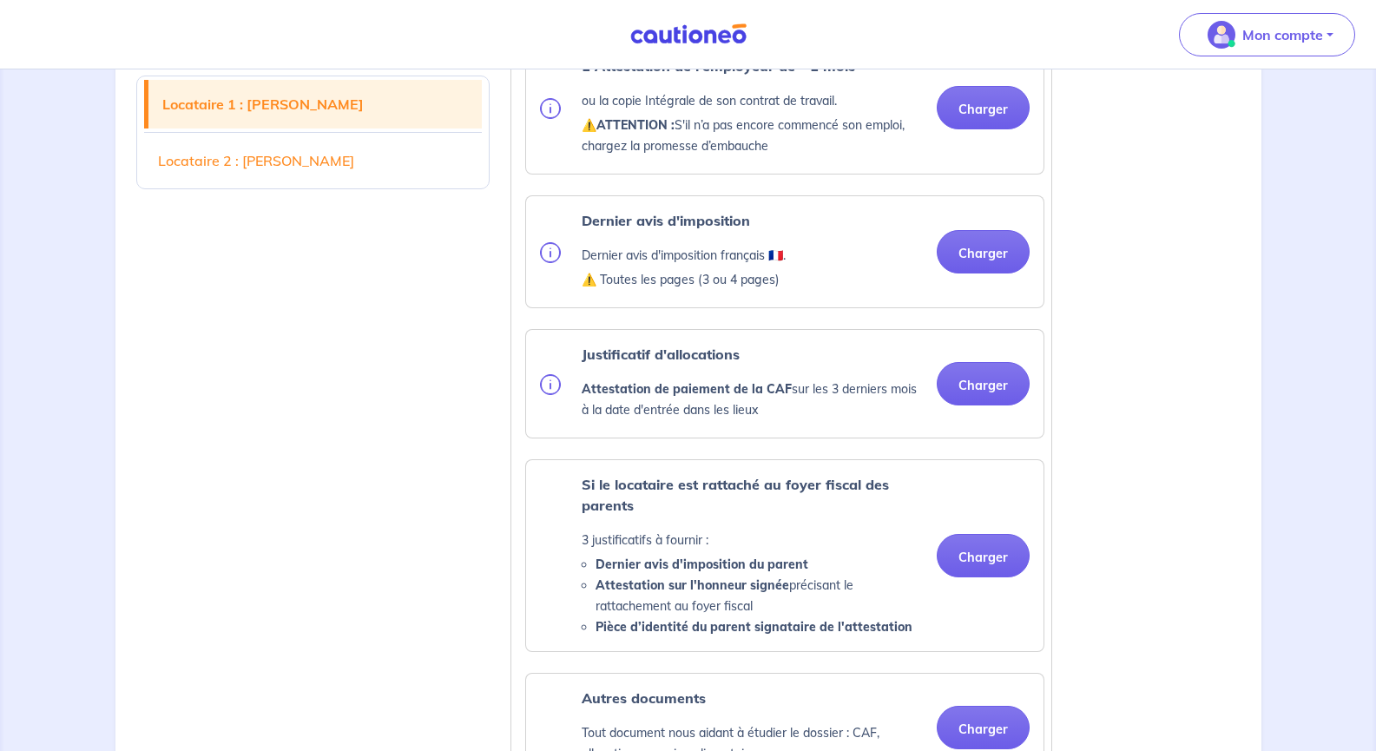
drag, startPoint x: 776, startPoint y: 432, endPoint x: 583, endPoint y: 377, distance: 200.4
click at [558, 371] on div "Justificatif d'allocations Attestation de paiement de la CAF sur les 3 derniers…" at bounding box center [731, 384] width 383 height 80
click at [801, 420] on p "Attestation de paiement de la CAF sur les 3 derniers mois à la date d'entrée da…" at bounding box center [752, 400] width 341 height 42
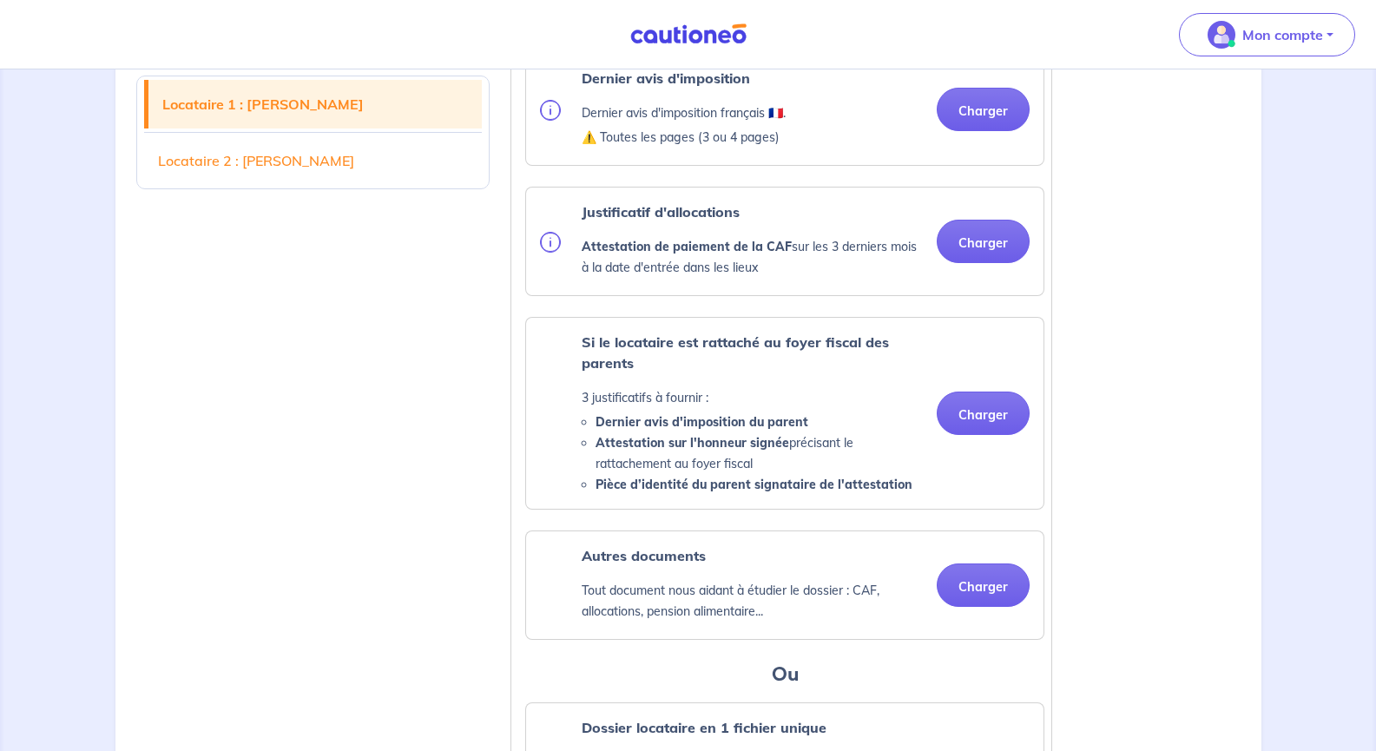
scroll to position [1042, 0]
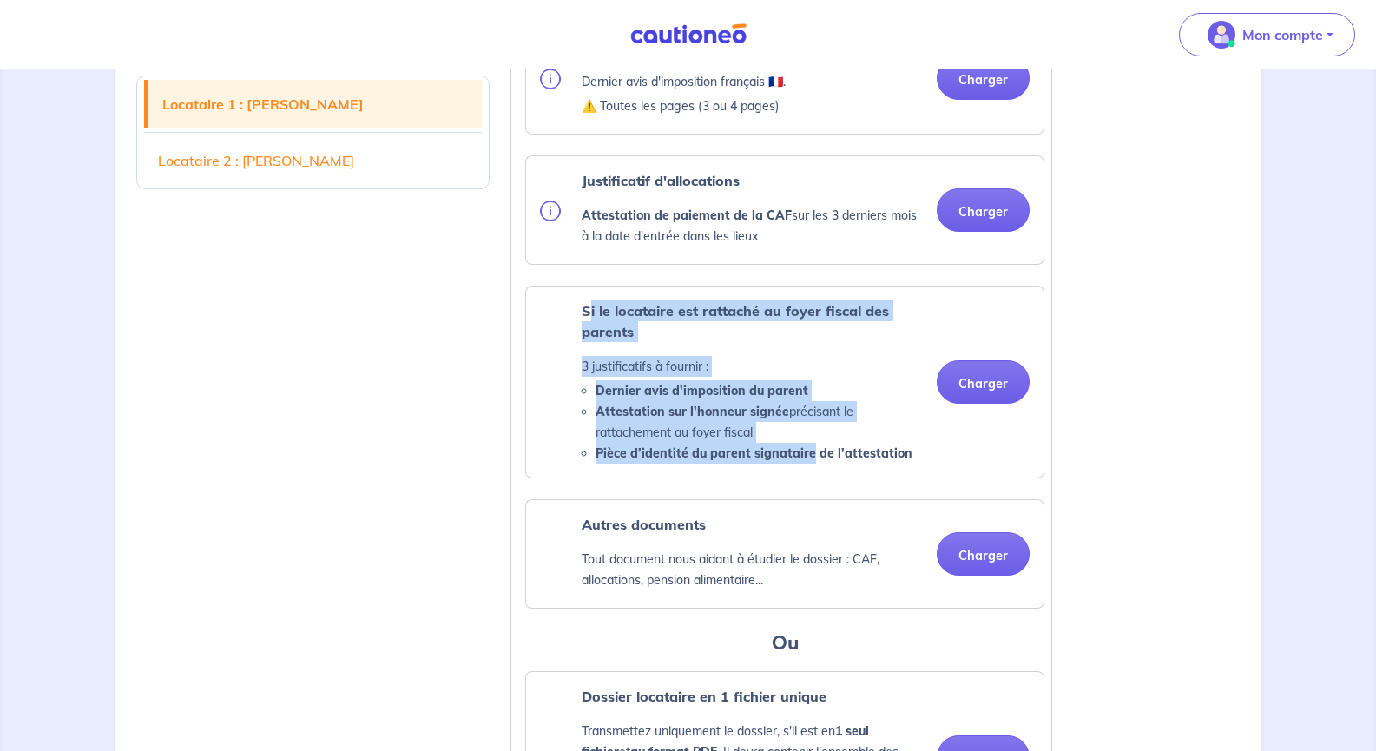
drag, startPoint x: 589, startPoint y: 340, endPoint x: 809, endPoint y: 464, distance: 253.1
click at [809, 464] on div "Si le locataire est rattaché au foyer fiscal des parents 3 justificatifs à four…" at bounding box center [752, 381] width 341 height 163
click at [792, 461] on strong "Pièce d’identité du parent signataire de l'attestation" at bounding box center [754, 454] width 317 height 16
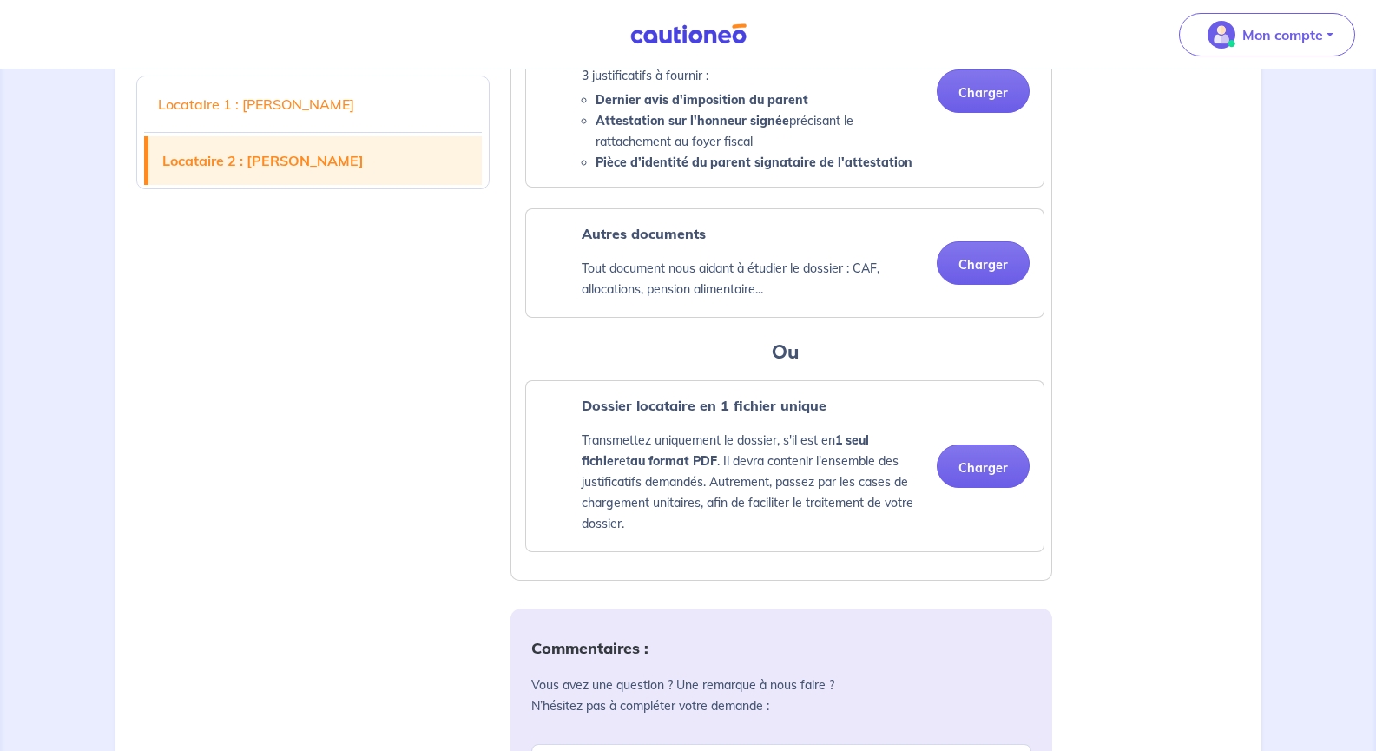
scroll to position [2518, 0]
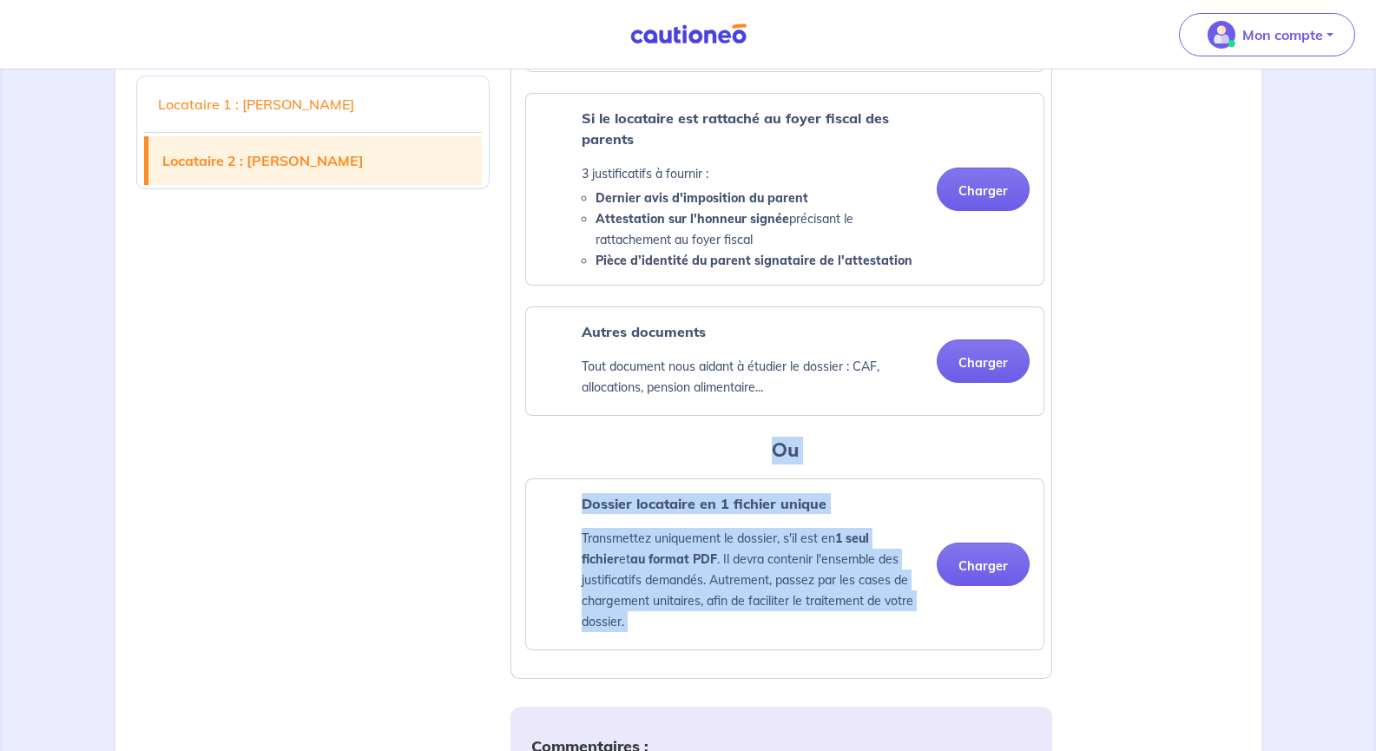
drag, startPoint x: 770, startPoint y: 483, endPoint x: 1051, endPoint y: 597, distance: 302.7
click at [1051, 597] on div "Justificatifs locataire Naouali Yosri Pièce d’identité Carte nationale d'identi…" at bounding box center [782, 47] width 542 height 1263
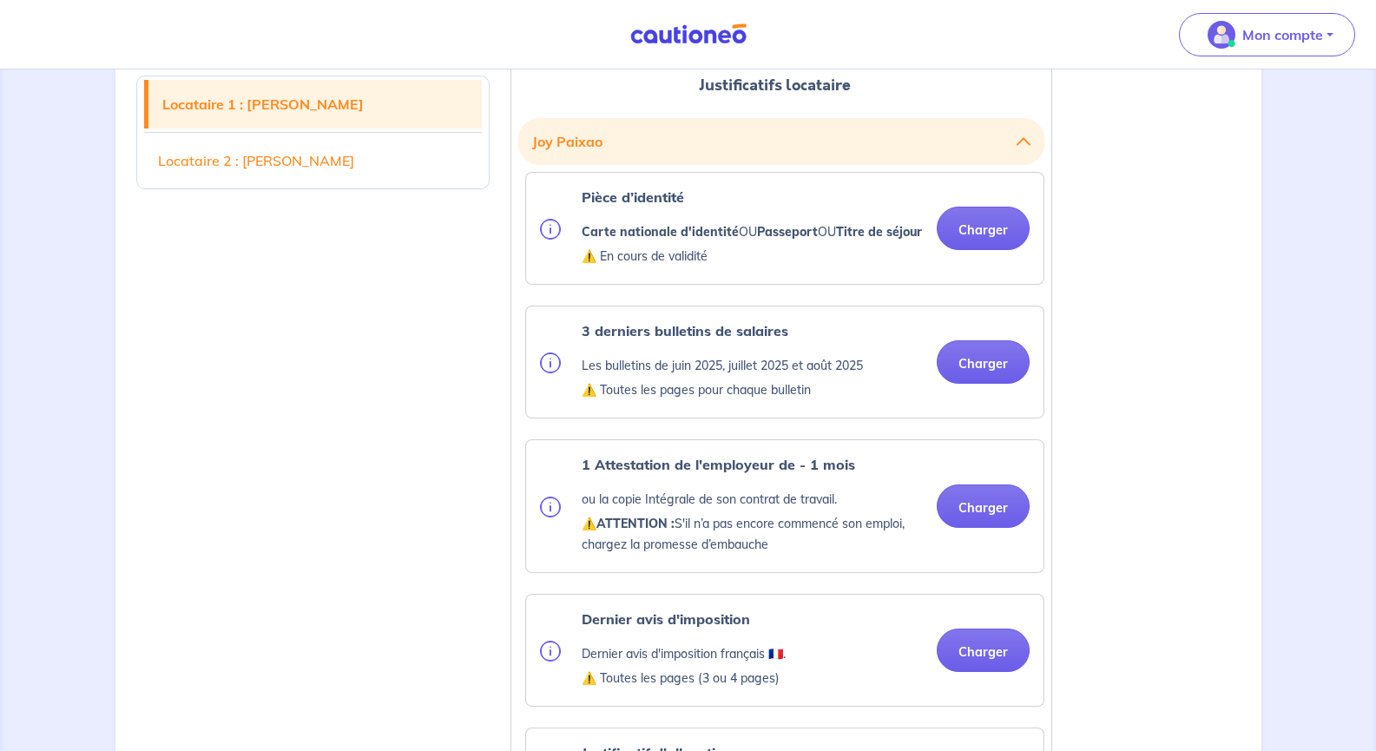
scroll to position [148, 0]
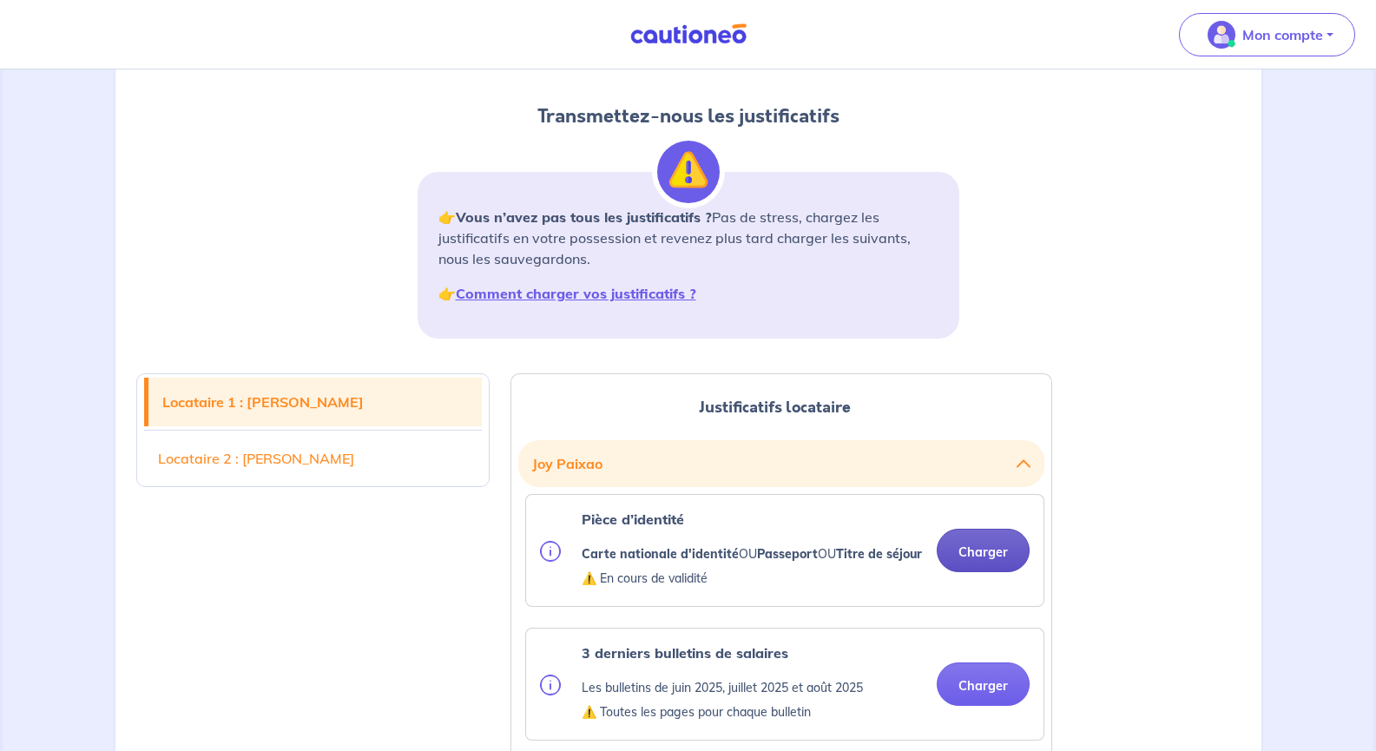
click at [981, 570] on button "Charger" at bounding box center [983, 550] width 93 height 43
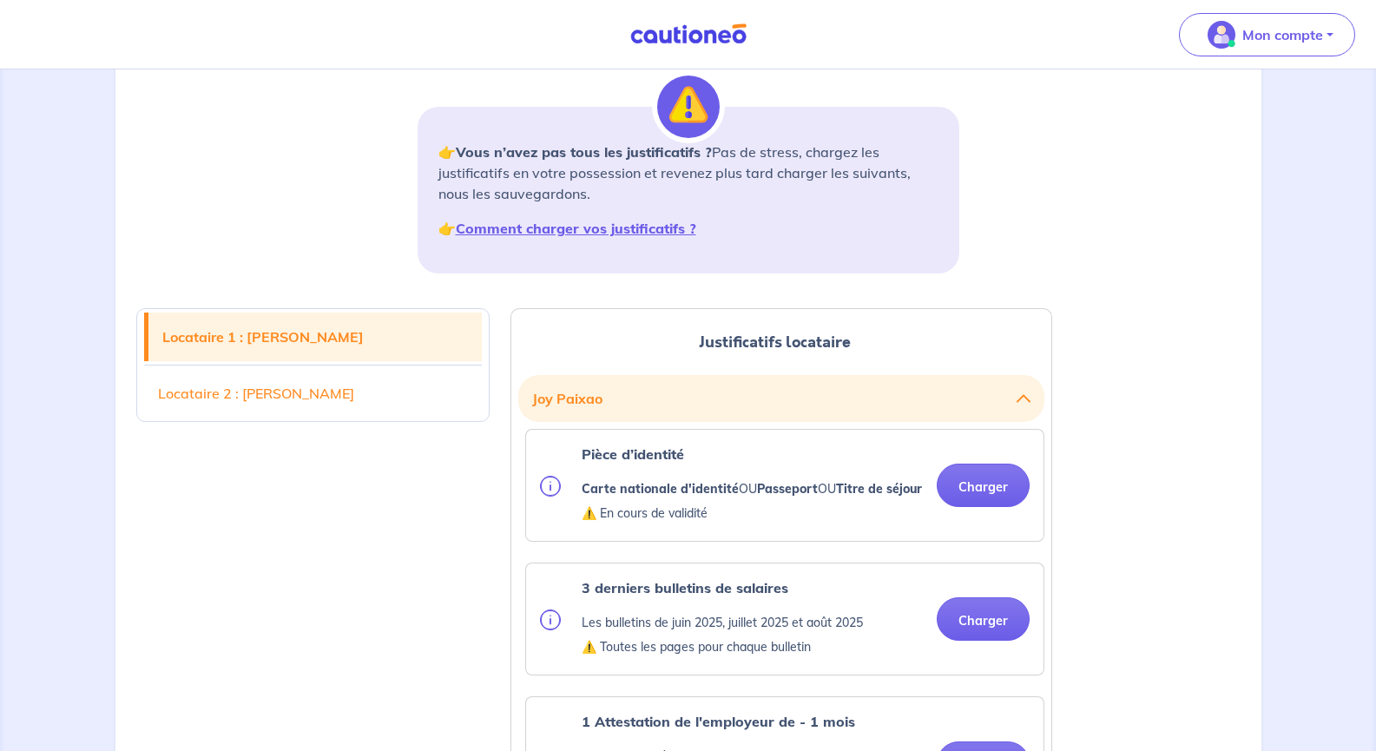
scroll to position [234, 0]
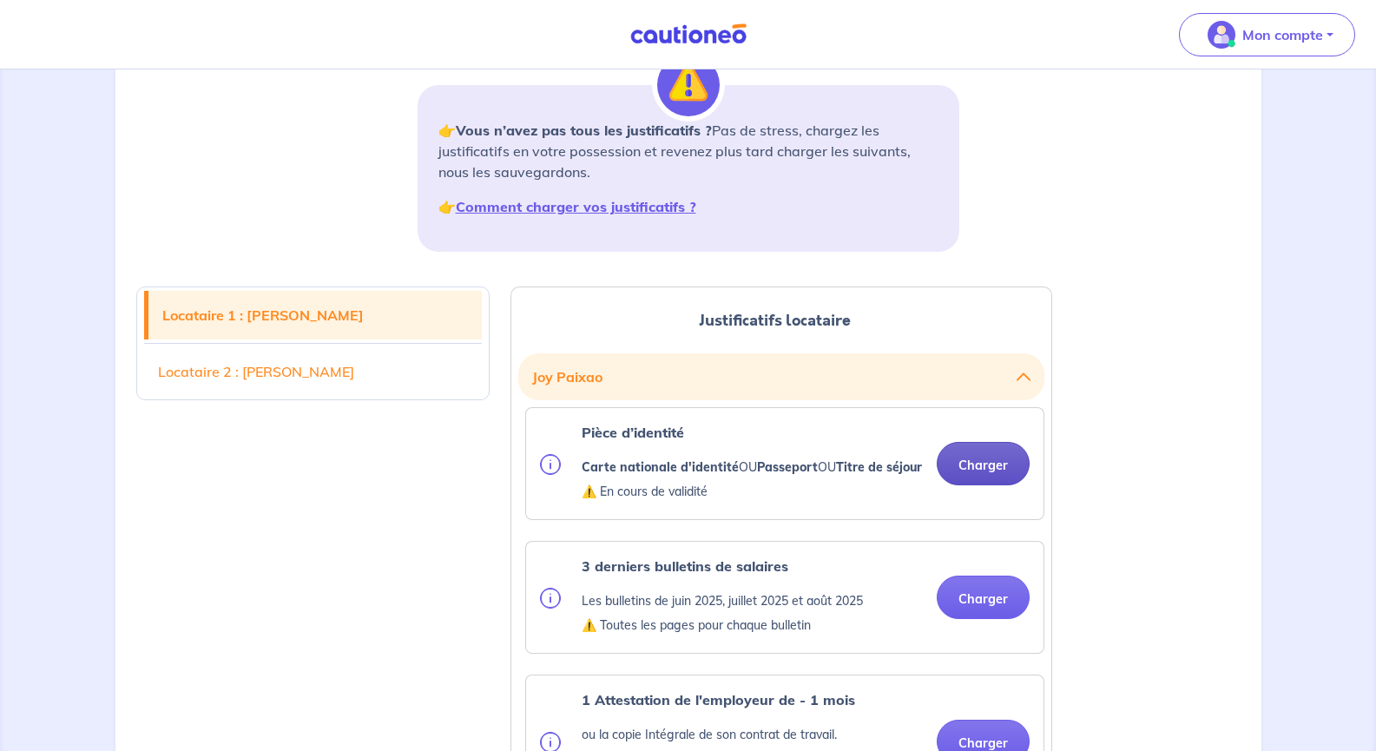
click at [982, 470] on button "Charger" at bounding box center [983, 463] width 93 height 43
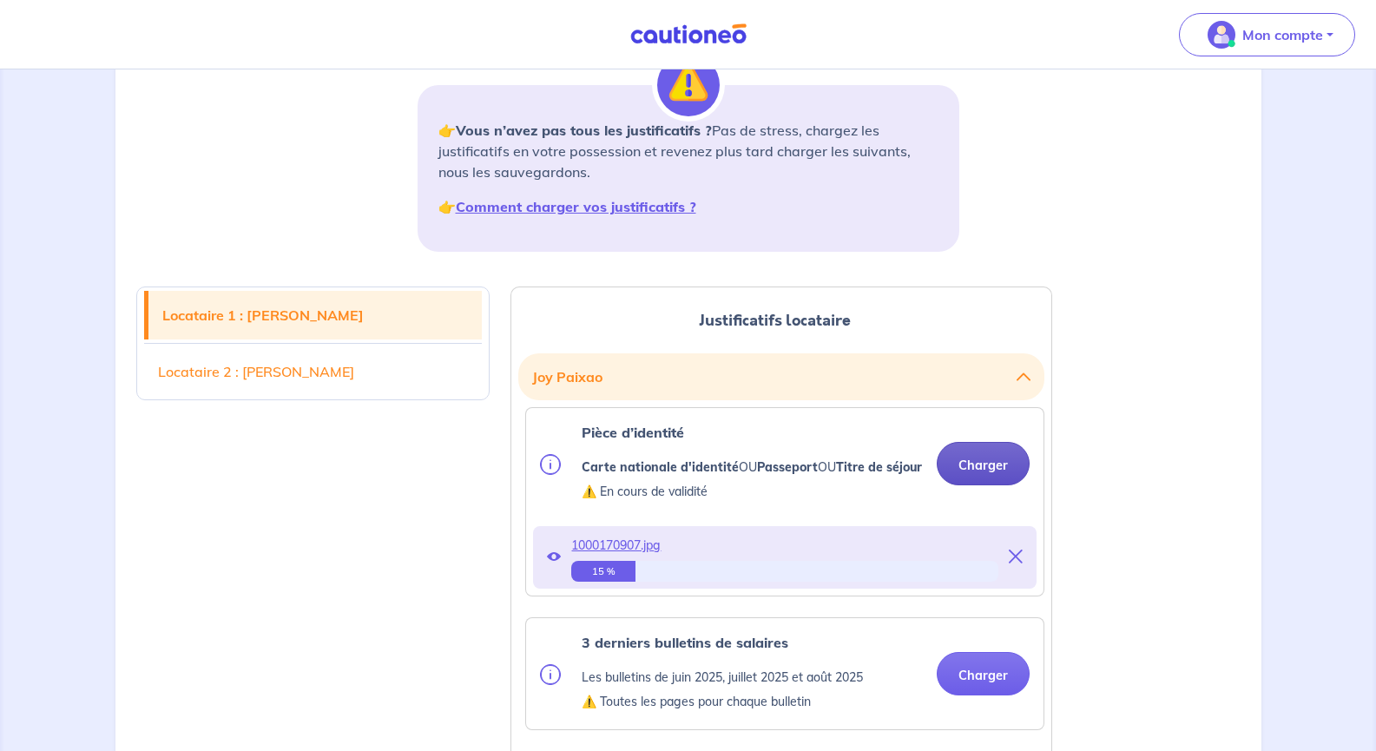
click at [987, 480] on button "Charger" at bounding box center [983, 463] width 93 height 43
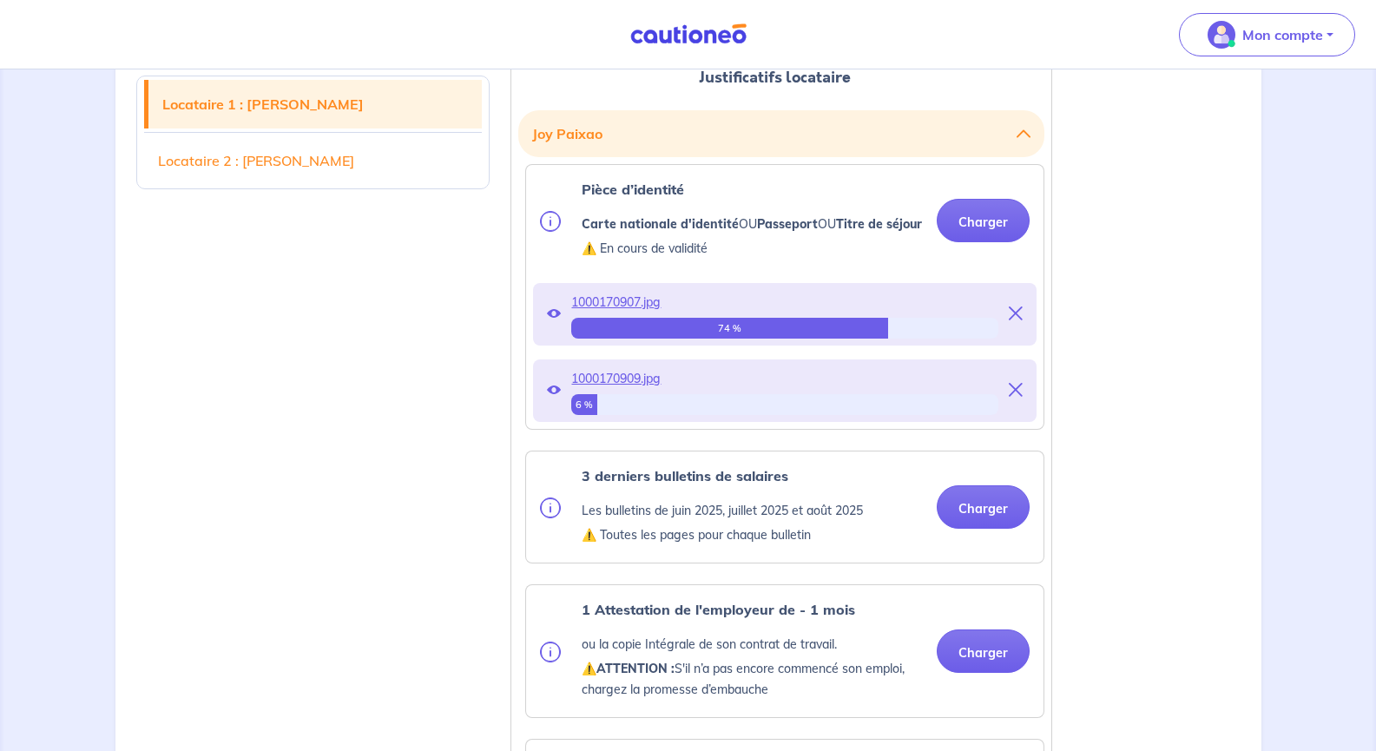
scroll to position [495, 0]
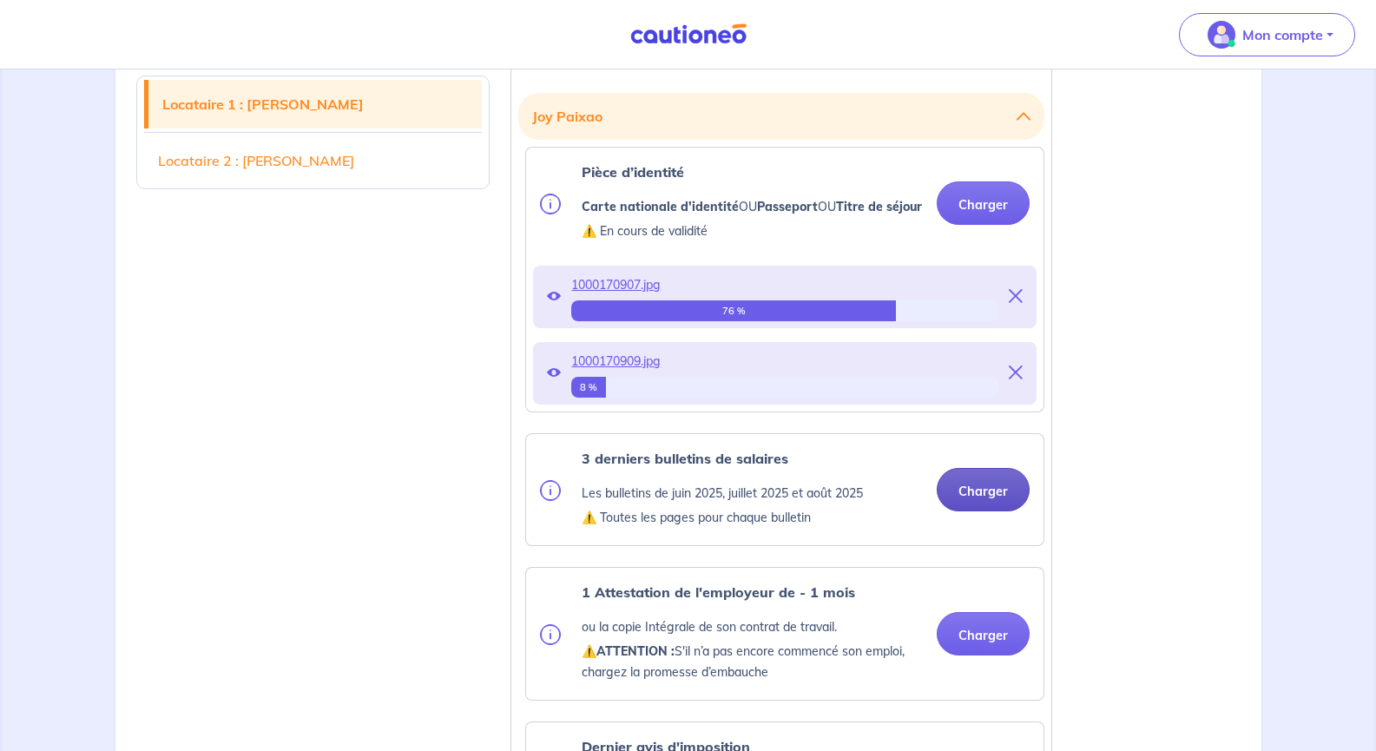
click at [996, 512] on button "Charger" at bounding box center [983, 489] width 93 height 43
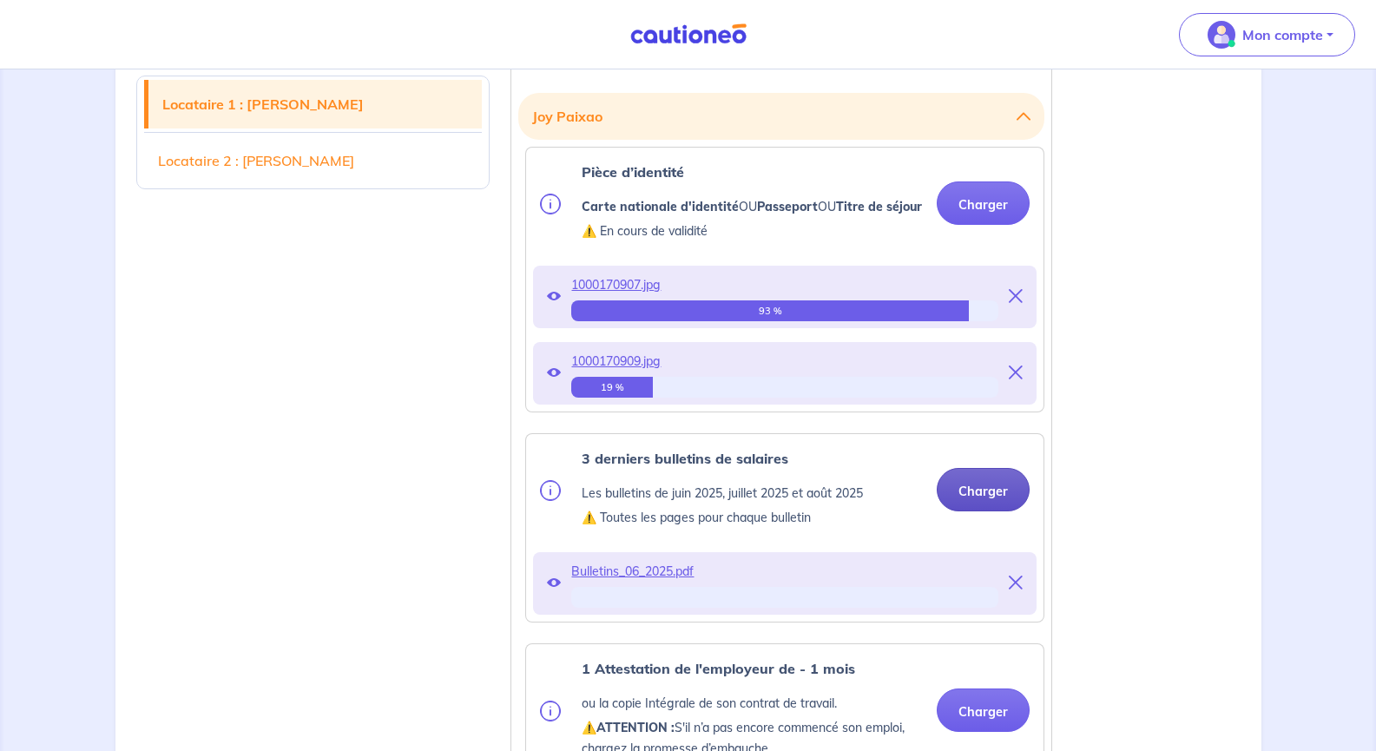
click at [1012, 509] on button "Charger" at bounding box center [983, 489] width 93 height 43
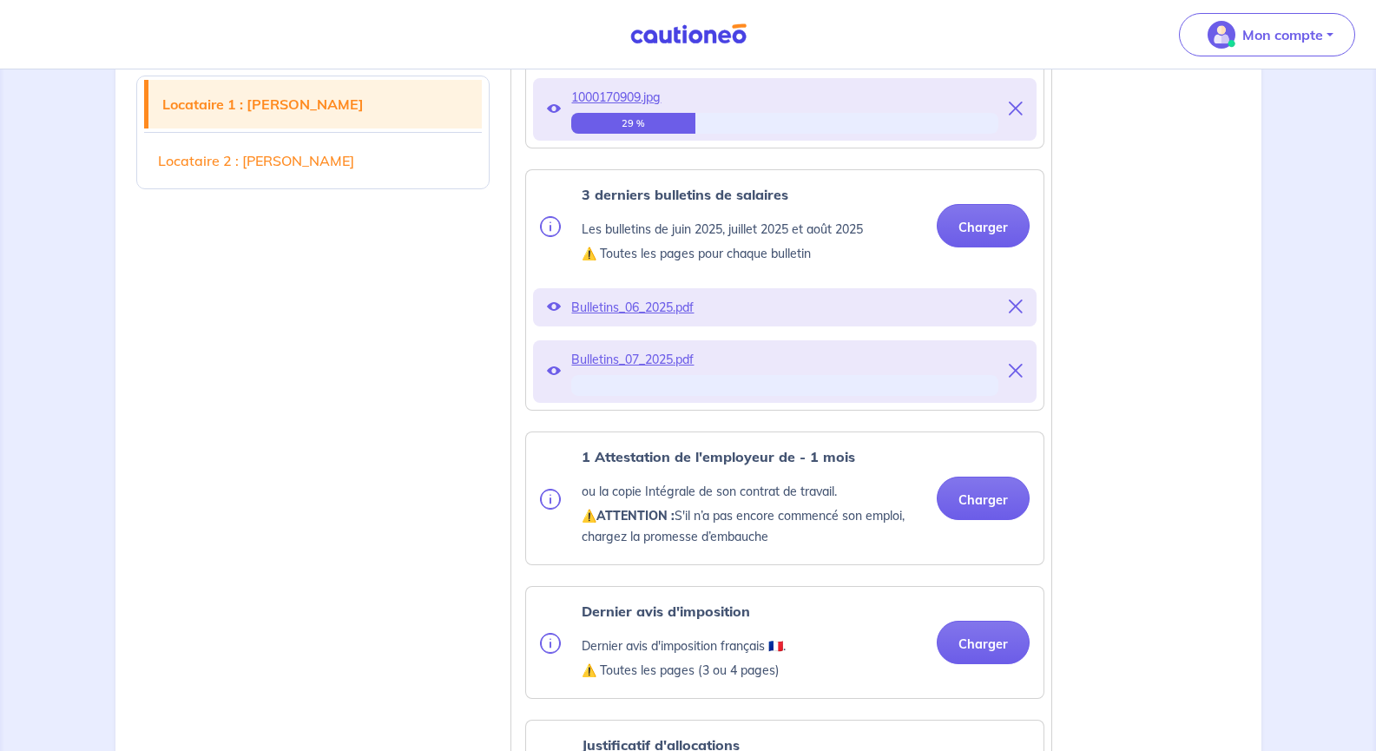
scroll to position [756, 0]
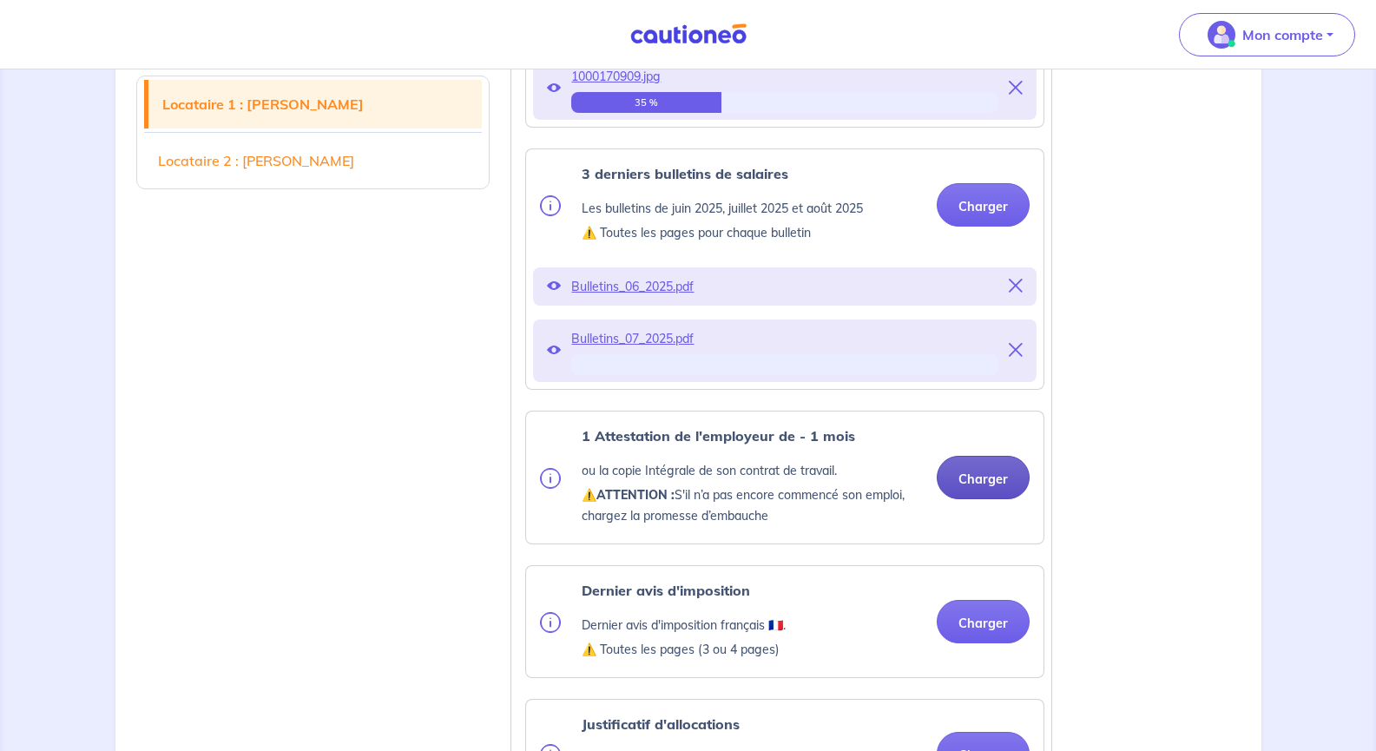
click at [976, 499] on button "Charger" at bounding box center [983, 477] width 93 height 43
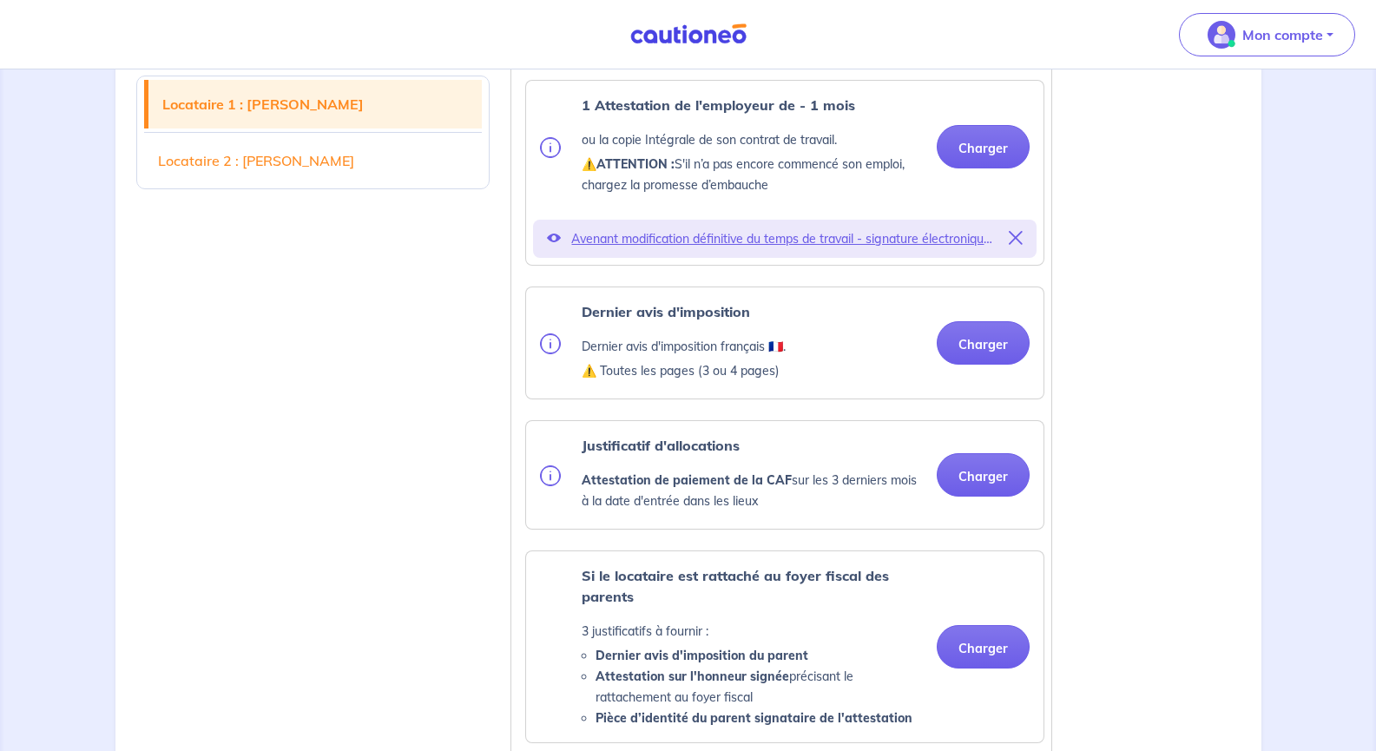
scroll to position [1103, 0]
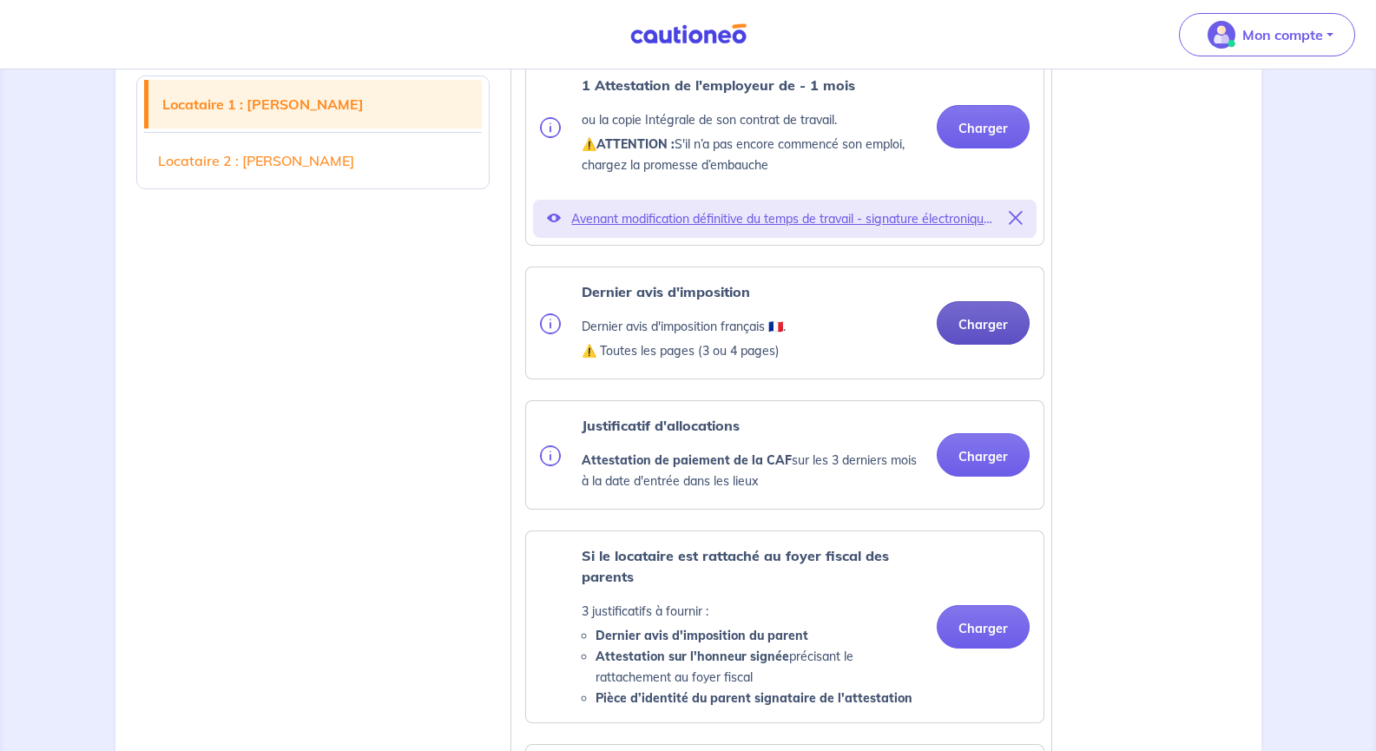
click at [971, 333] on button "Charger" at bounding box center [983, 322] width 93 height 43
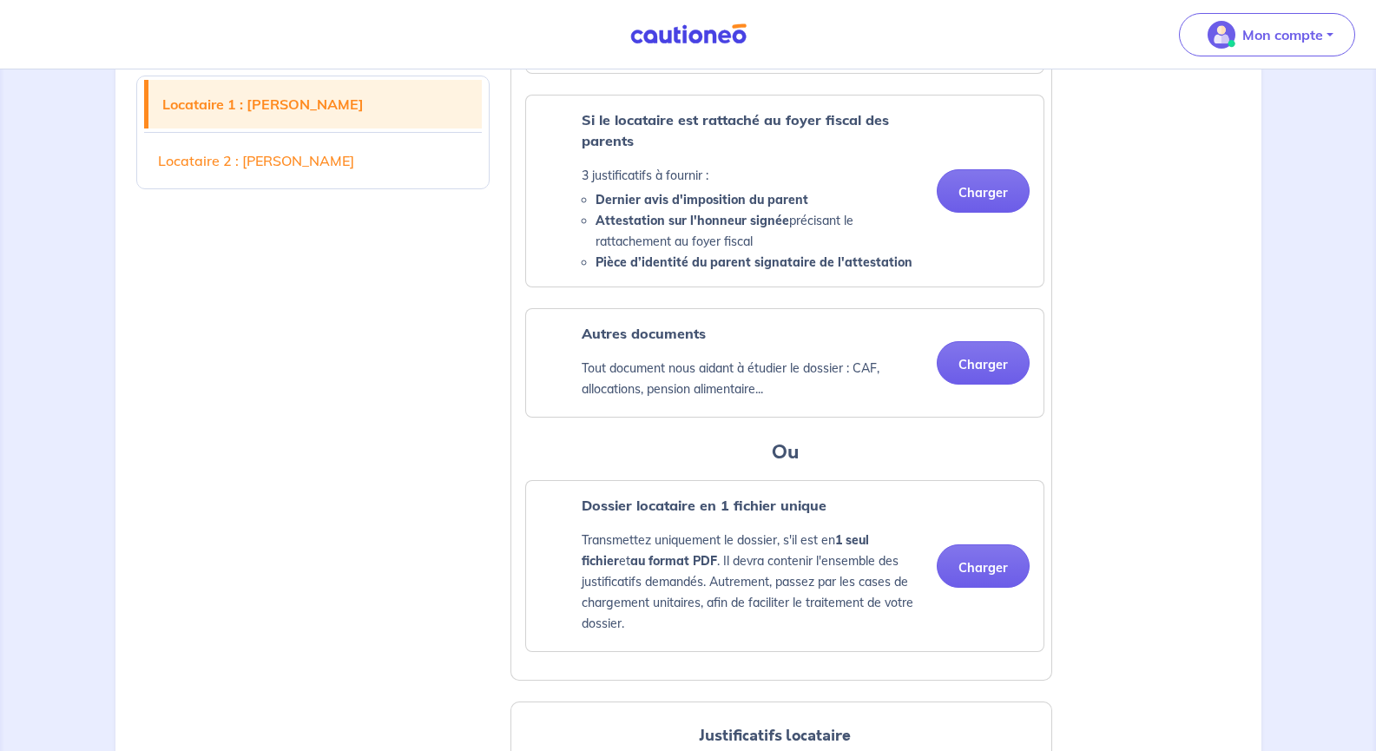
scroll to position [1537, 0]
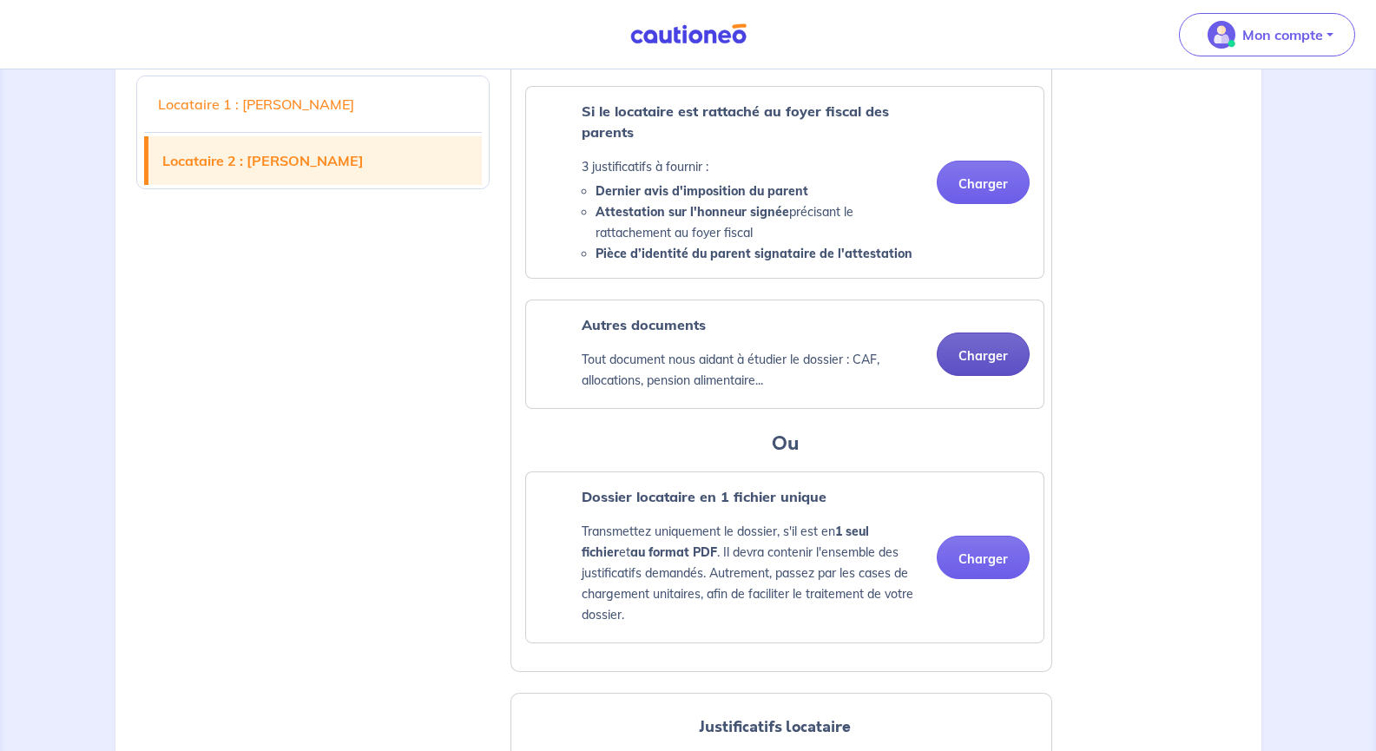
click at [958, 376] on button "Charger" at bounding box center [983, 354] width 93 height 43
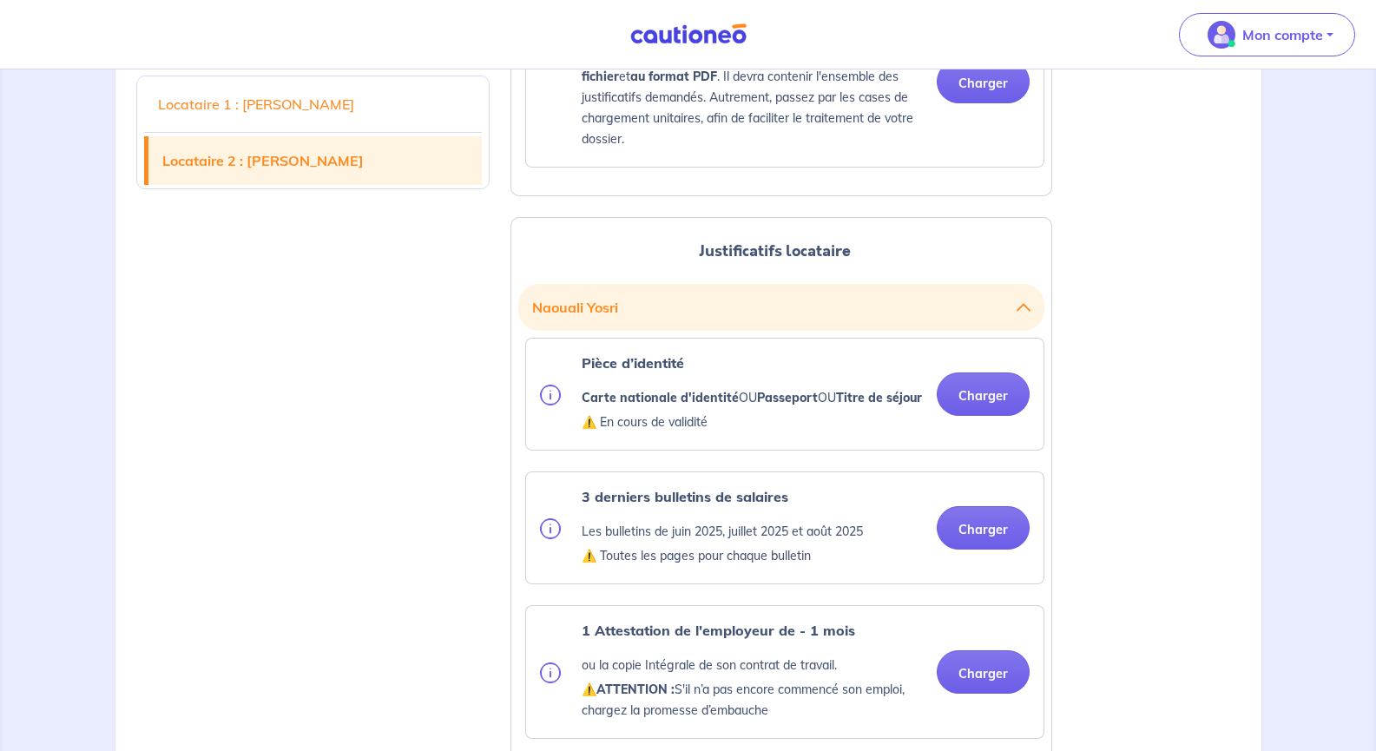
scroll to position [2232, 0]
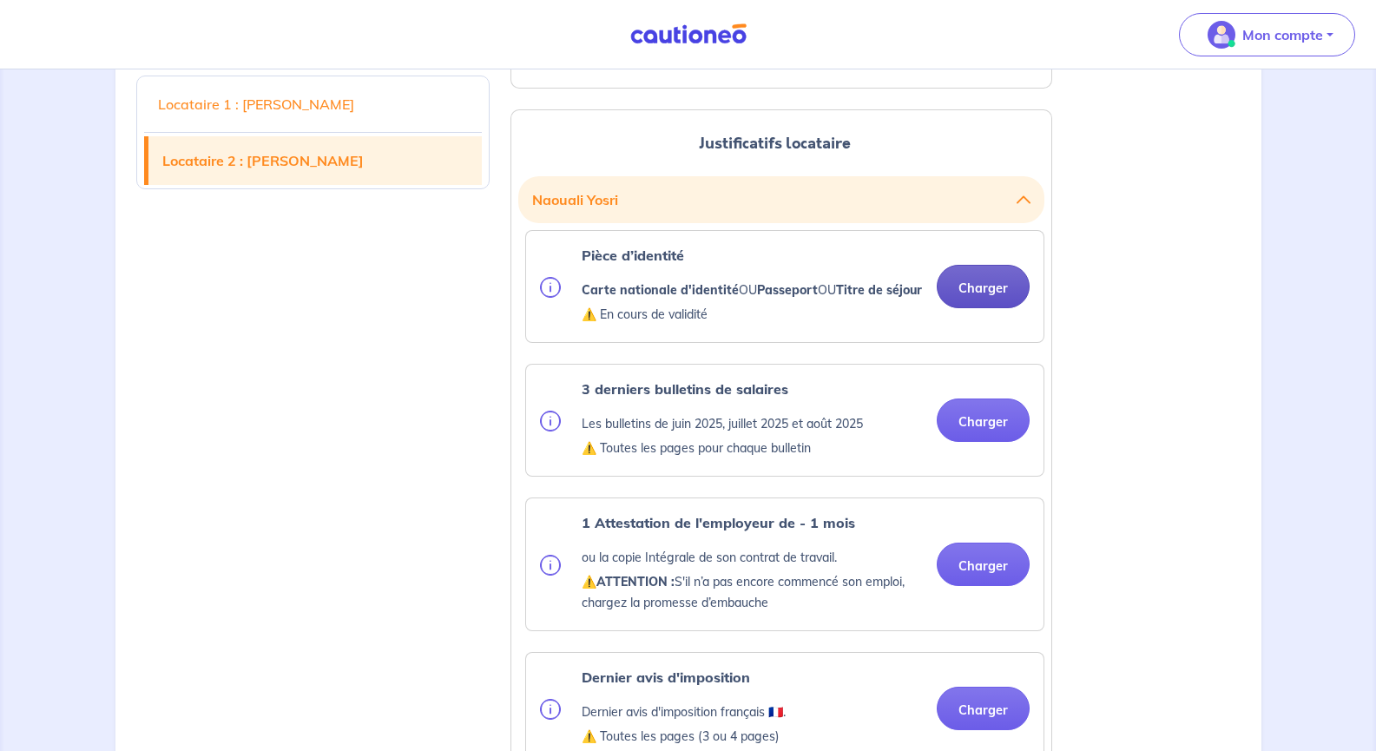
click at [1010, 308] on button "Charger" at bounding box center [983, 286] width 93 height 43
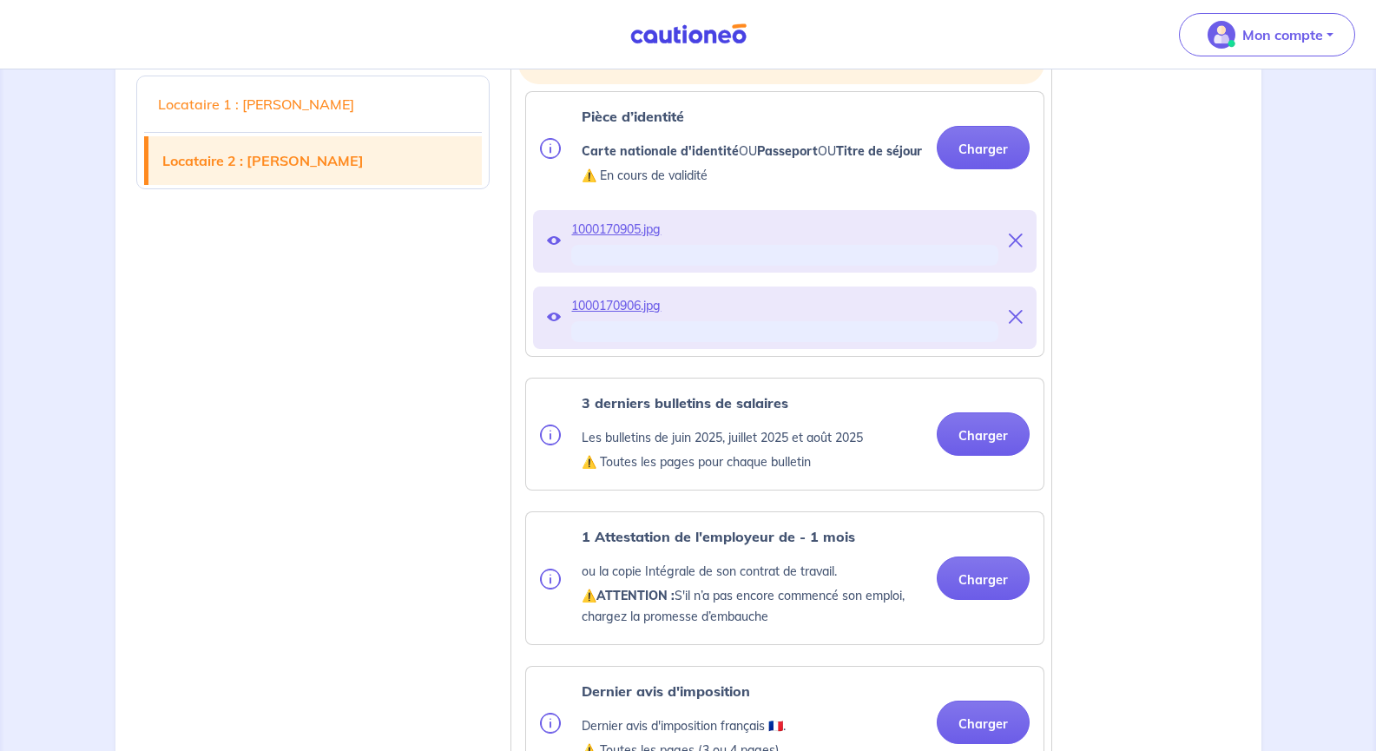
scroll to position [2492, 0]
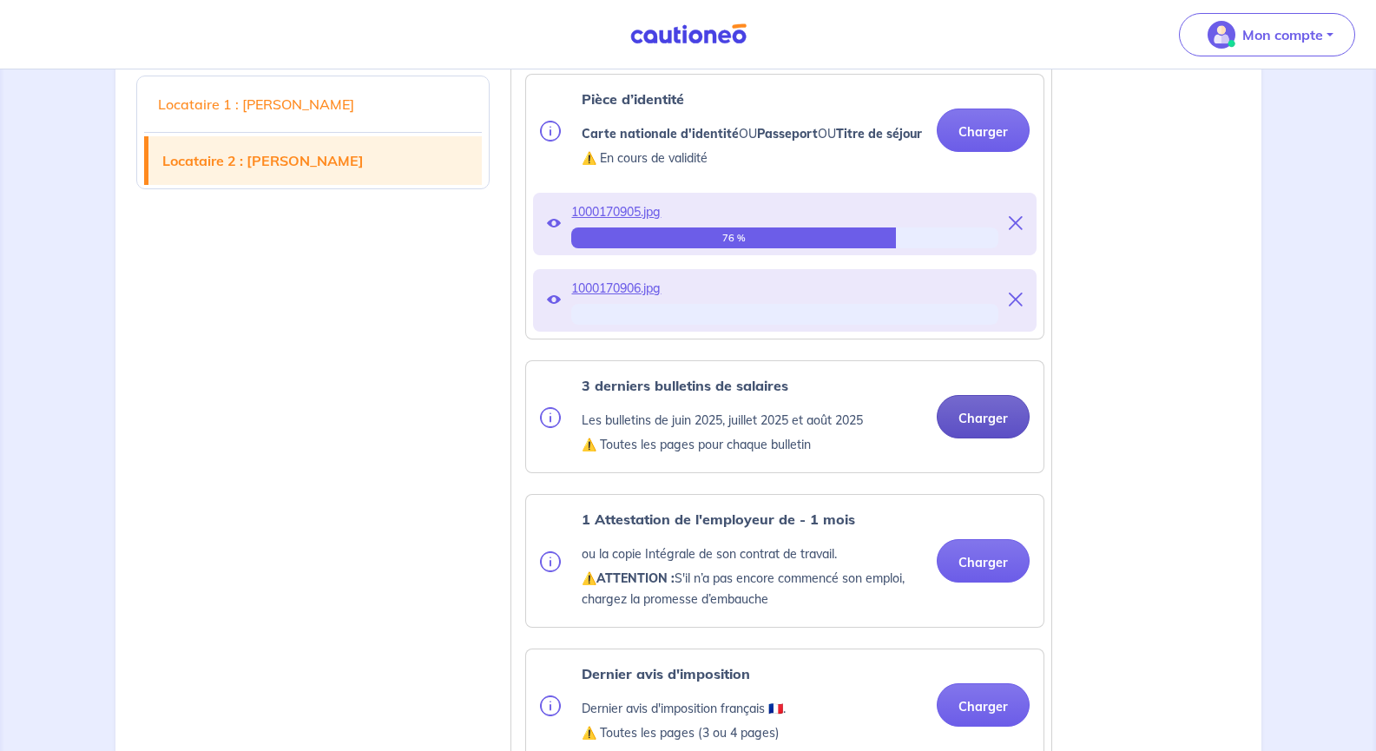
click at [976, 439] on button "Charger" at bounding box center [983, 416] width 93 height 43
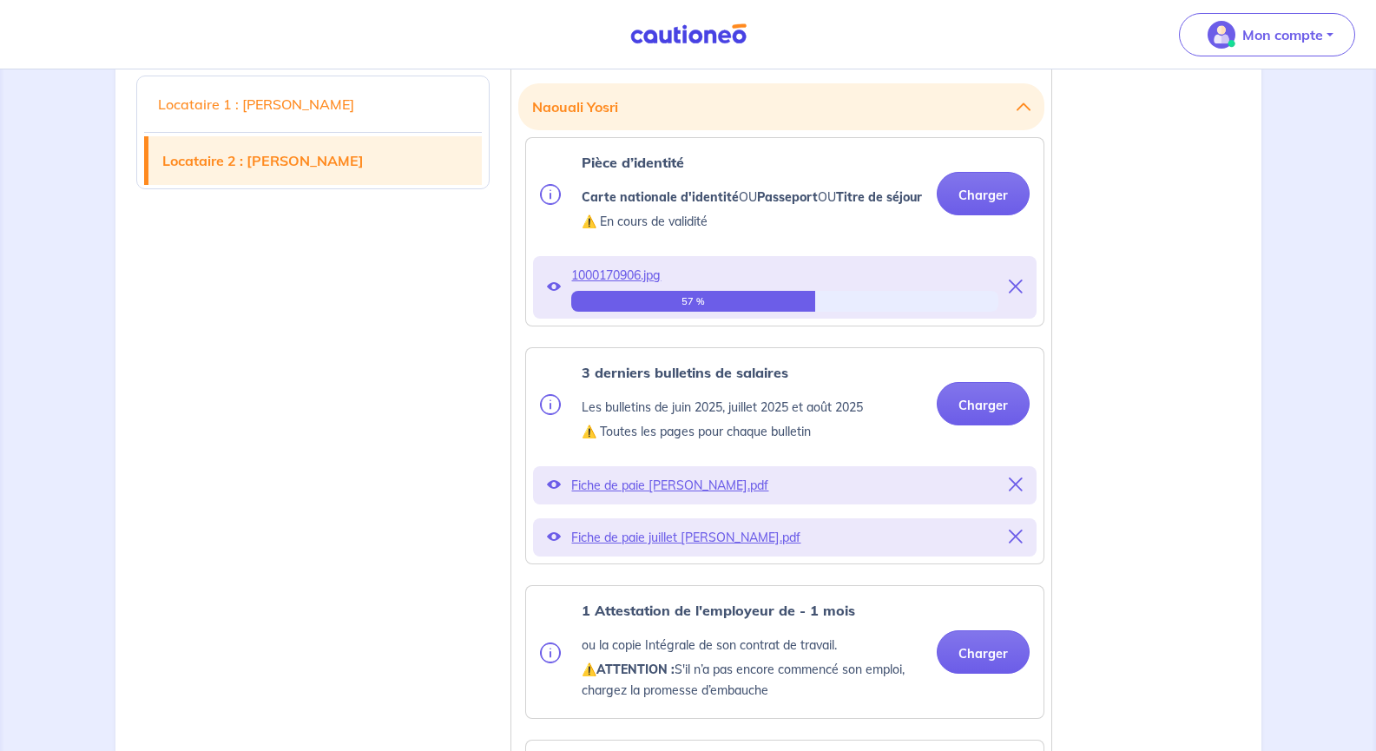
scroll to position [2406, 0]
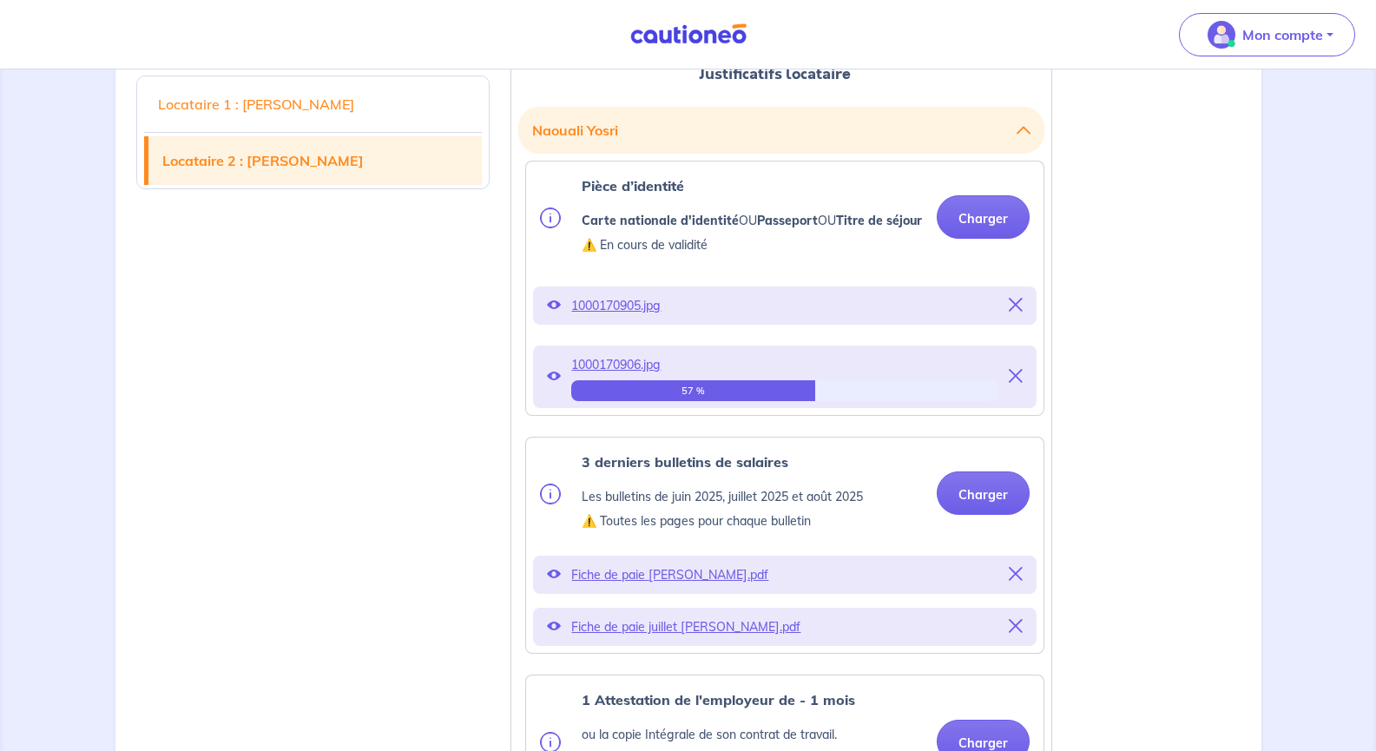
click at [885, 377] on span "1000170906.jpg" at bounding box center [784, 365] width 427 height 24
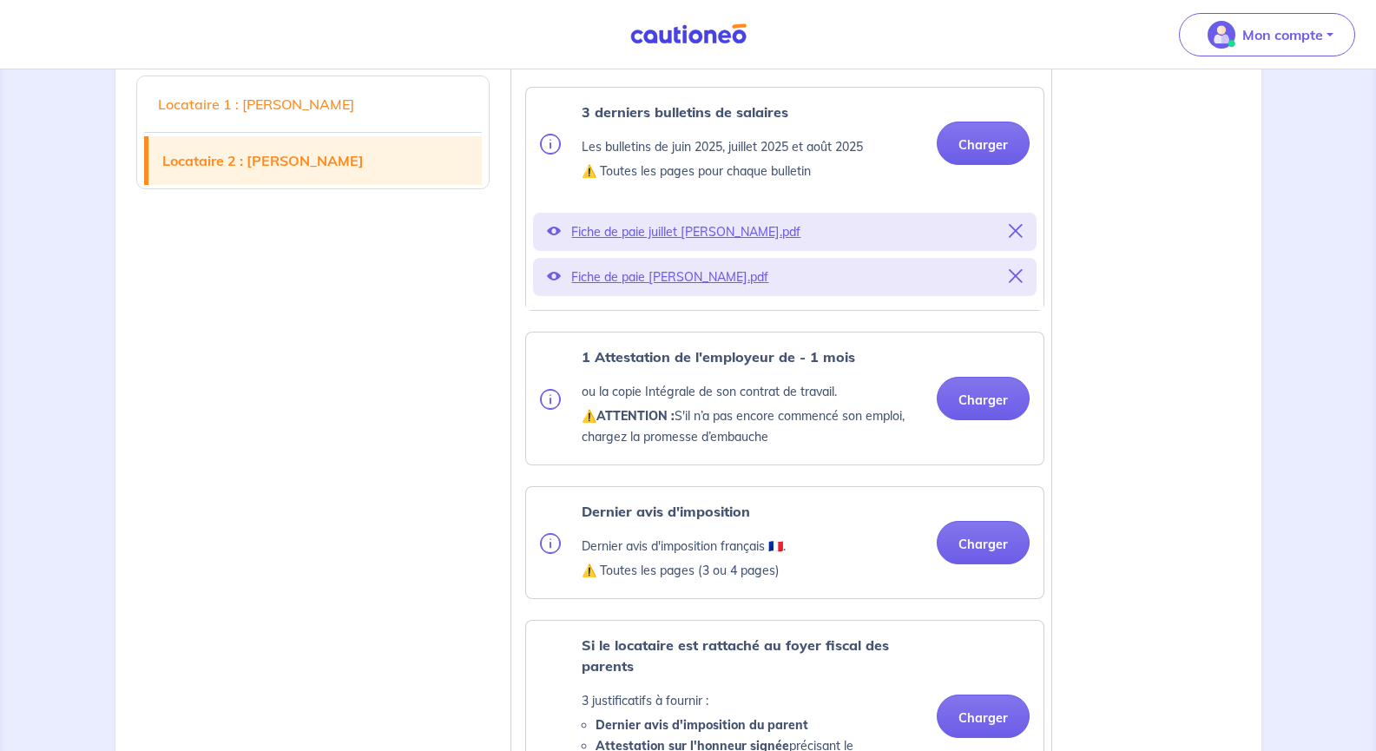
scroll to position [2753, 0]
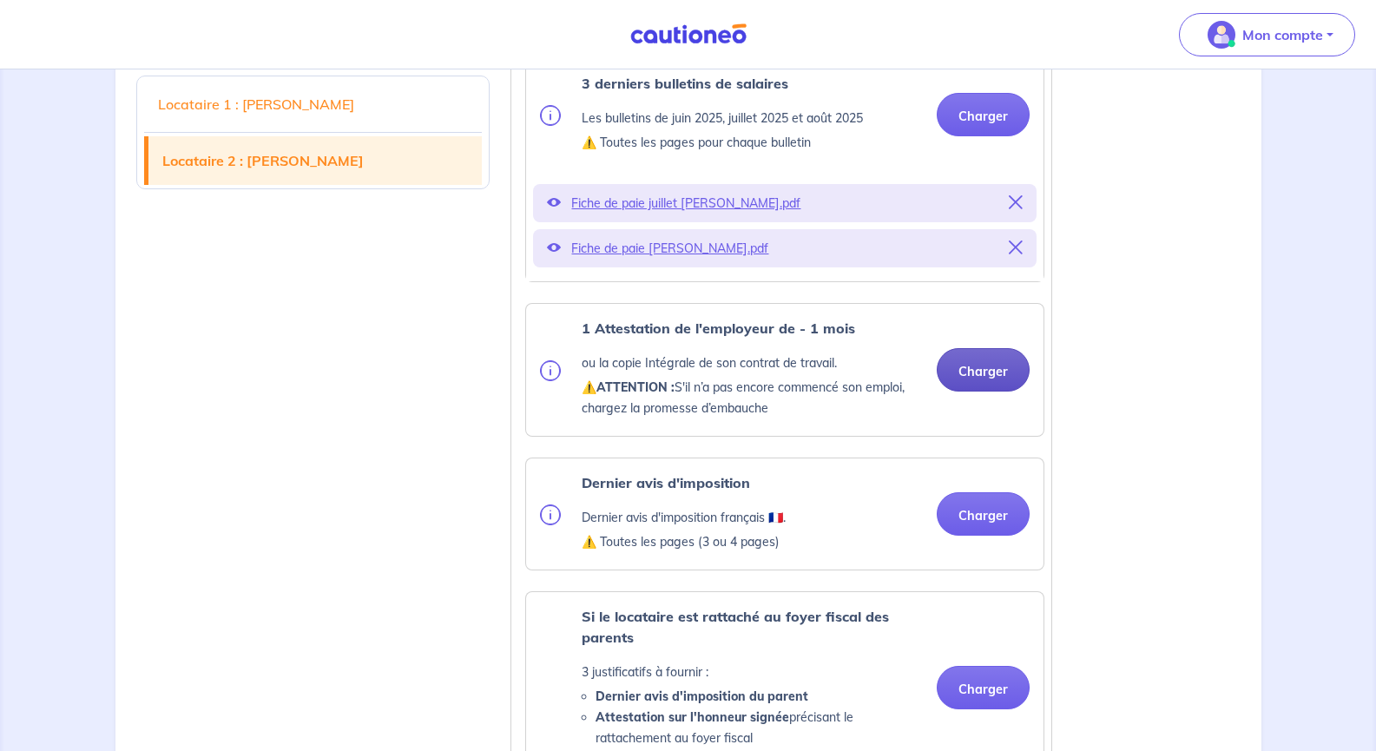
click at [970, 392] on button "Charger" at bounding box center [983, 369] width 93 height 43
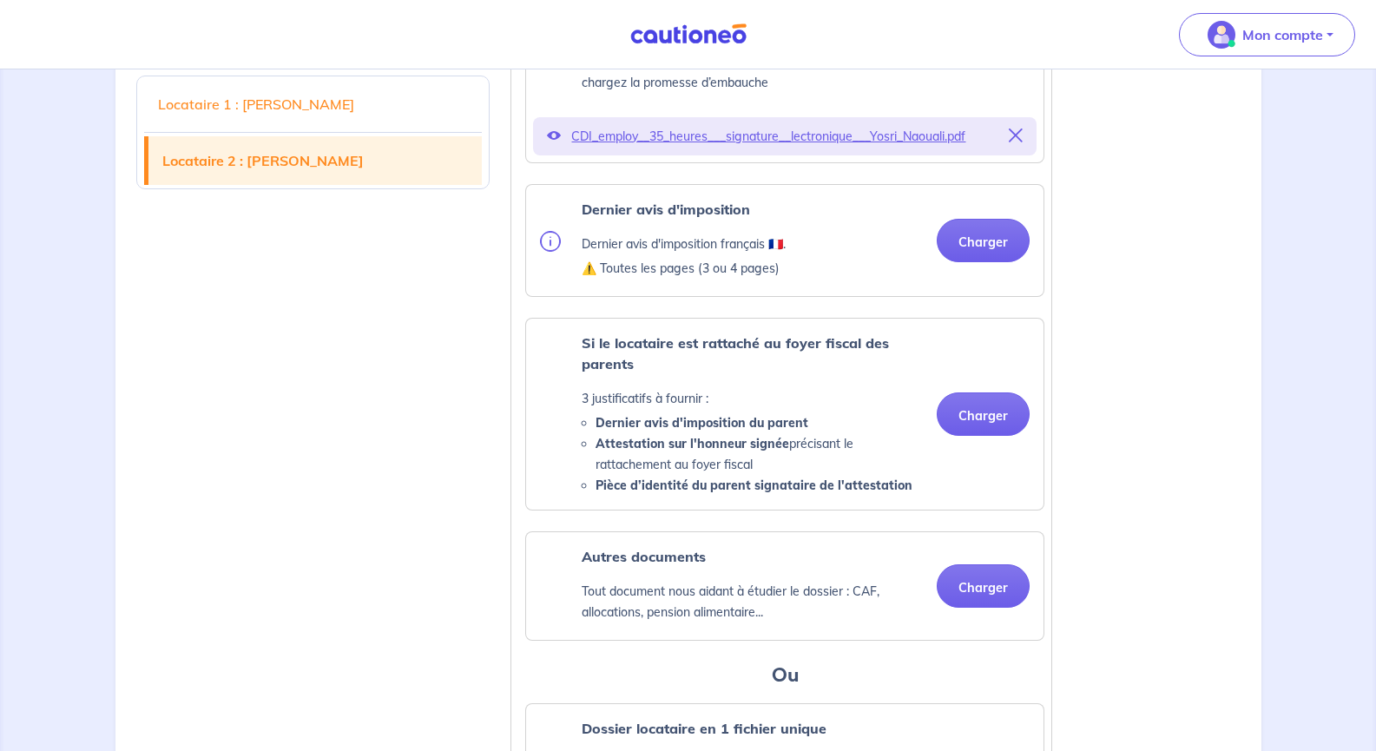
scroll to position [3100, 0]
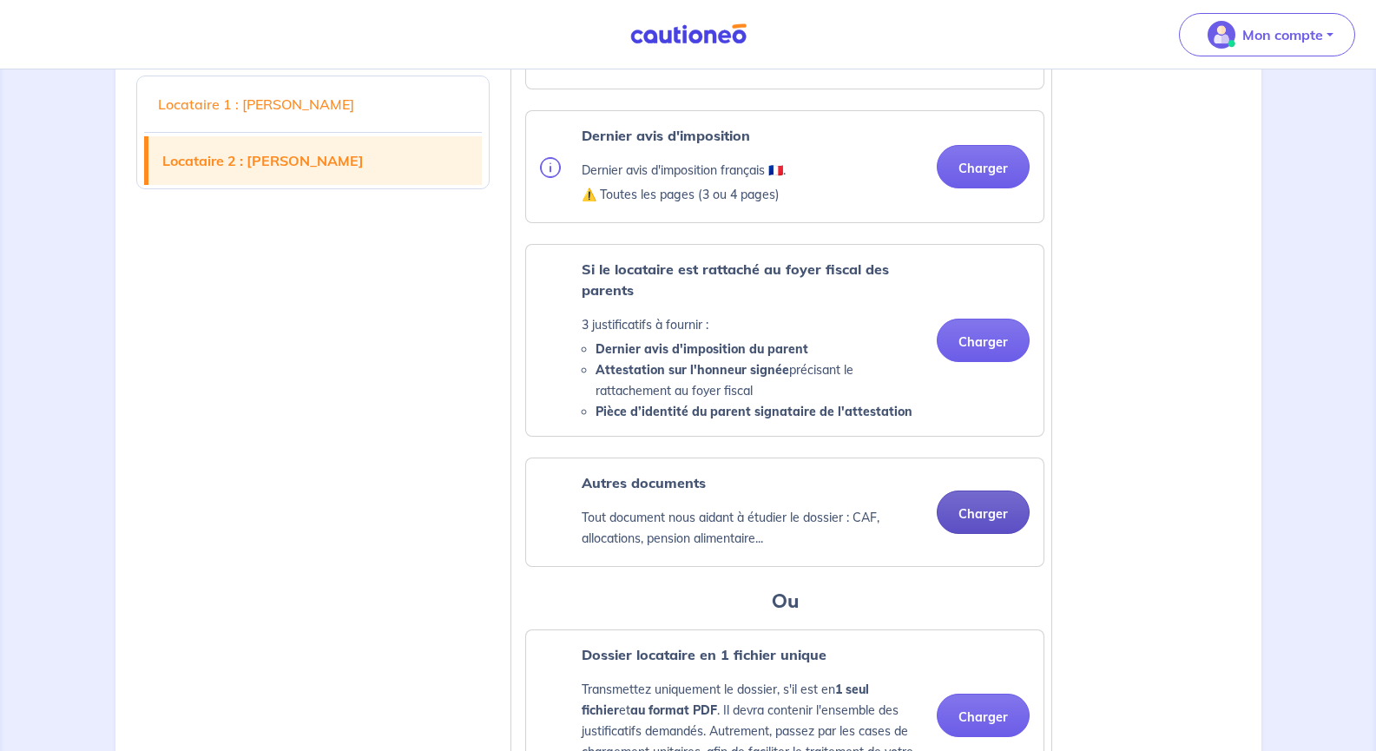
click at [978, 534] on button "Charger" at bounding box center [983, 512] width 93 height 43
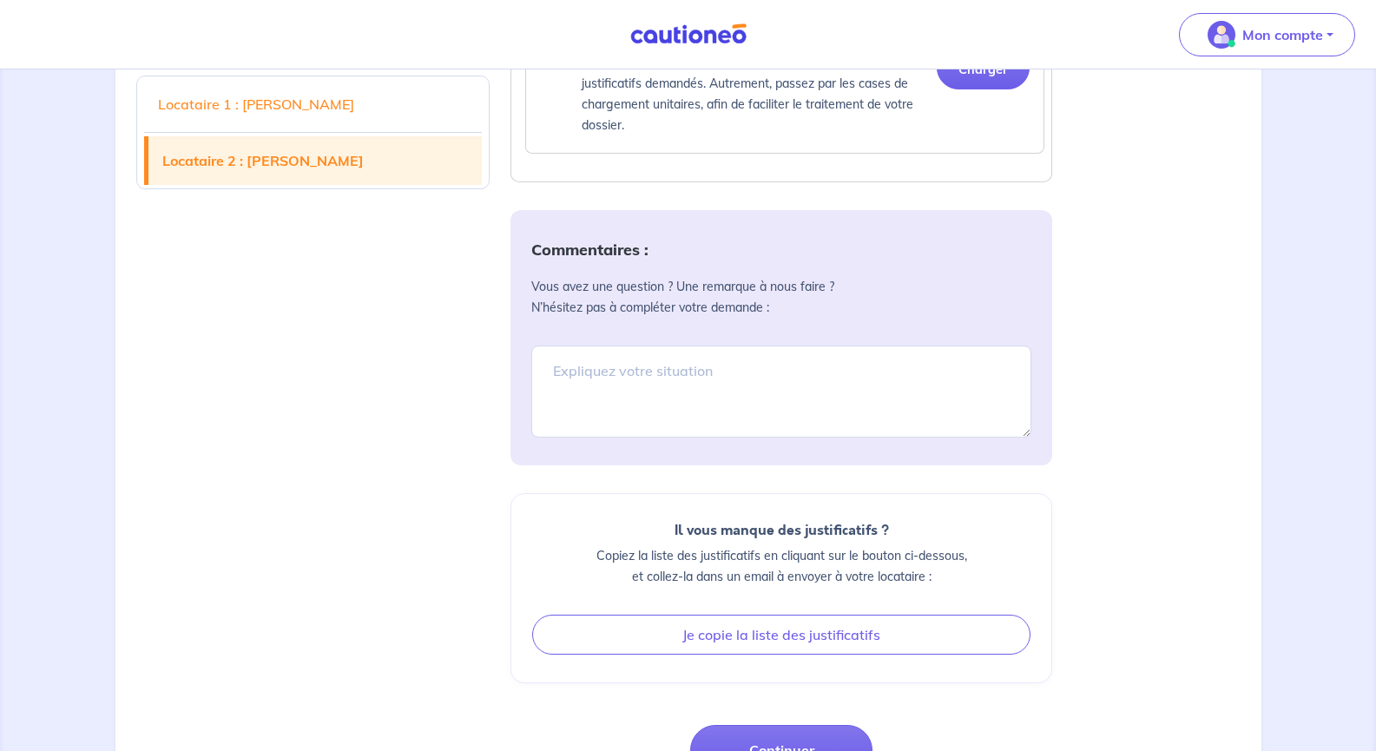
scroll to position [3969, 0]
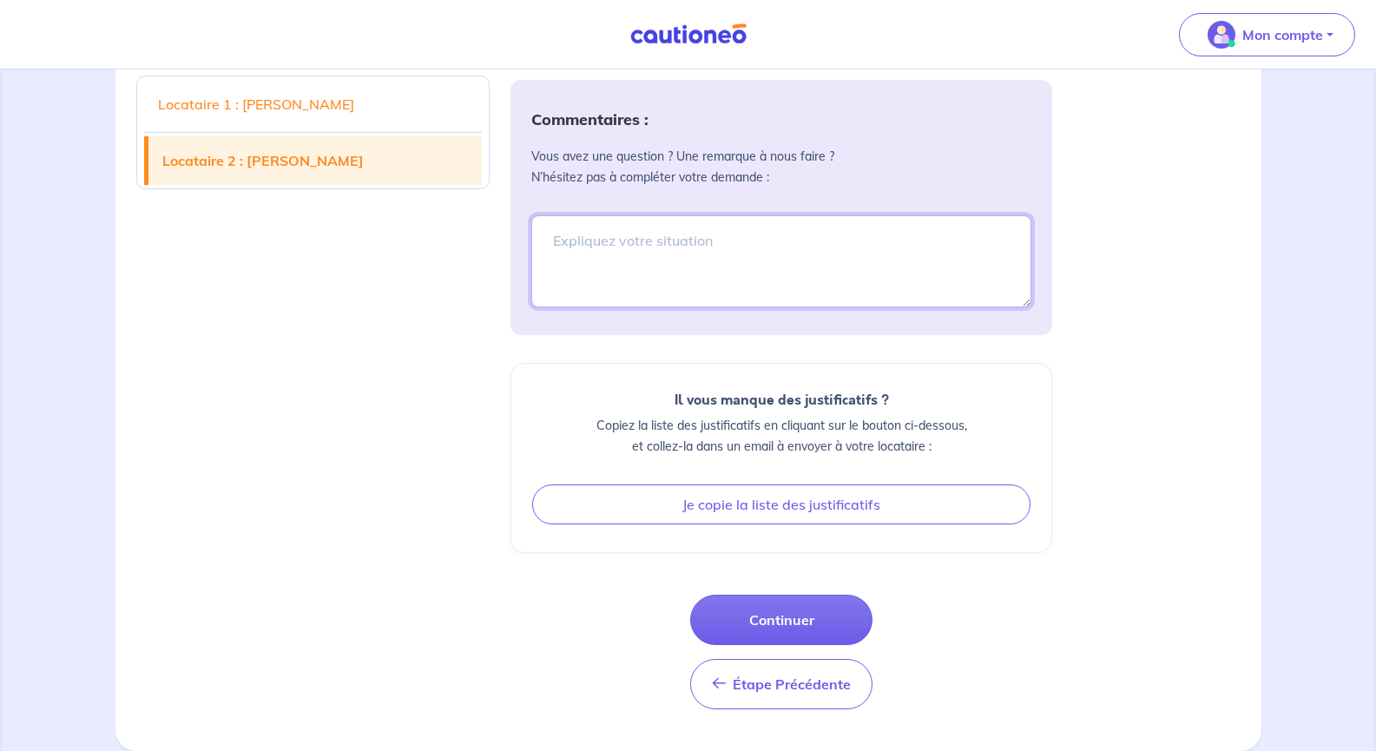
click at [649, 267] on textarea at bounding box center [781, 261] width 500 height 92
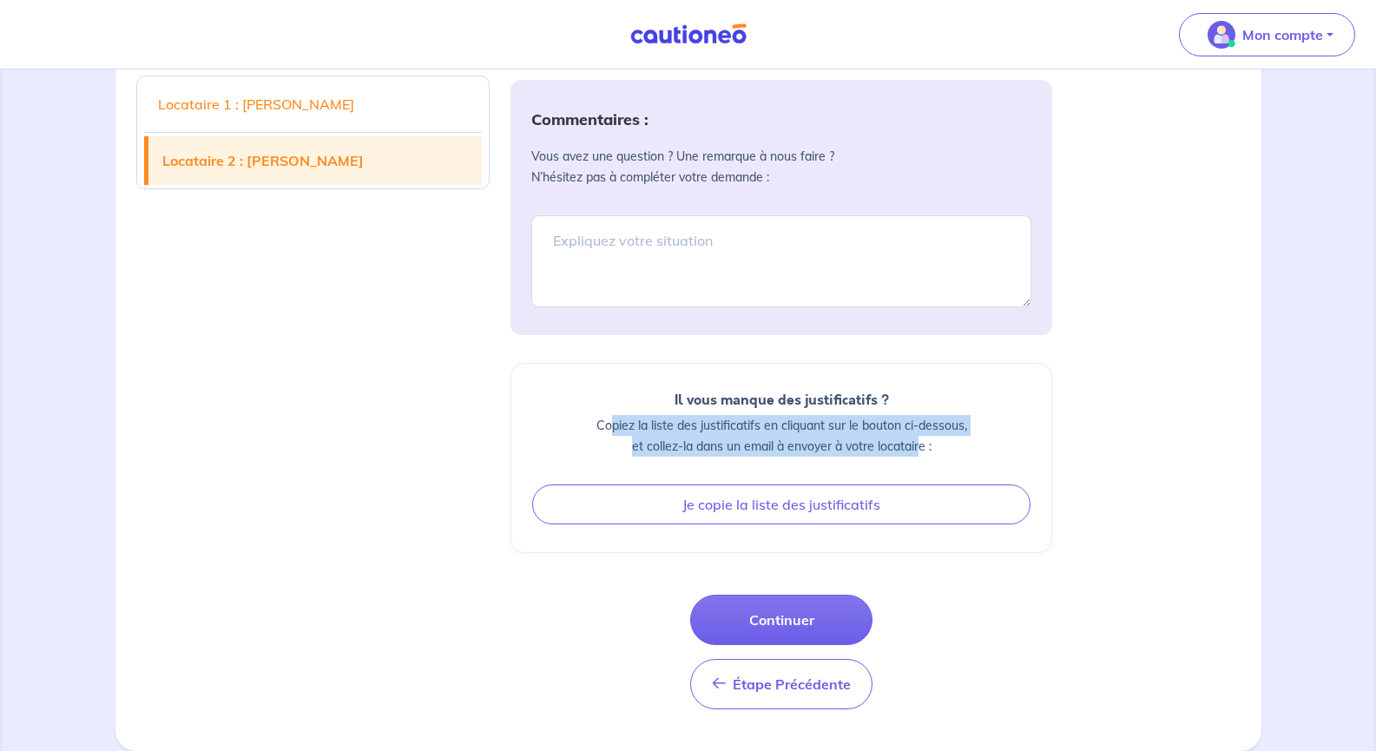
drag, startPoint x: 617, startPoint y: 449, endPoint x: 919, endPoint y: 470, distance: 302.1
click at [919, 457] on p "Copiez la liste des justificatifs en cliquant sur le bouton ci-dessous, et coll…" at bounding box center [781, 436] width 498 height 42
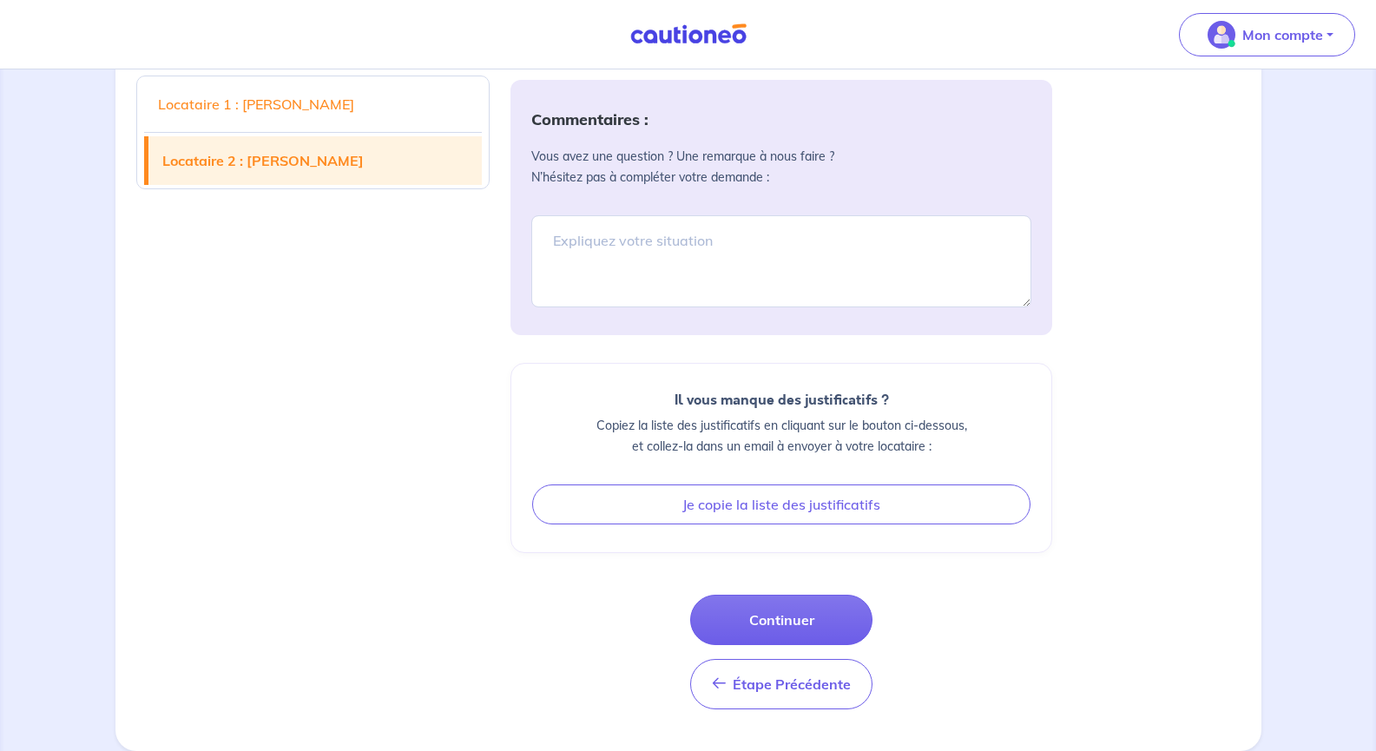
click at [924, 480] on div "Il vous manque des justificatifs ? Copiez la liste des justificatifs en cliquan…" at bounding box center [782, 458] width 542 height 190
click at [833, 643] on button "Continuer" at bounding box center [781, 620] width 182 height 50
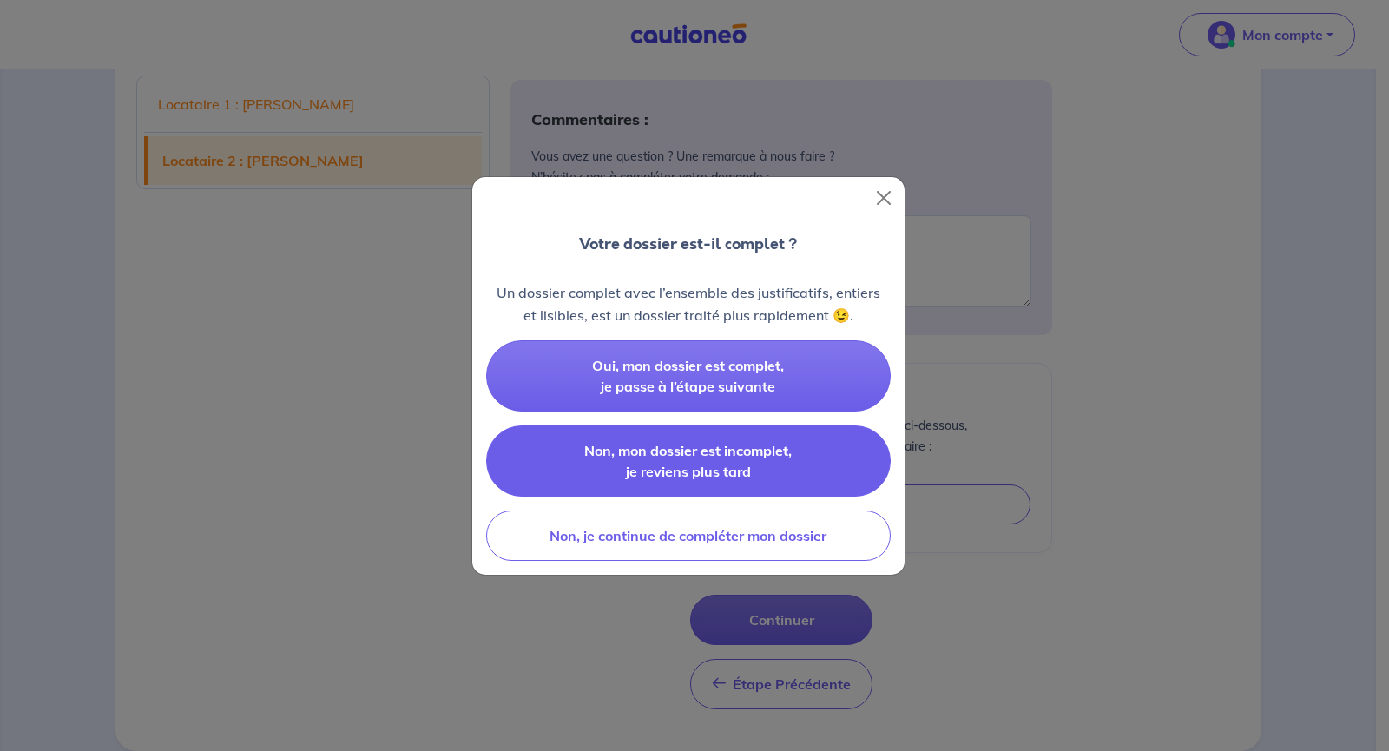
click at [679, 439] on button "Non, mon dossier est incomplet, je reviens plus tard" at bounding box center [688, 461] width 405 height 71
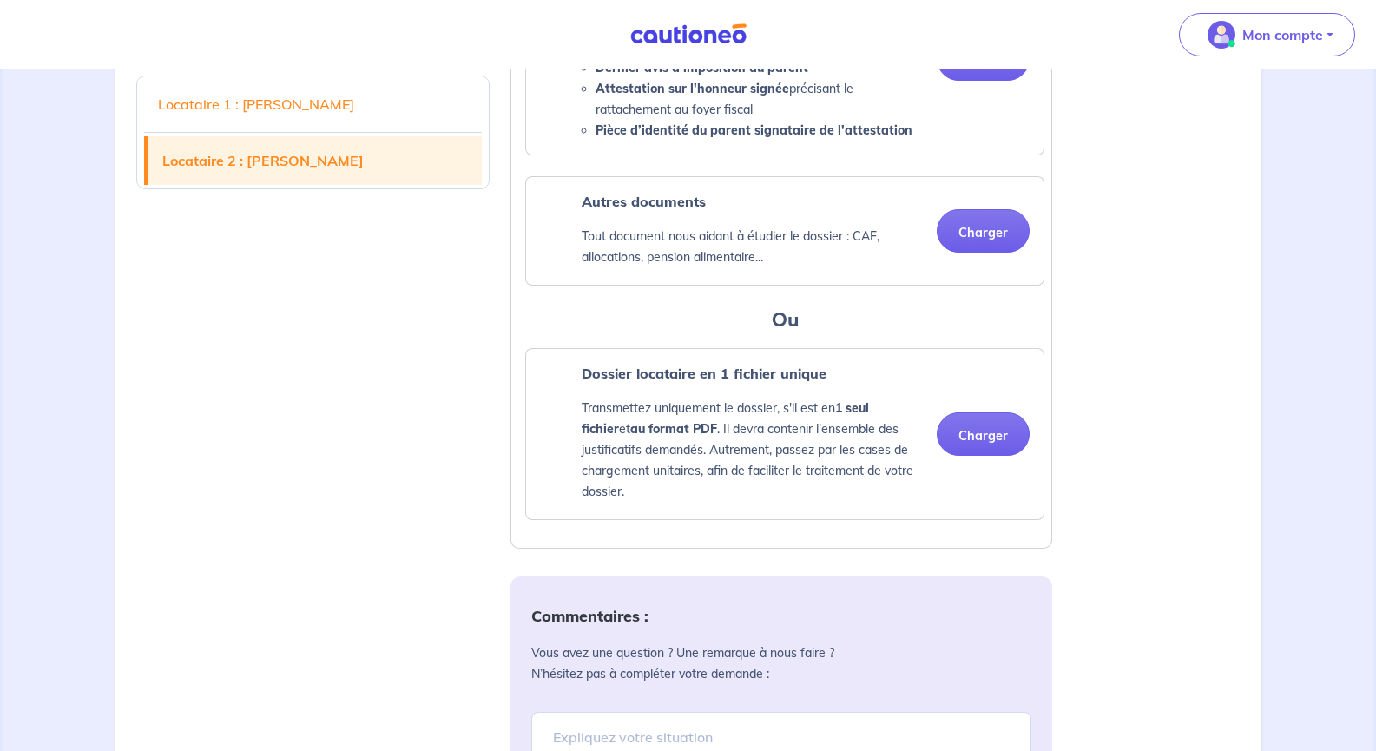
scroll to position [3986, 0]
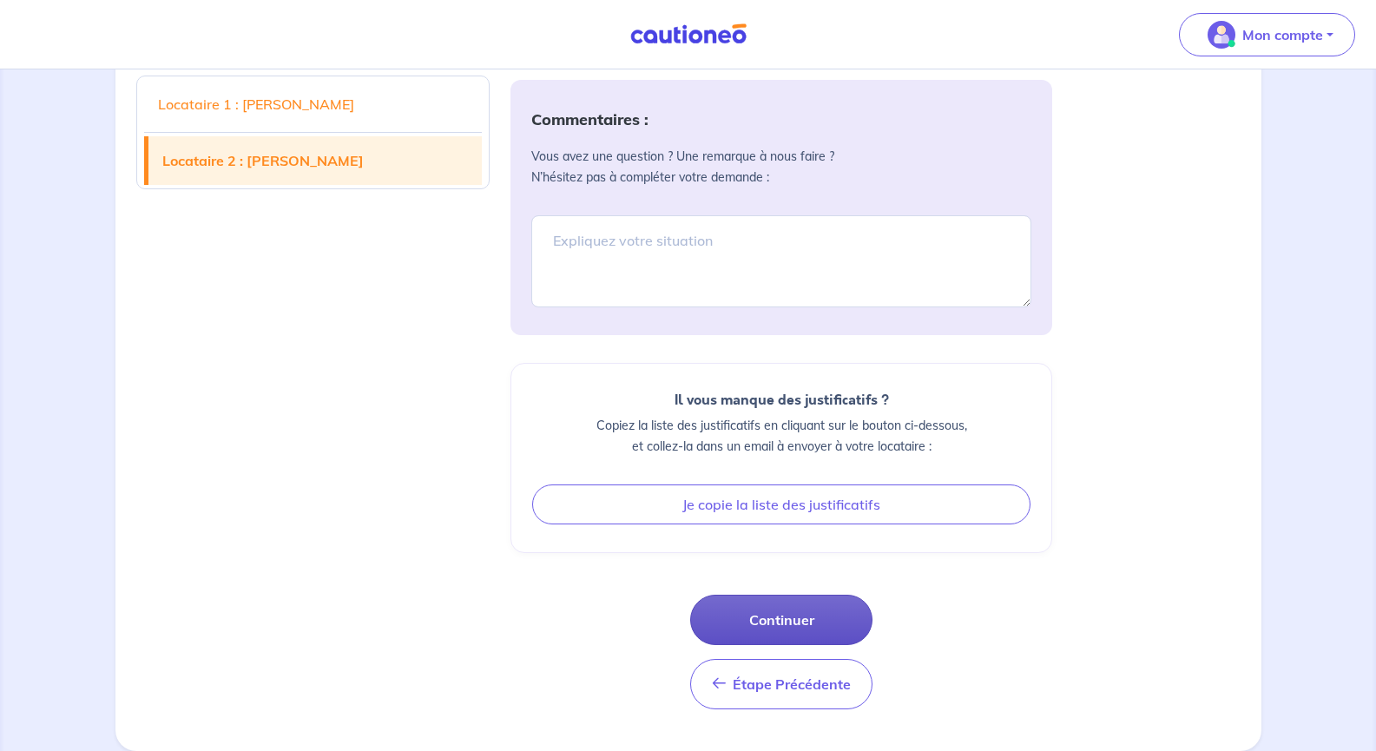
click at [767, 613] on button "Continuer" at bounding box center [781, 620] width 182 height 50
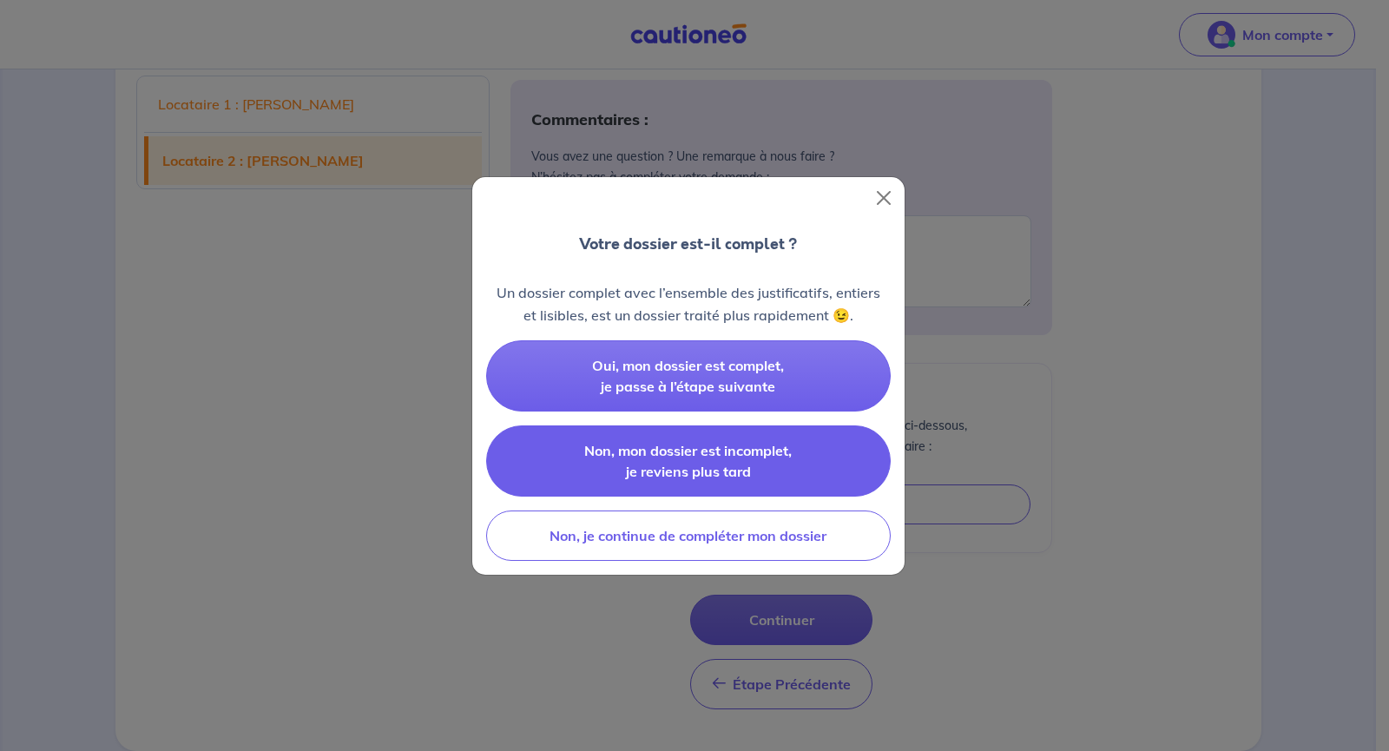
click at [685, 462] on span "Non, mon dossier est incomplet, je reviens plus tard" at bounding box center [688, 461] width 208 height 38
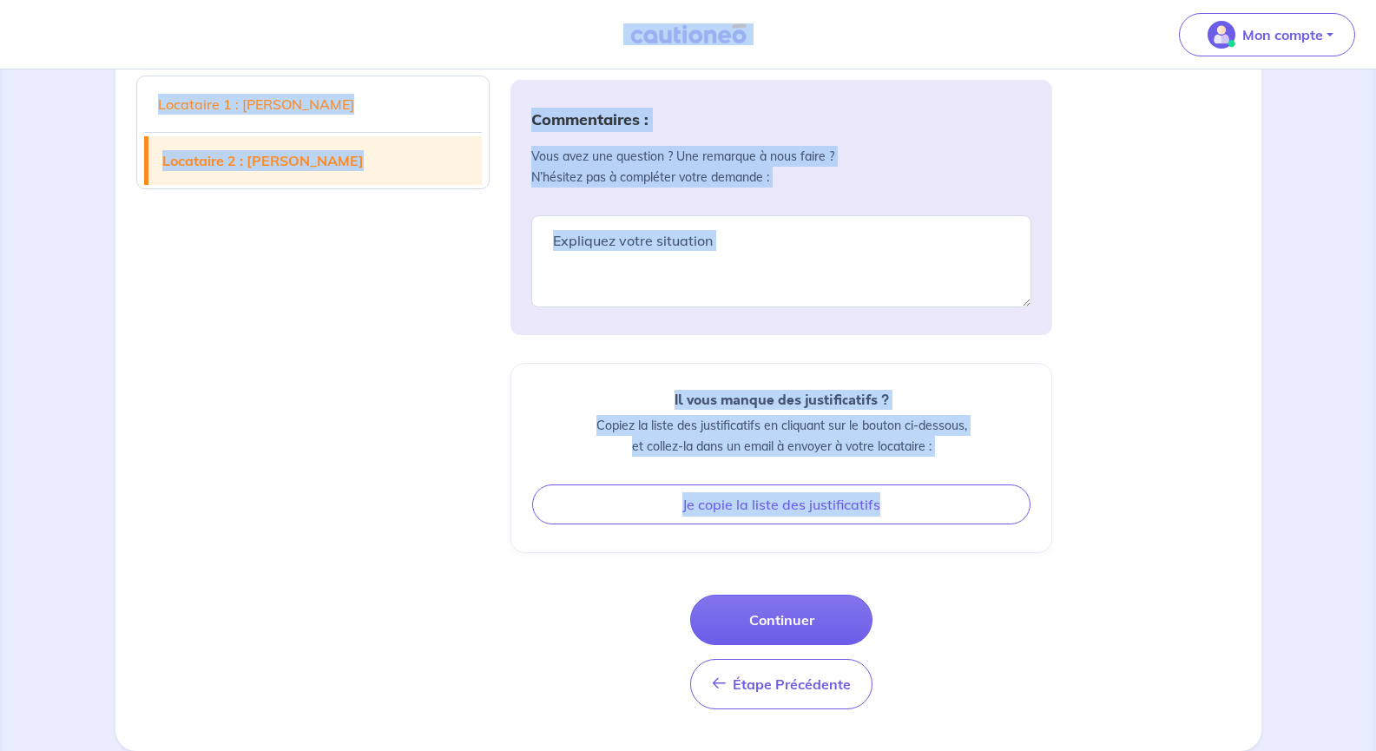
drag, startPoint x: 454, startPoint y: 48, endPoint x: 1210, endPoint y: 792, distance: 1060.5
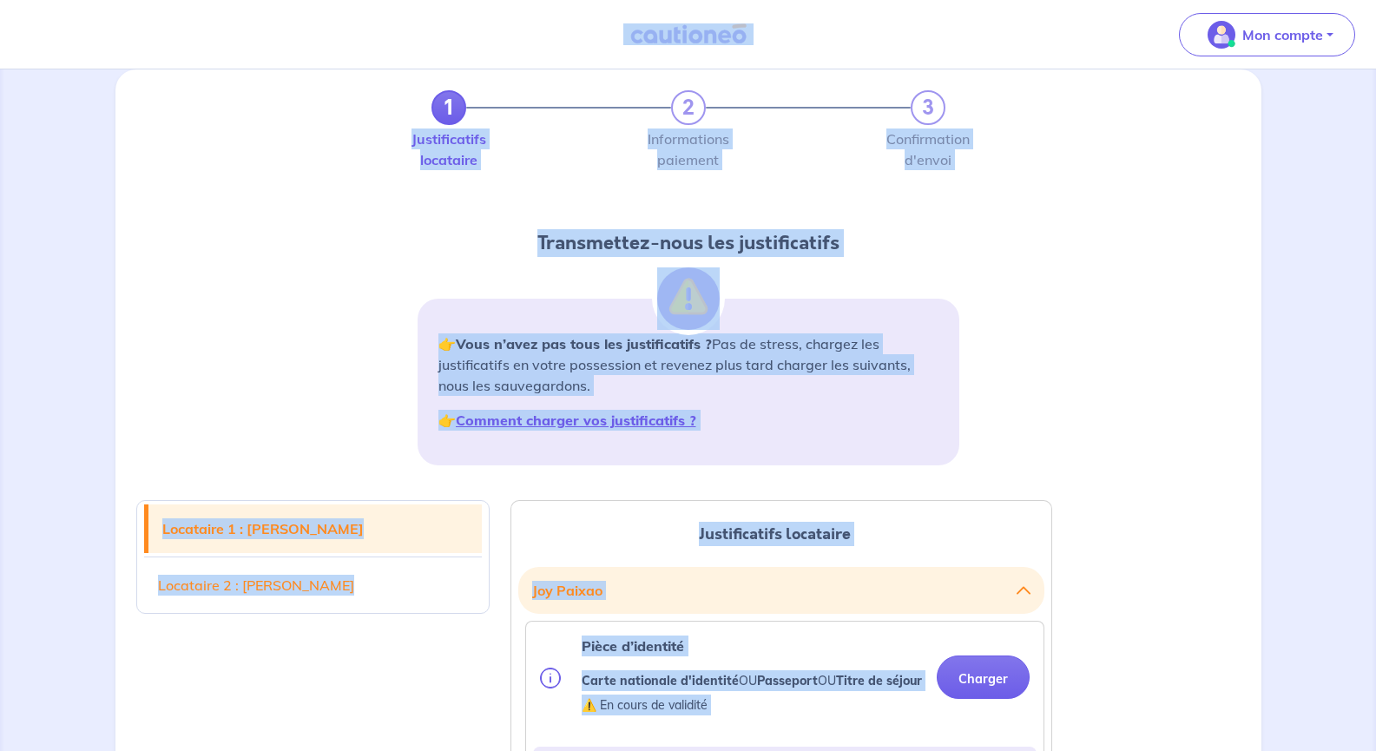
scroll to position [0, 0]
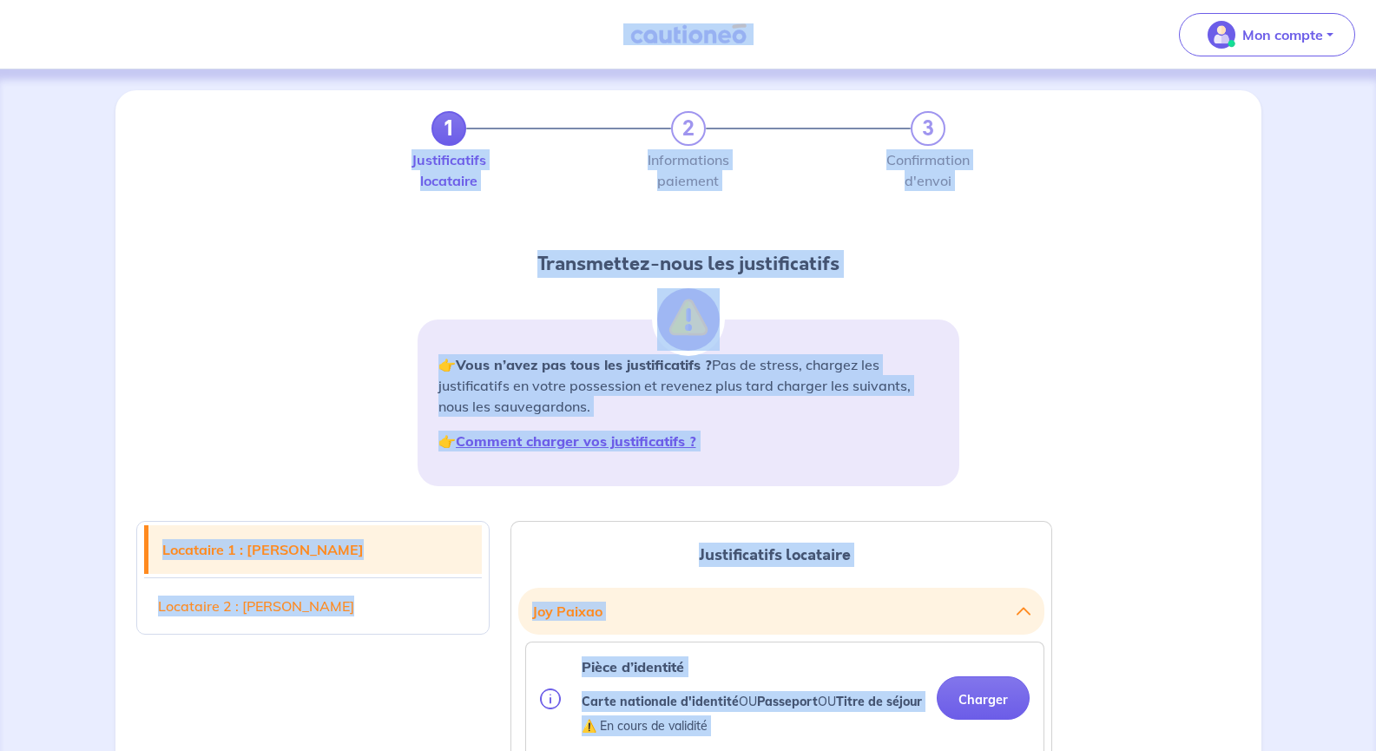
click at [1163, 482] on div "1 2 3 Justificatifs locataire Informations paiement Confirmation d'envoi Transm…" at bounding box center [688, 305] width 1125 height 389
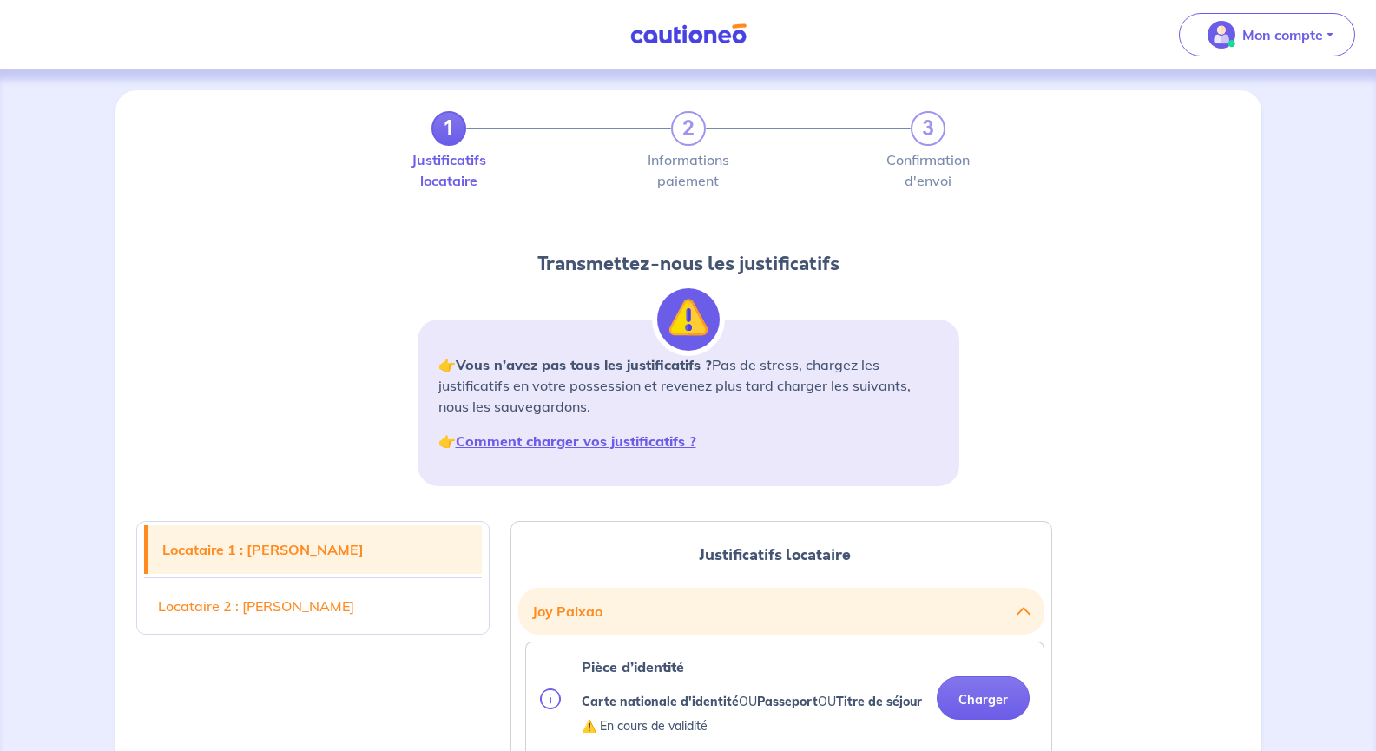
scroll to position [87, 0]
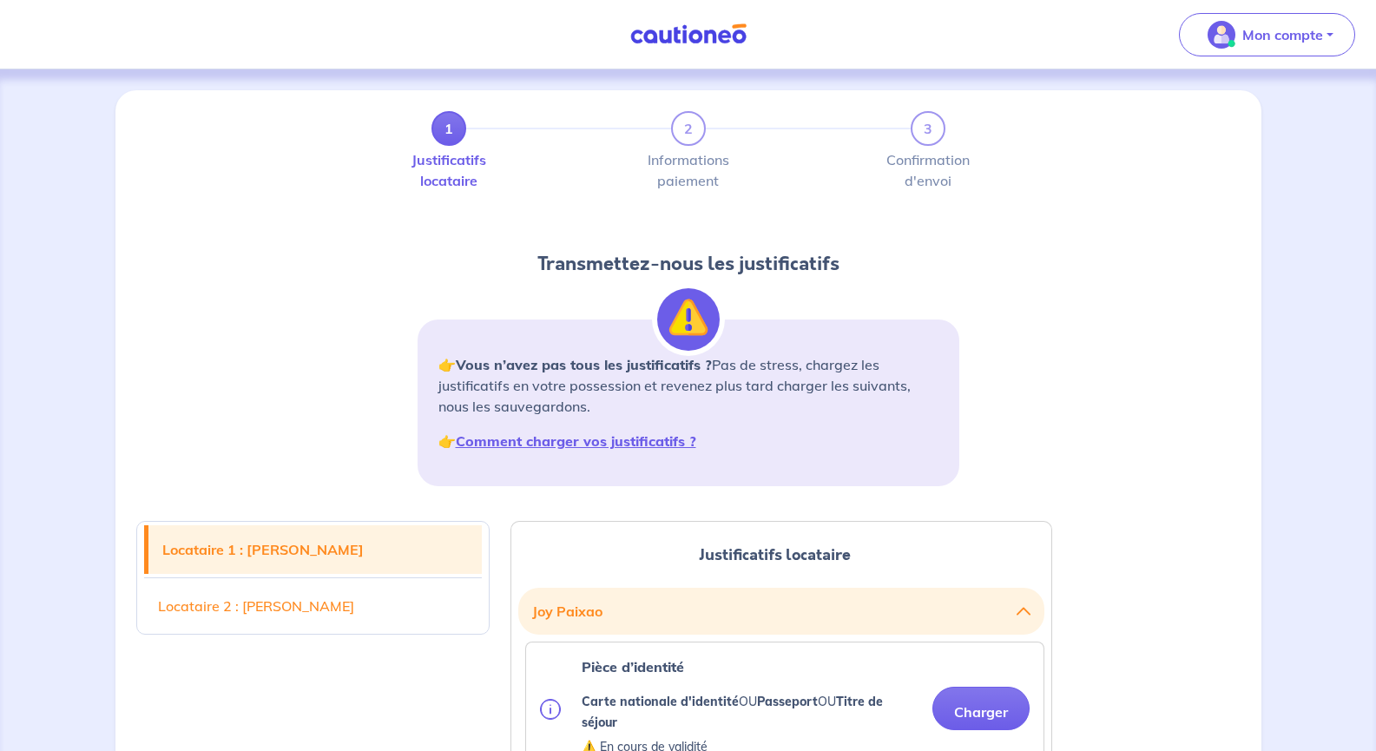
click at [684, 42] on img at bounding box center [689, 34] width 130 height 22
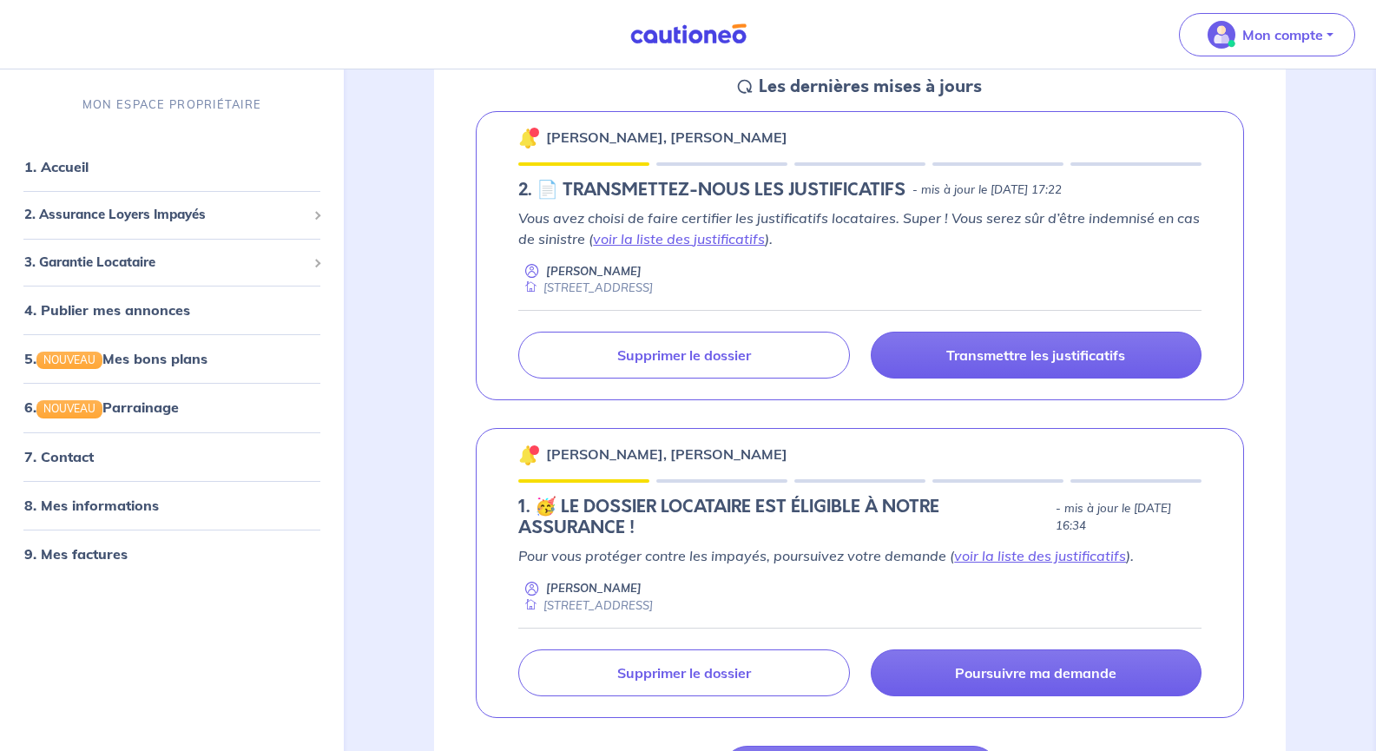
scroll to position [261, 0]
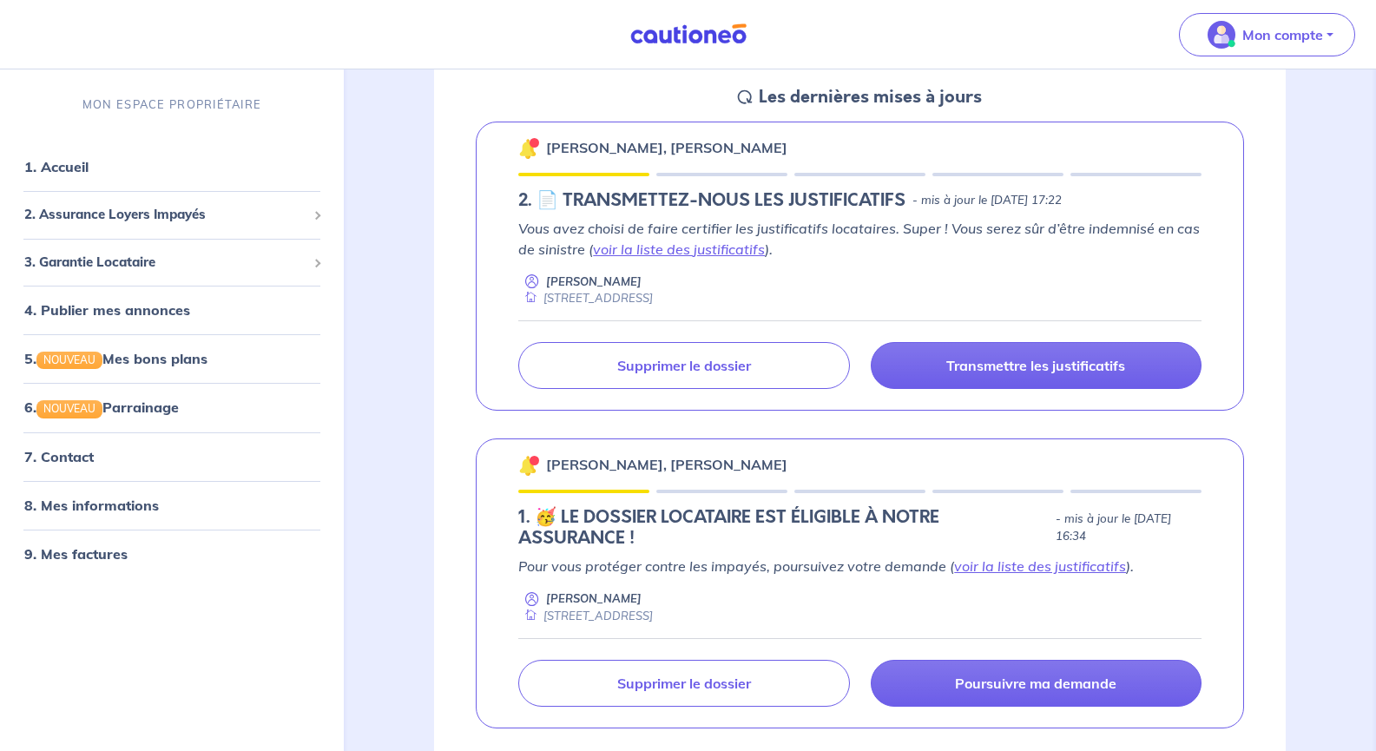
click at [725, 201] on h5 "2.︎ 📄 TRANSMETTEZ-NOUS LES JUSTIFICATIFS" at bounding box center [711, 200] width 387 height 21
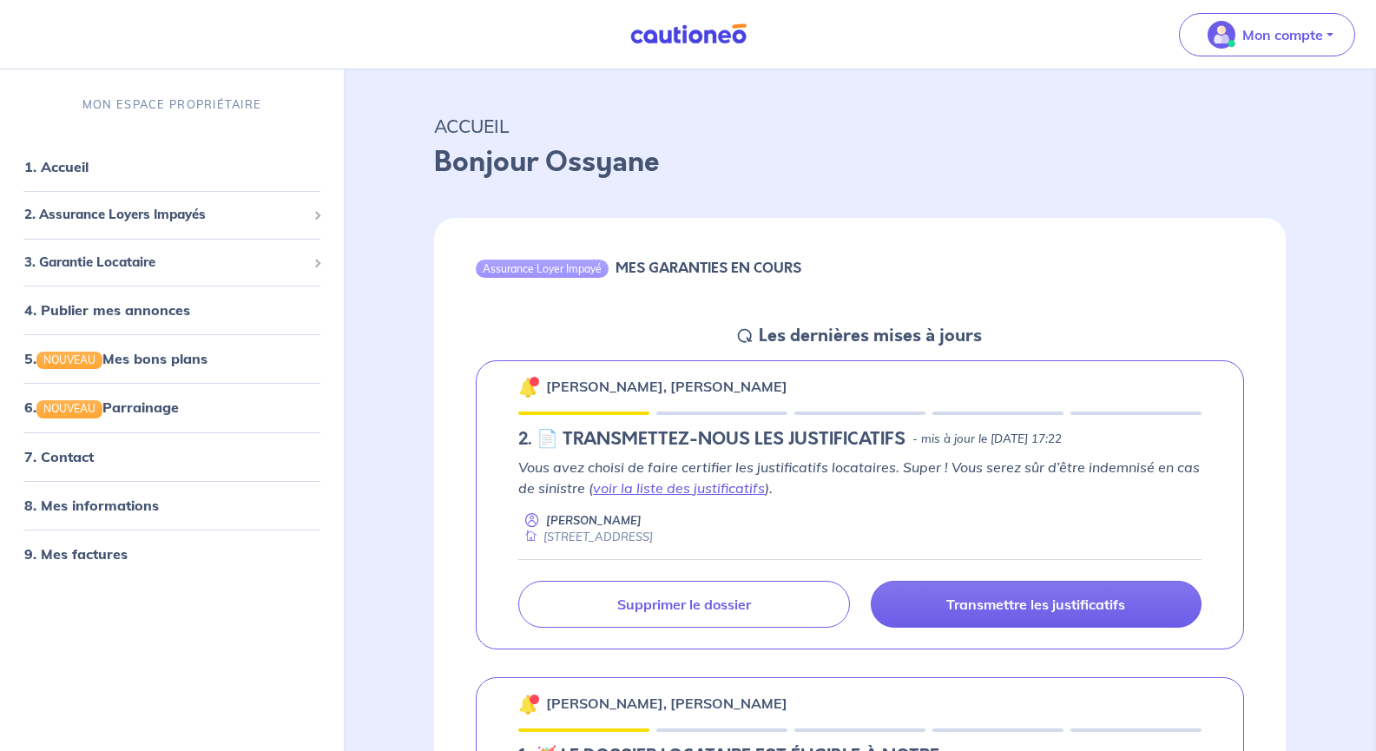
scroll to position [0, 0]
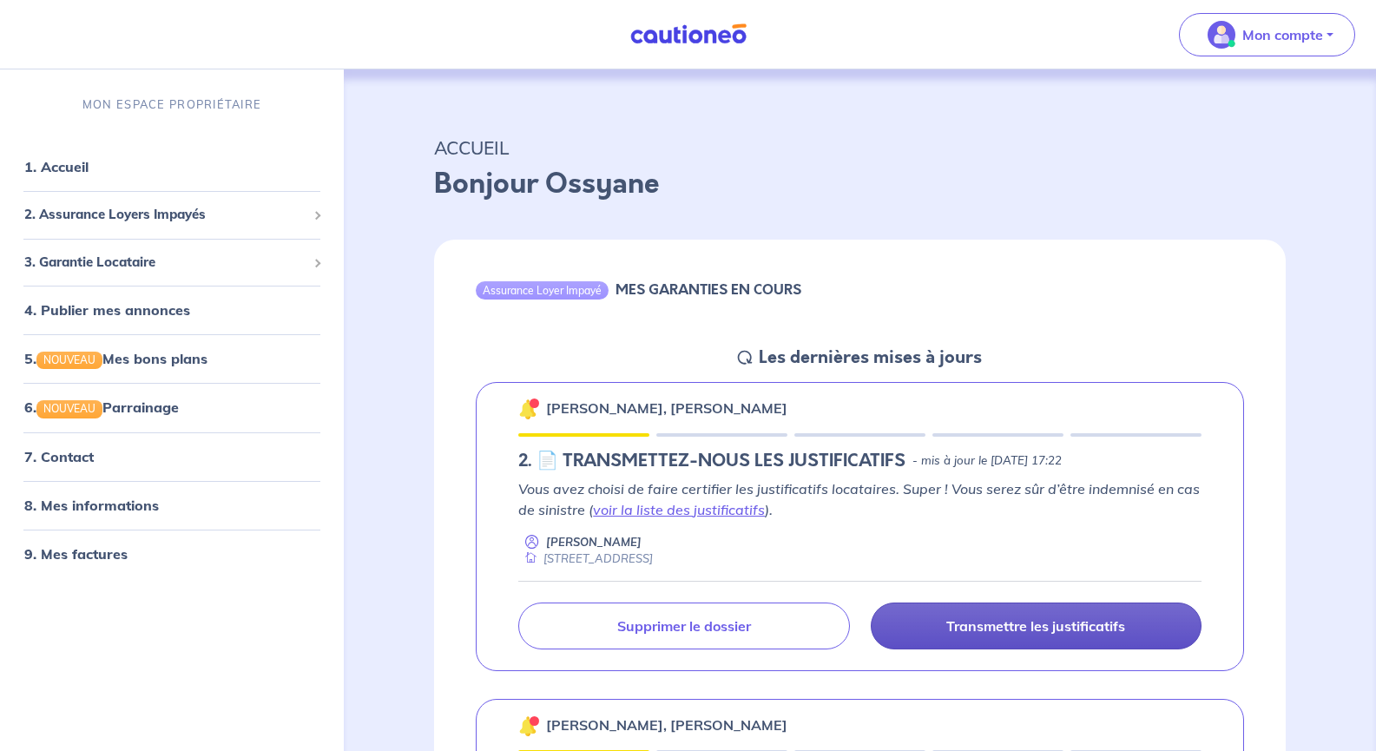
click at [1099, 626] on p "Transmettre les justificatifs" at bounding box center [1036, 625] width 179 height 17
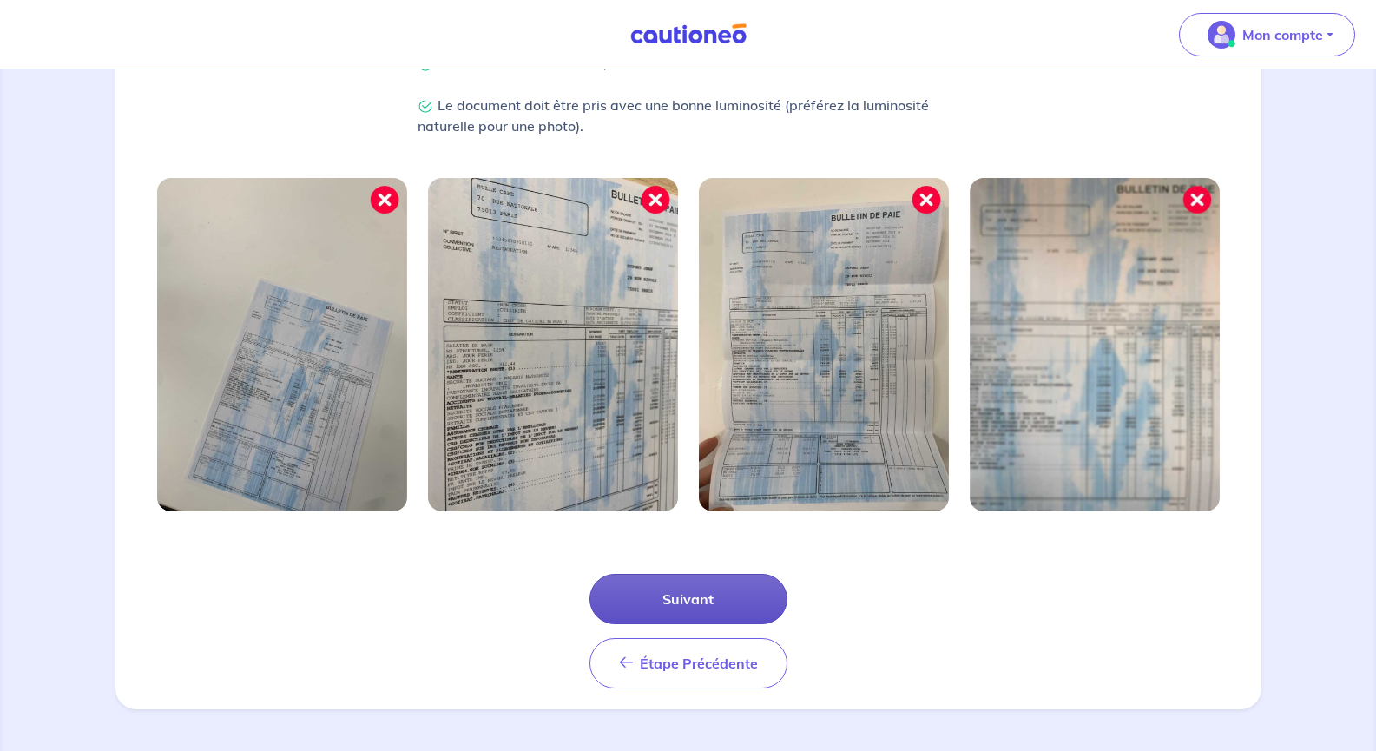
click at [729, 597] on button "Suivant" at bounding box center [689, 599] width 198 height 50
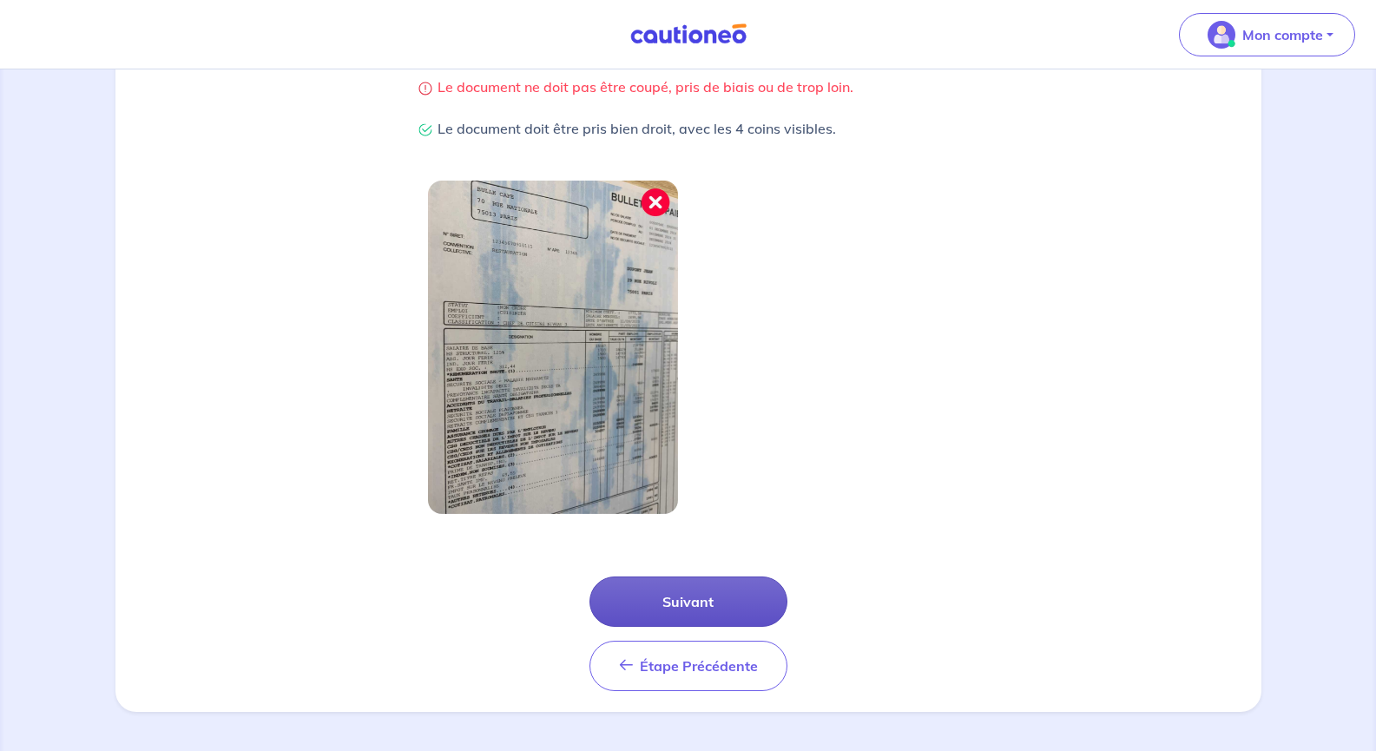
scroll to position [409, 0]
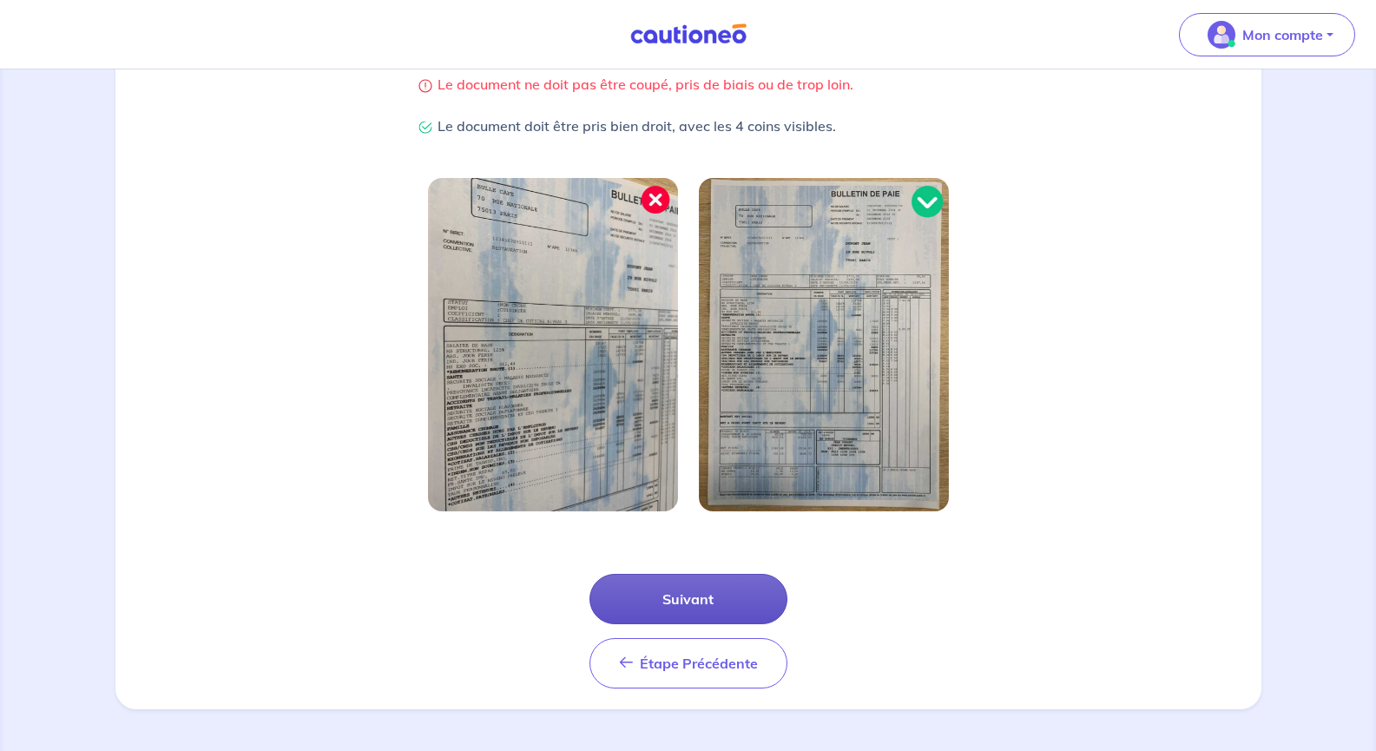
click at [700, 608] on button "Suivant" at bounding box center [689, 599] width 198 height 50
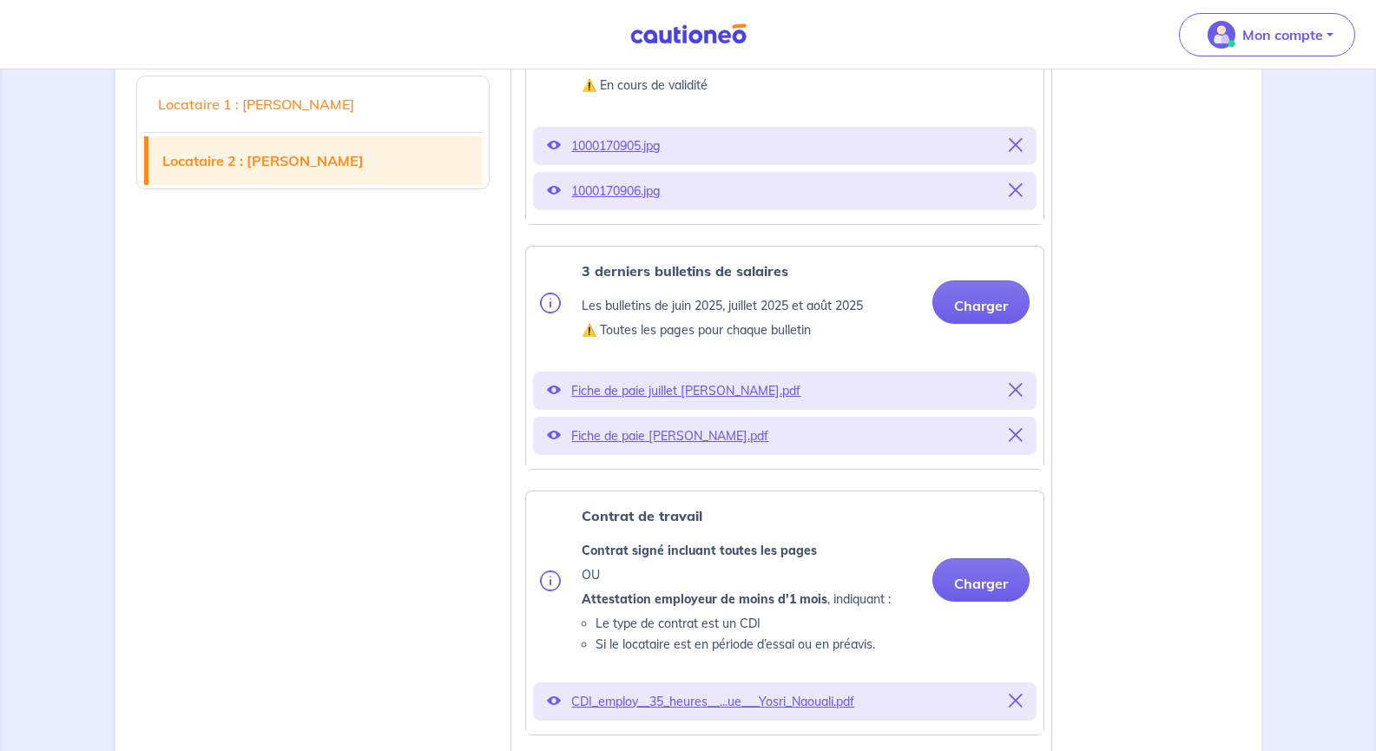
scroll to position [3126, 0]
